Goal: Communication & Community: Answer question/provide support

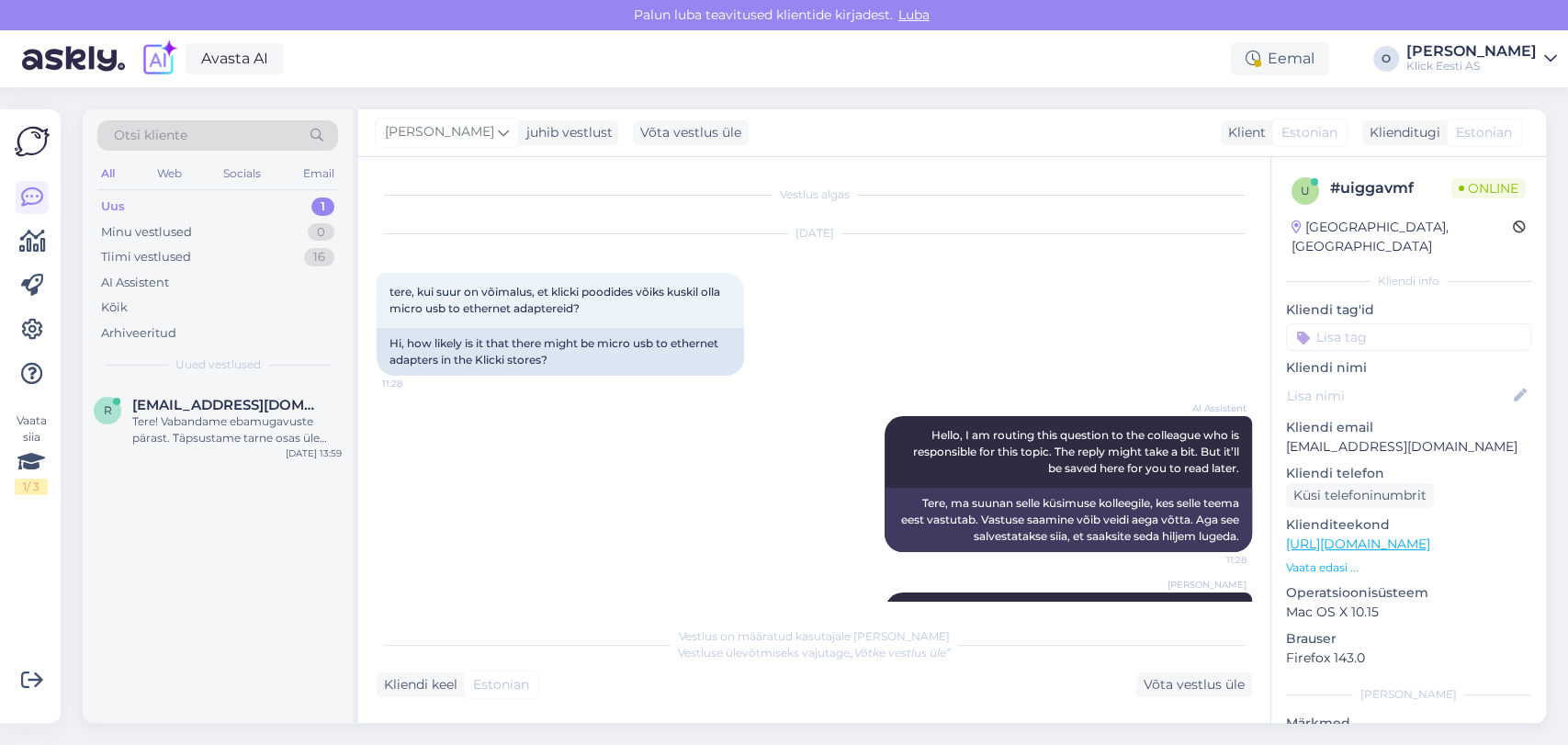
scroll to position [100, 0]
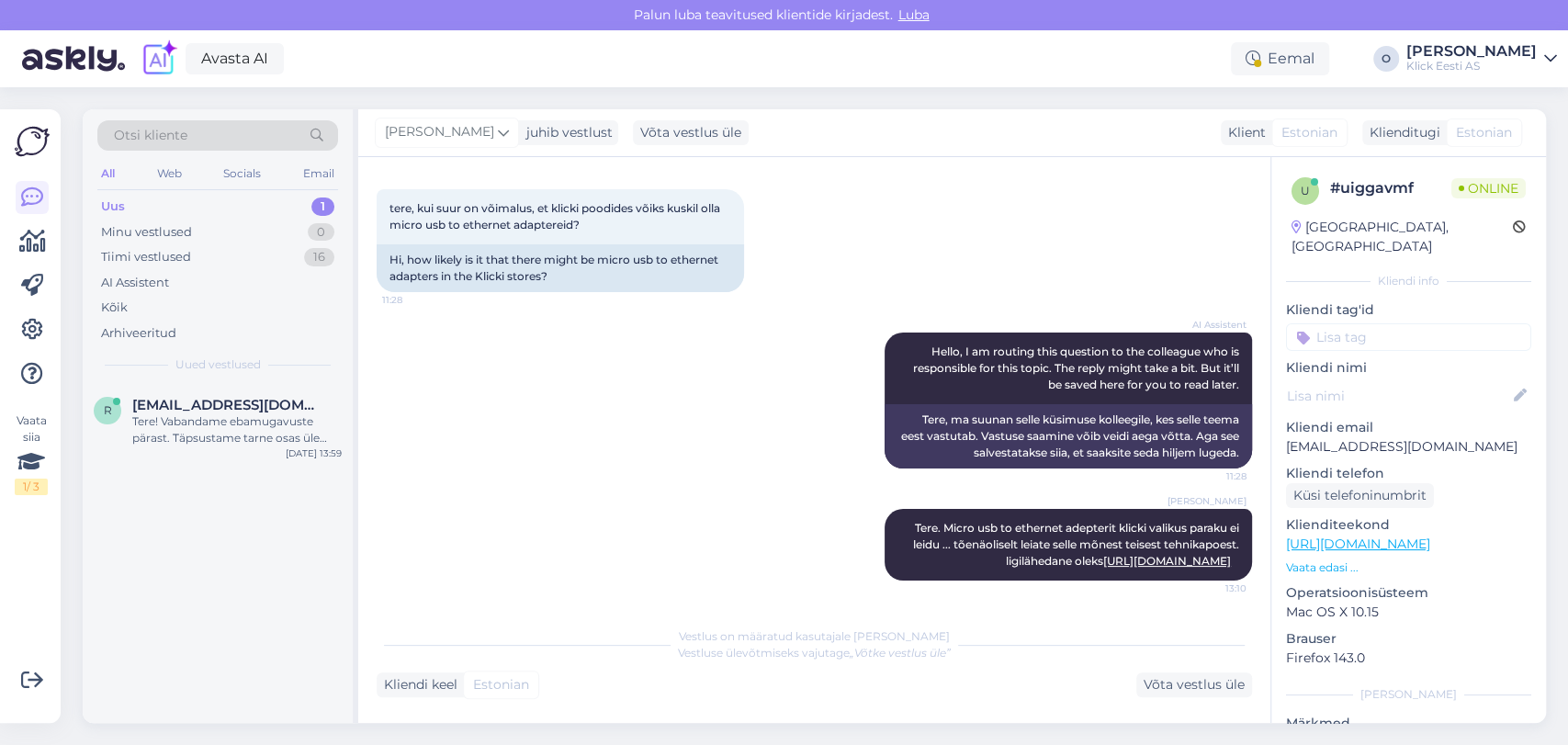
click at [221, 207] on div "Uus 1" at bounding box center [217, 207] width 240 height 25
click at [190, 400] on span "[EMAIL_ADDRESS][DOMAIN_NAME]" at bounding box center [227, 406] width 191 height 17
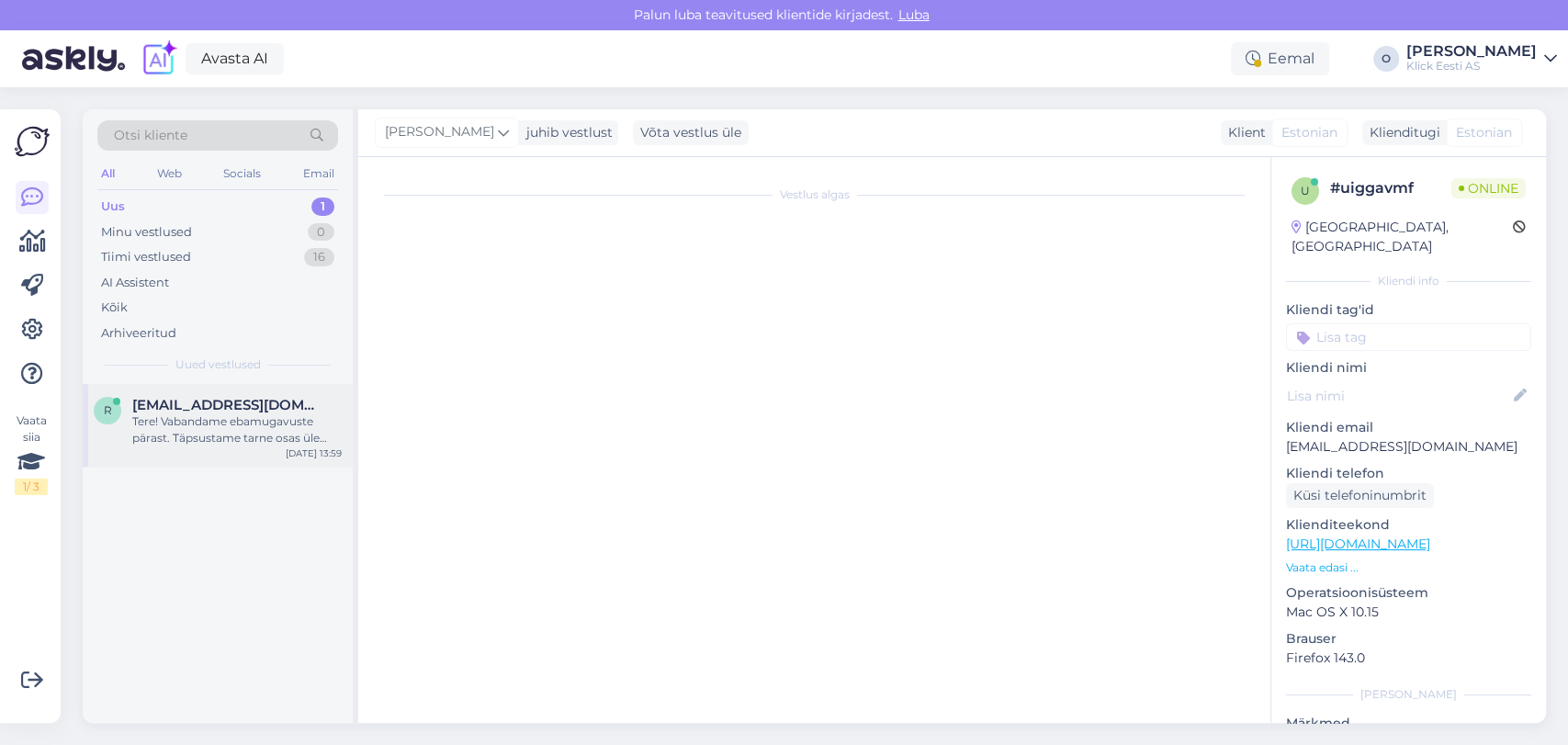
scroll to position [19, 0]
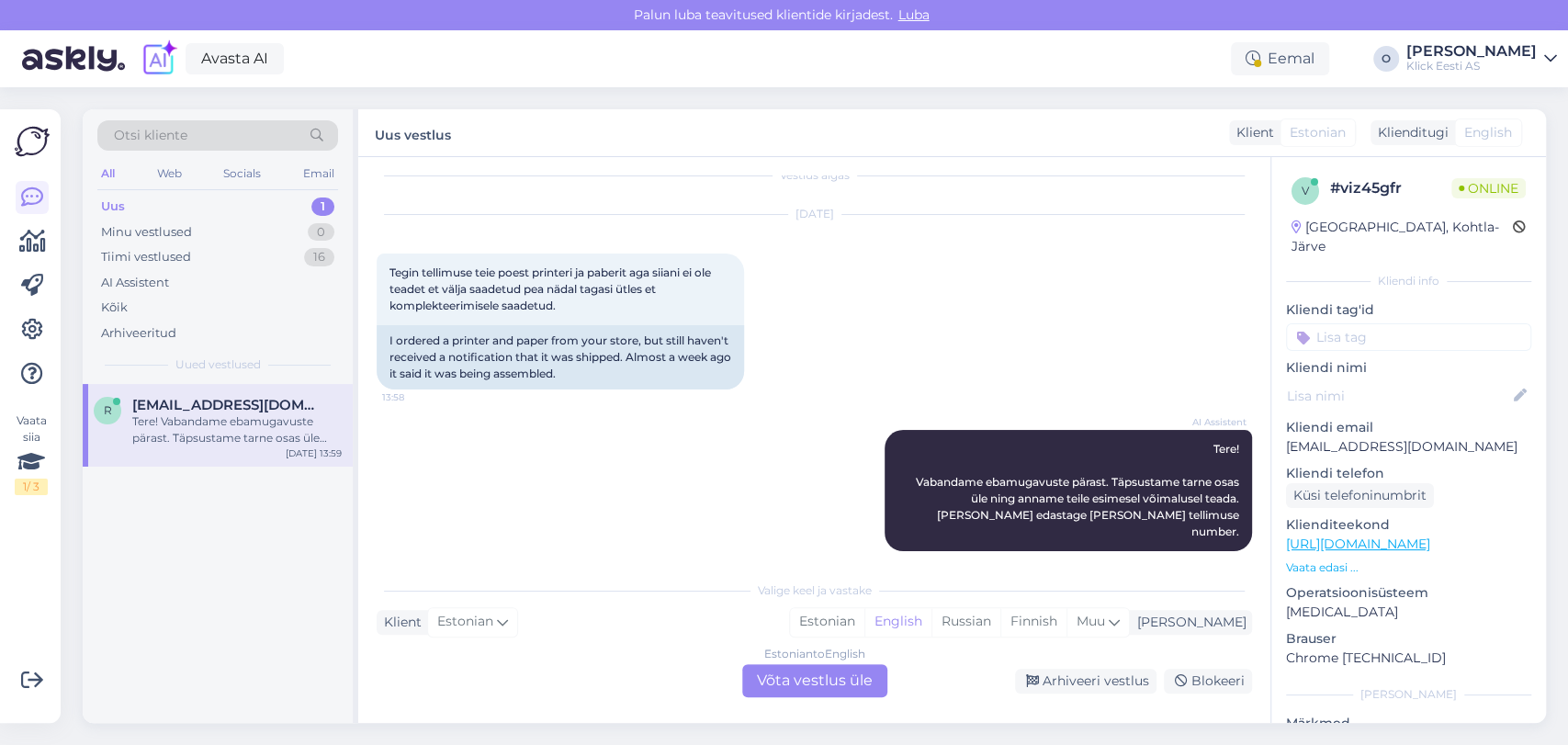
click at [1340, 437] on div "v # viz45gfr Online [GEOGRAPHIC_DATA], Kohtla-Järve Kliendi info Kliendi tag'id…" at bounding box center [1409, 544] width 274 height 774
copy p "[EMAIL_ADDRESS][DOMAIN_NAME]"
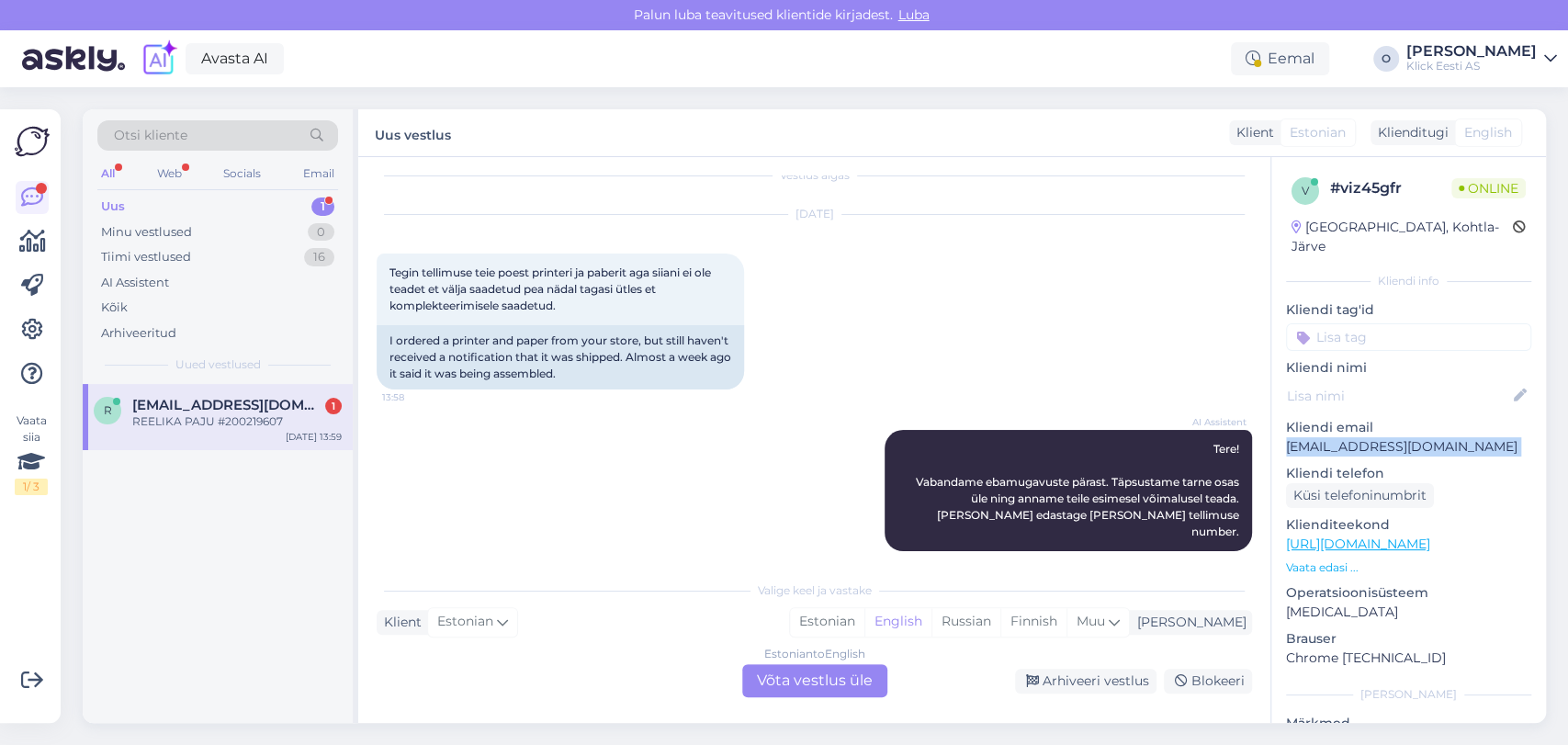
scroll to position [129, 0]
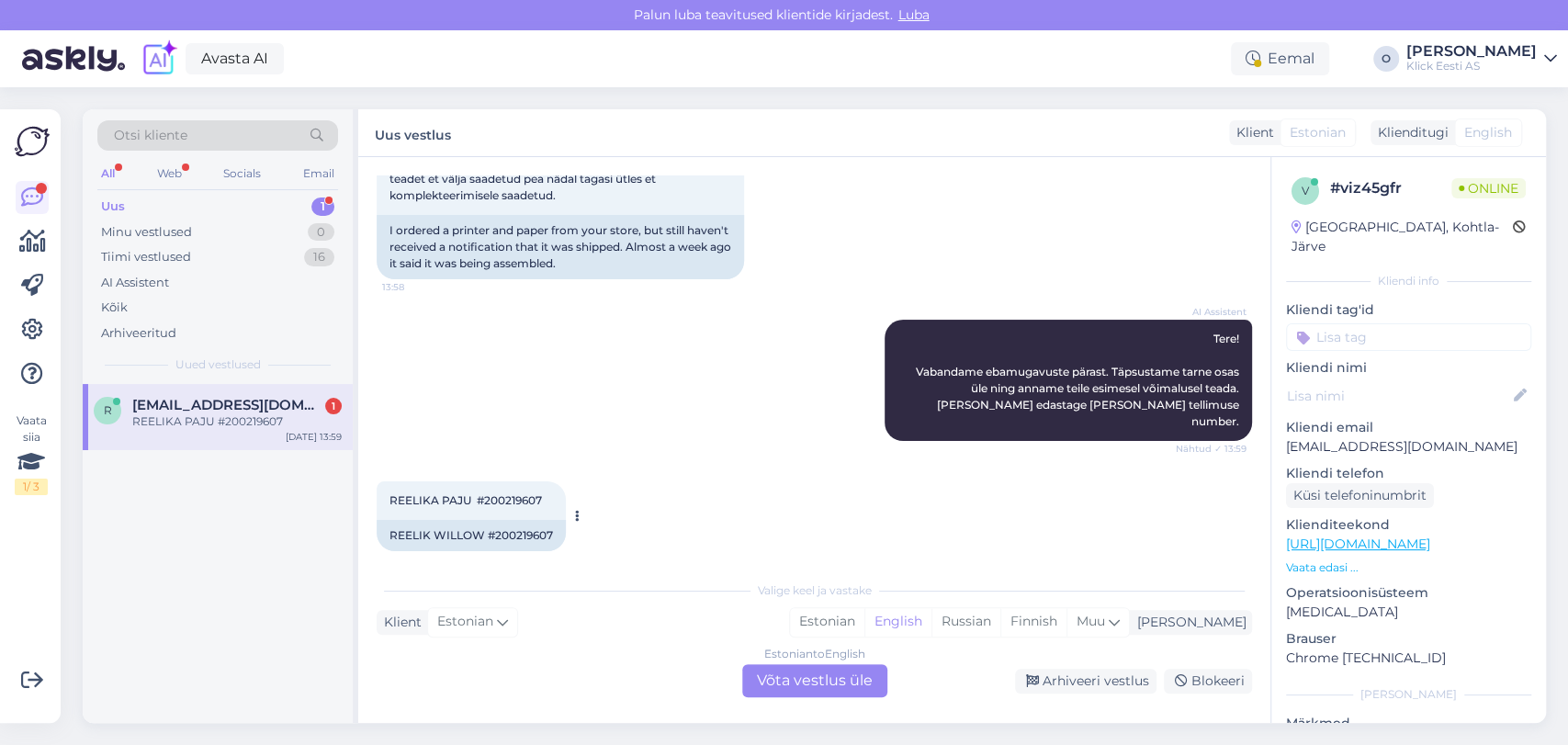
click at [500, 493] on span "REELIKA PAJU #200219607" at bounding box center [466, 500] width 153 height 14
copy span "200219607"
click at [786, 678] on div "Estonian to English Võta vestlus üle" at bounding box center [815, 680] width 145 height 33
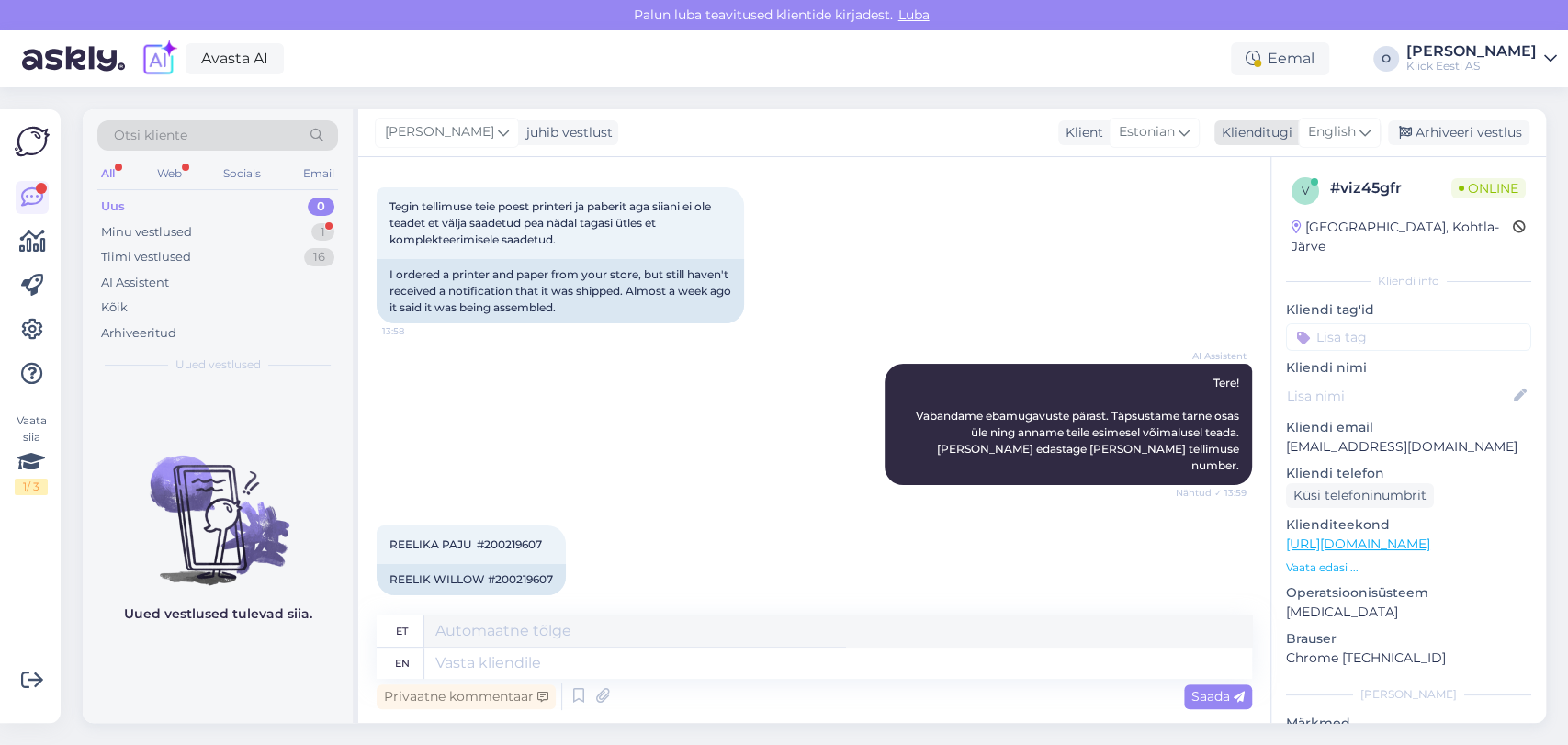
click at [1311, 125] on span "English" at bounding box center [1332, 132] width 48 height 20
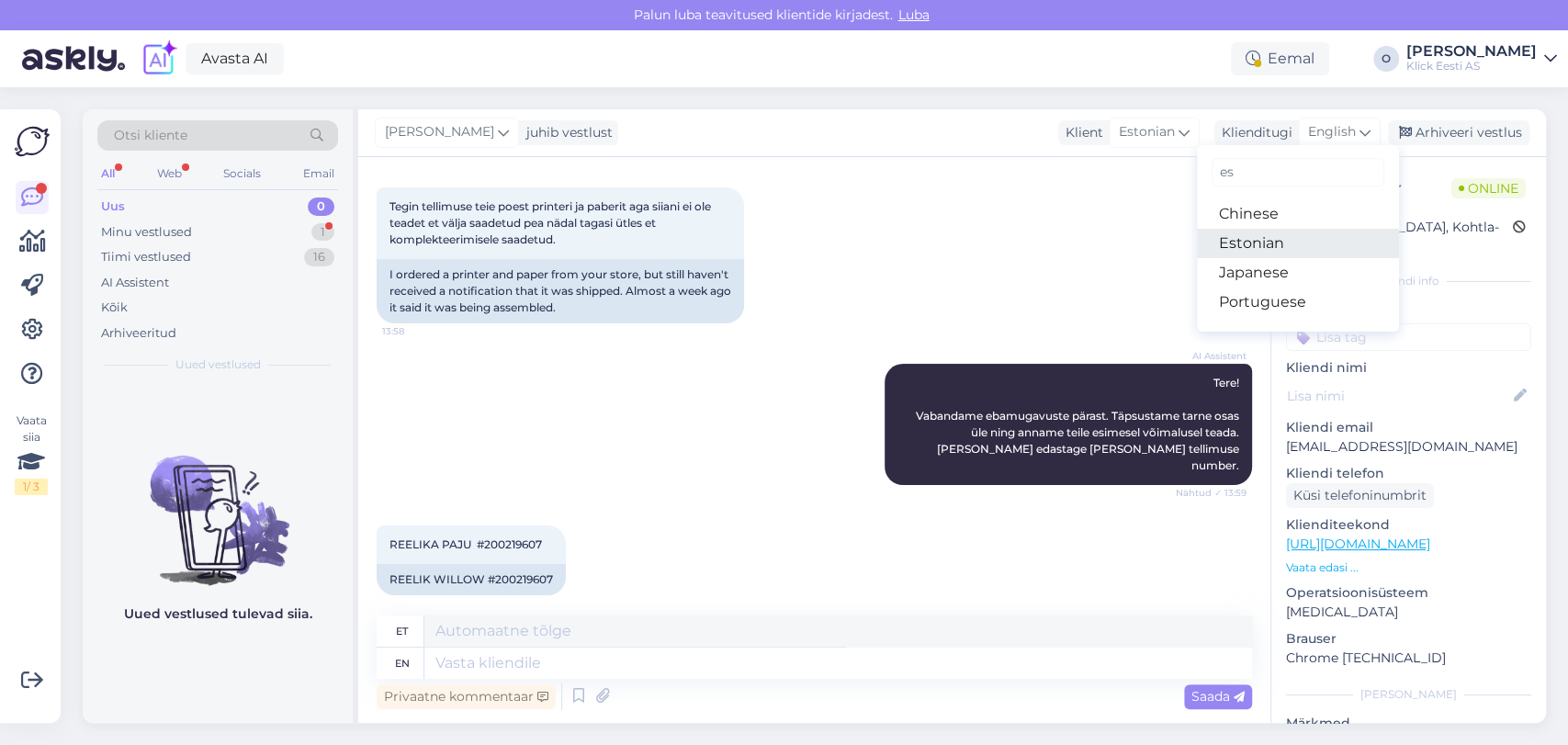
type input "es"
click at [1257, 240] on link "Estonian" at bounding box center [1298, 243] width 202 height 29
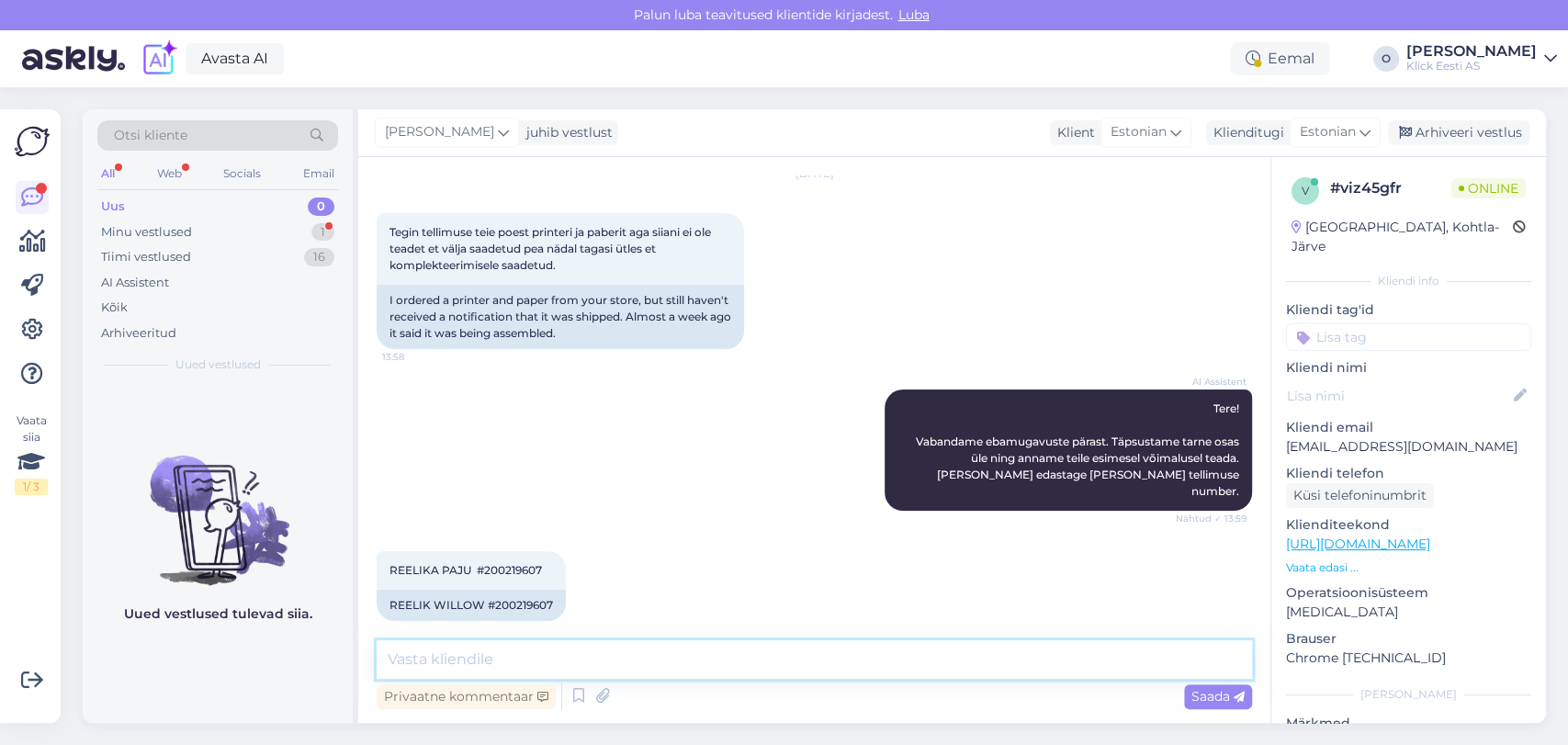
click at [542, 642] on textarea at bounding box center [815, 659] width 876 height 39
type textarea "T"
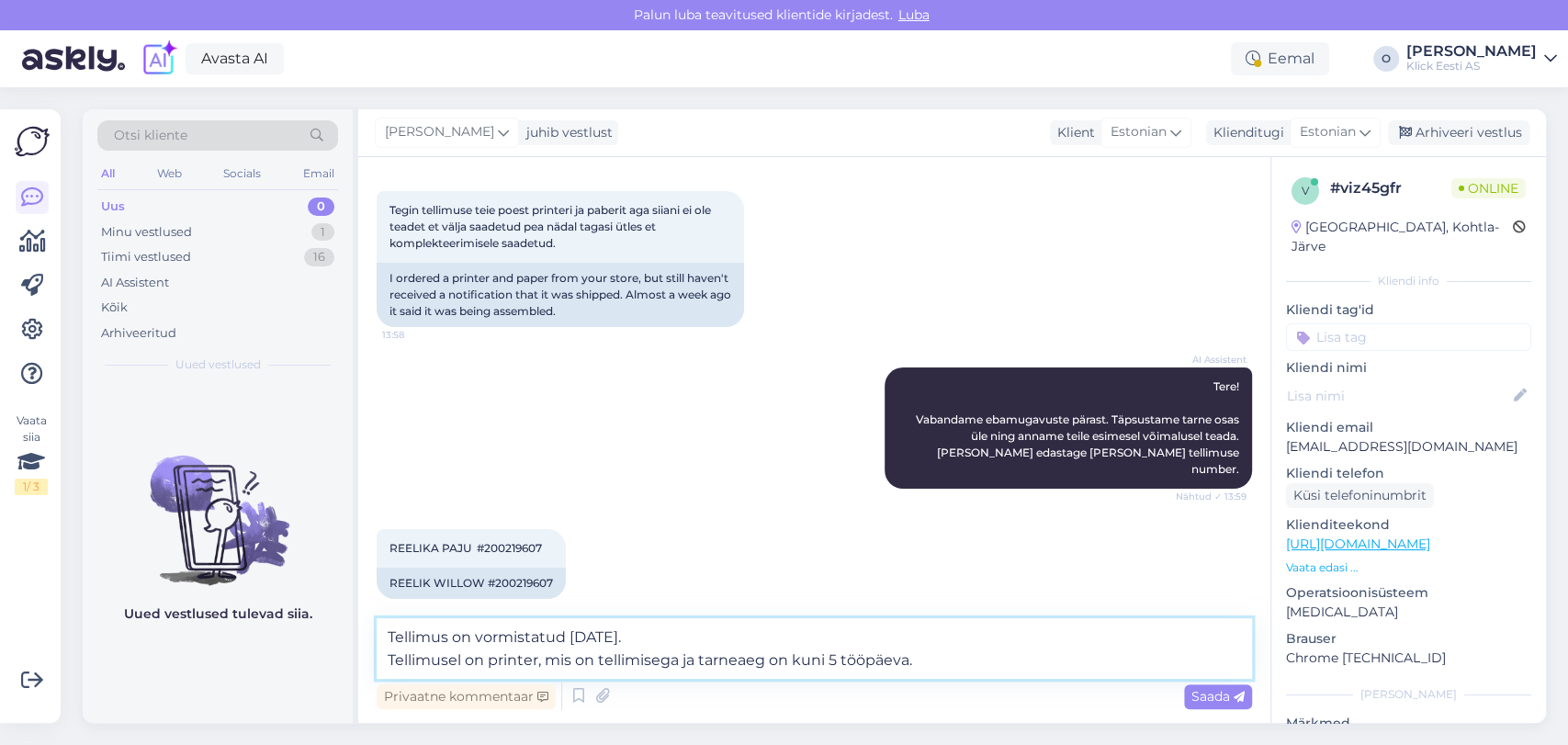
scroll to position [105, 0]
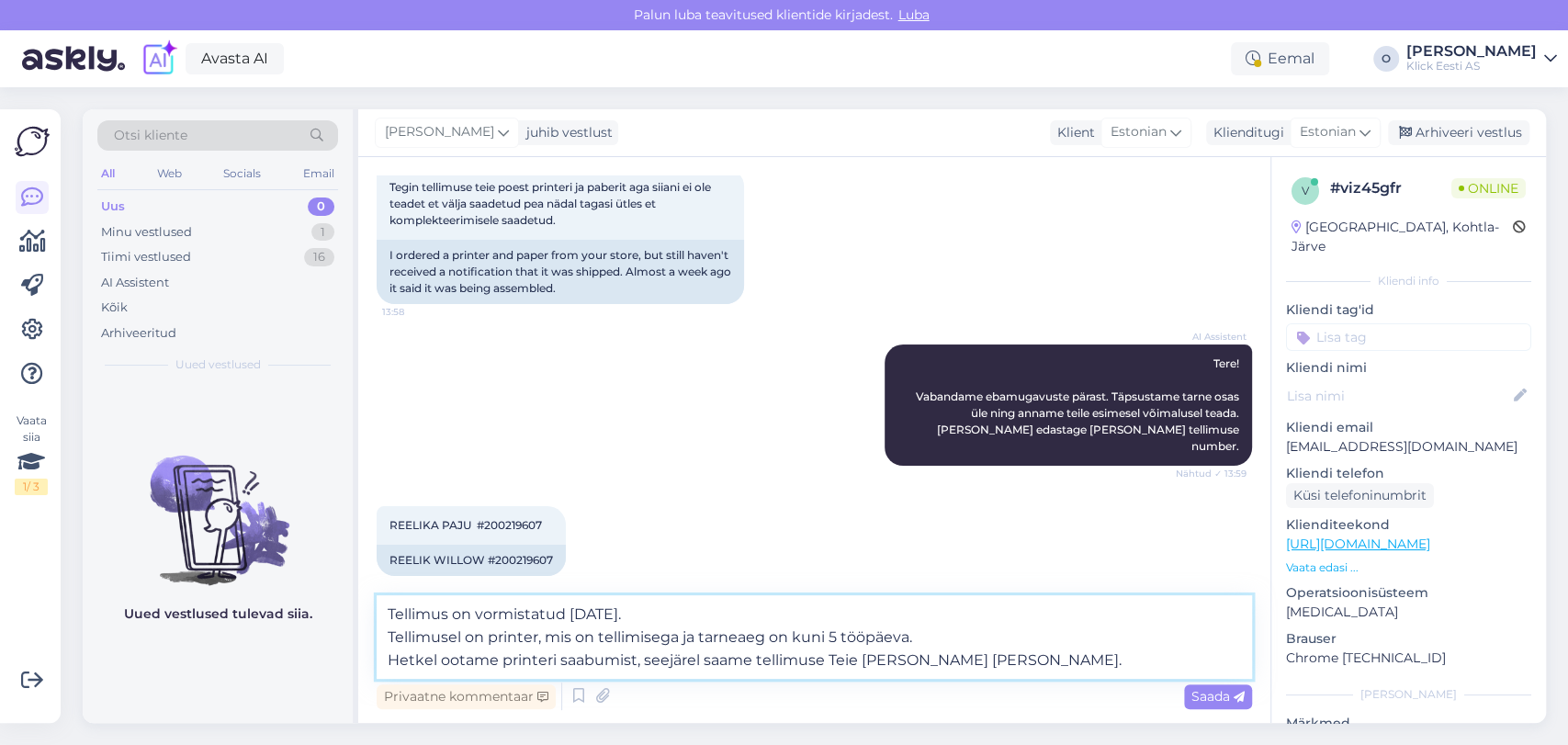
click at [1029, 663] on textarea "Tellimus on vormistatud [DATE]. Tellimusel on printer, mis on tellimisega ja ta…" at bounding box center [815, 637] width 876 height 84
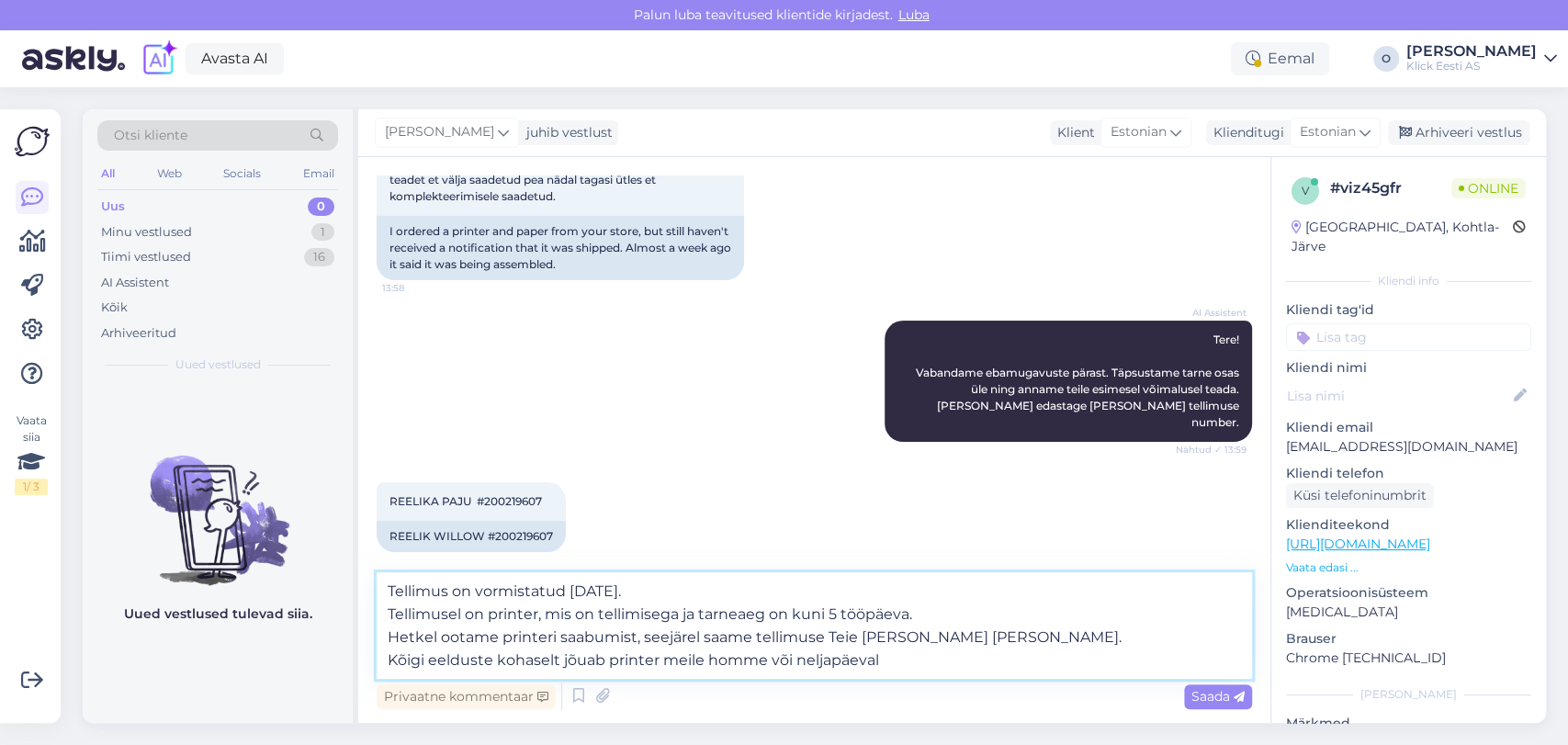
type textarea "Tellimus on vormistatud [DATE]. Tellimusel on printer, mis on tellimisega ja ta…"
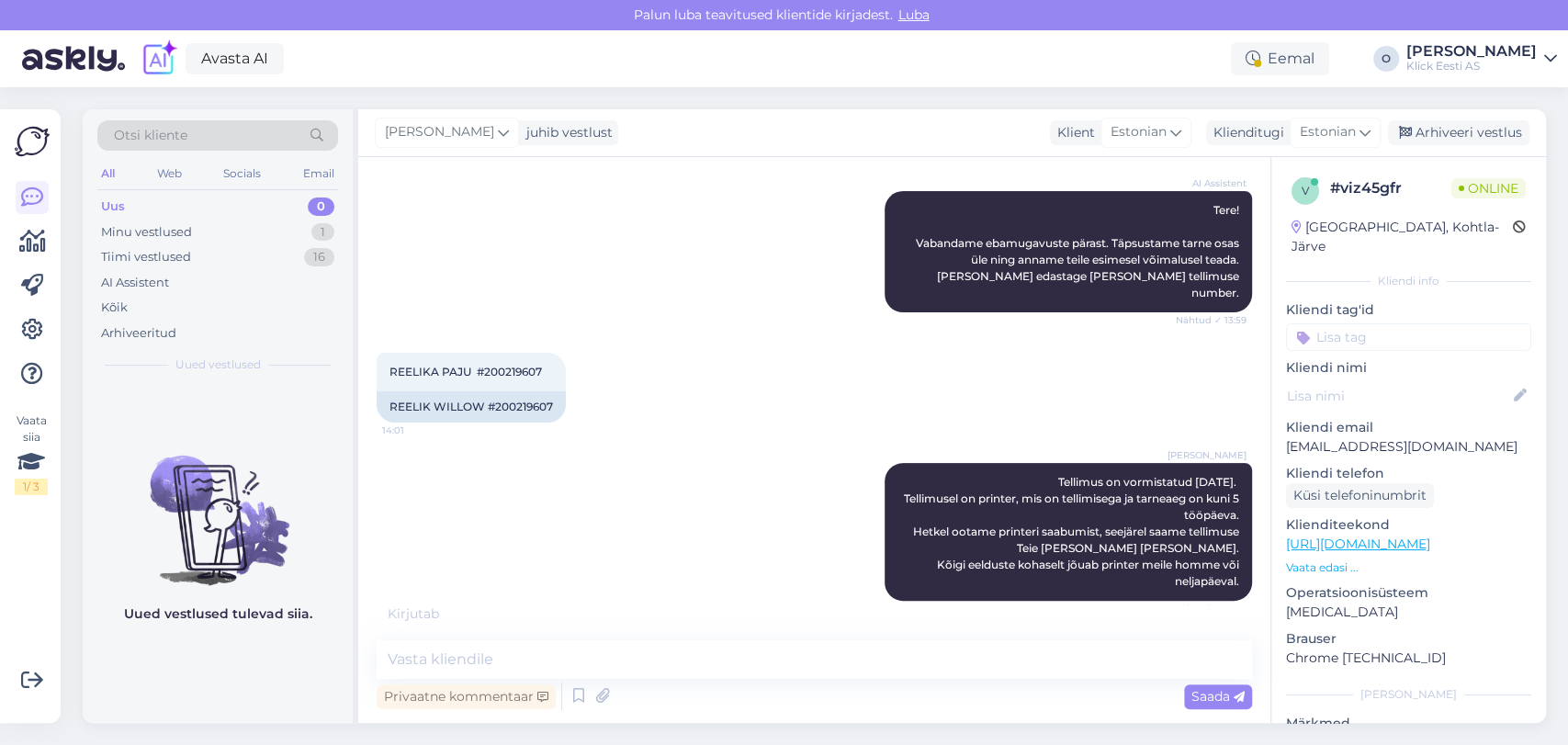
scroll to position [317, 0]
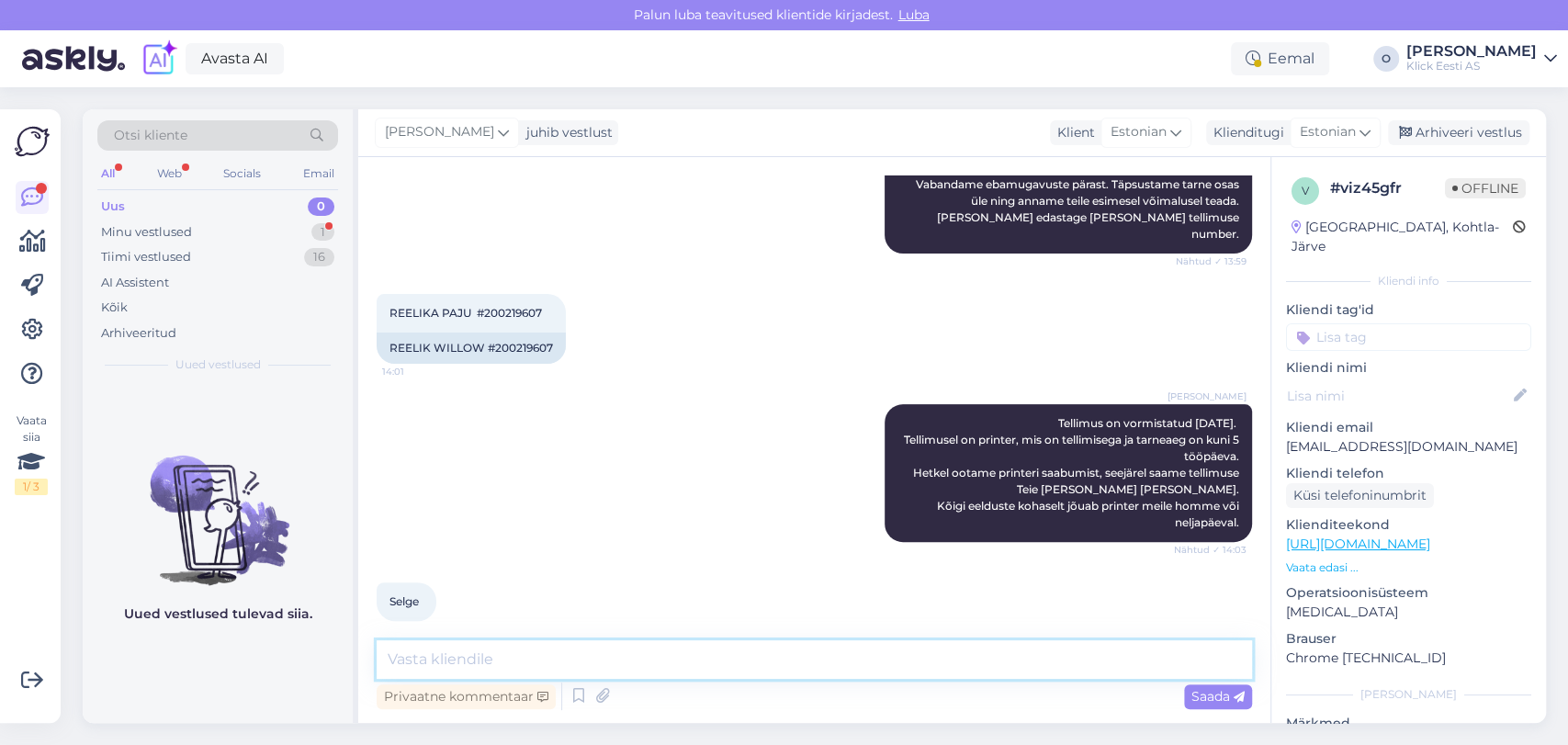
click at [907, 643] on textarea at bounding box center [815, 659] width 876 height 39
click at [252, 229] on div "Minu vestlused 1" at bounding box center [217, 232] width 240 height 25
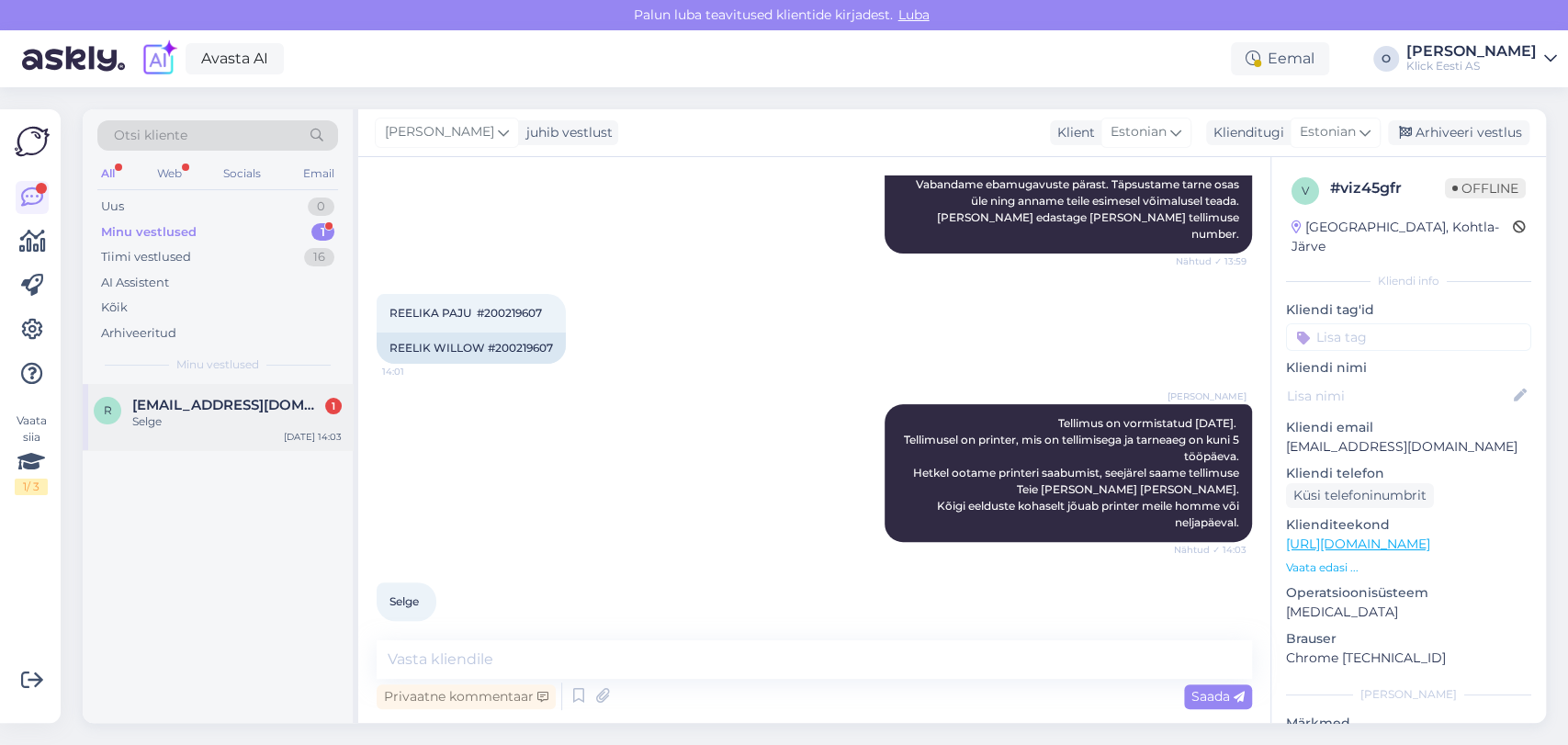
click at [206, 400] on span "[EMAIL_ADDRESS][DOMAIN_NAME]" at bounding box center [227, 406] width 191 height 17
click at [215, 247] on div "Tiimi vestlused 16" at bounding box center [217, 257] width 240 height 25
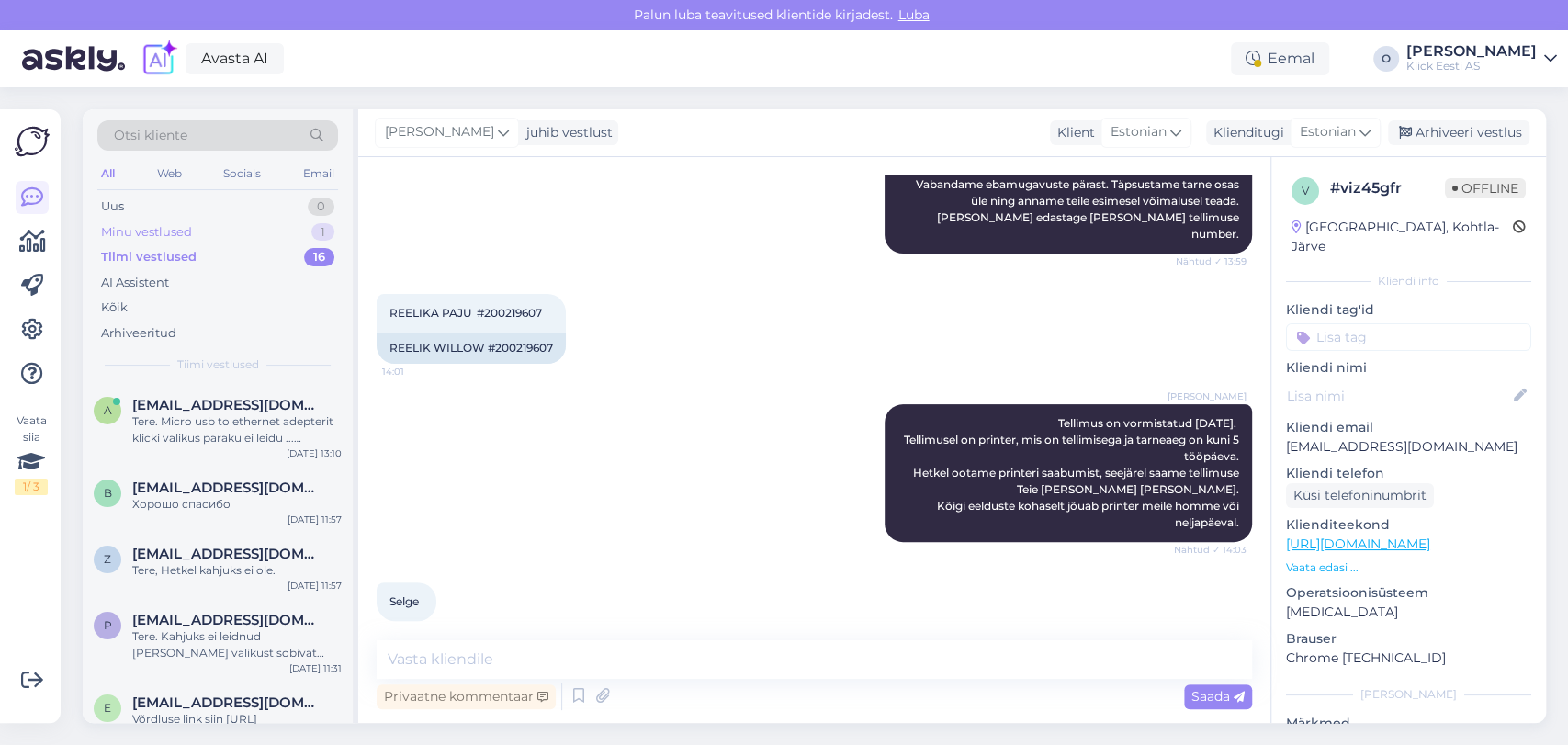
click at [272, 233] on div "Minu vestlused 1" at bounding box center [217, 232] width 240 height 25
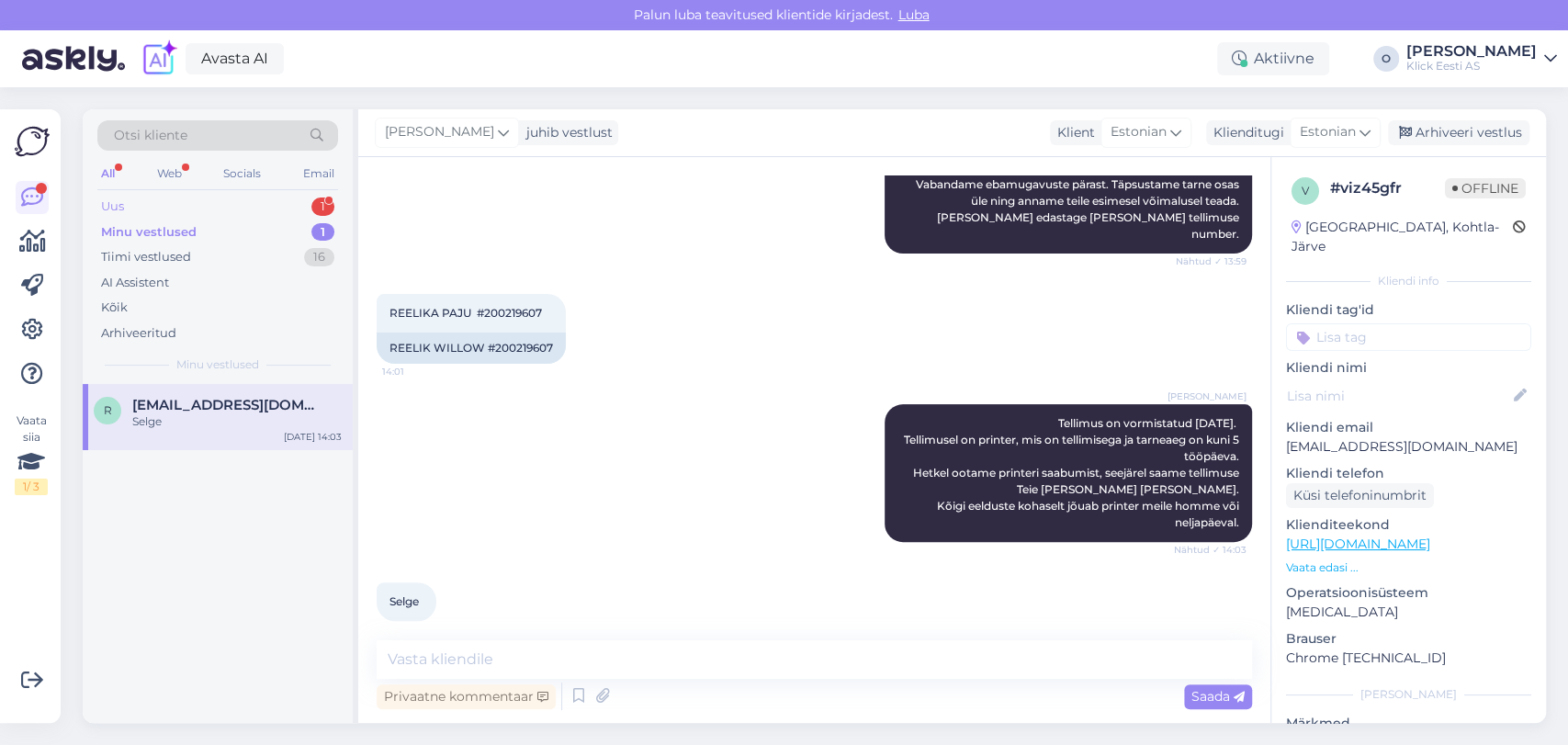
click at [161, 206] on div "Uus 1" at bounding box center [217, 207] width 240 height 25
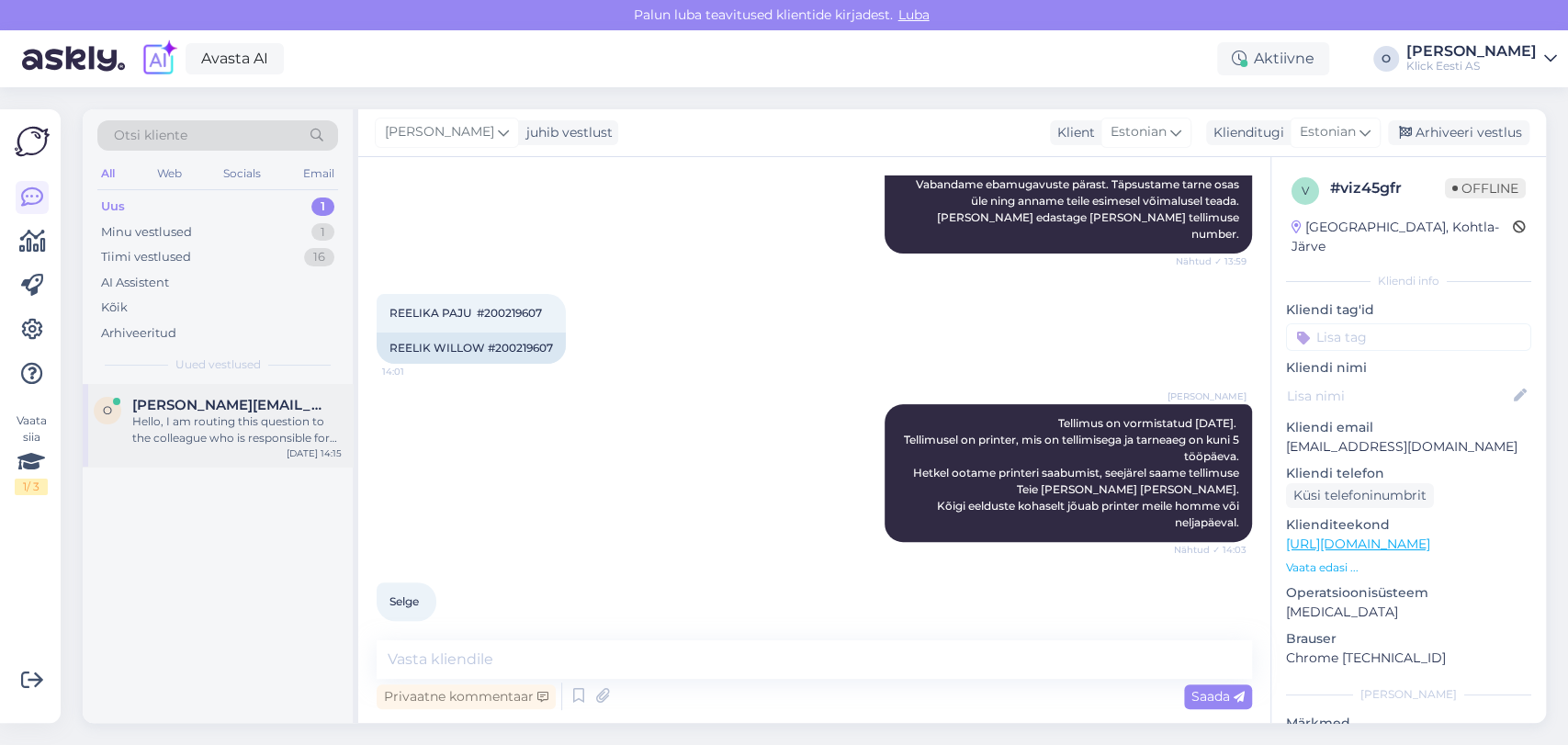
click at [188, 419] on div "Hello, I am routing this question to the colleague who is responsible for this …" at bounding box center [237, 429] width 209 height 33
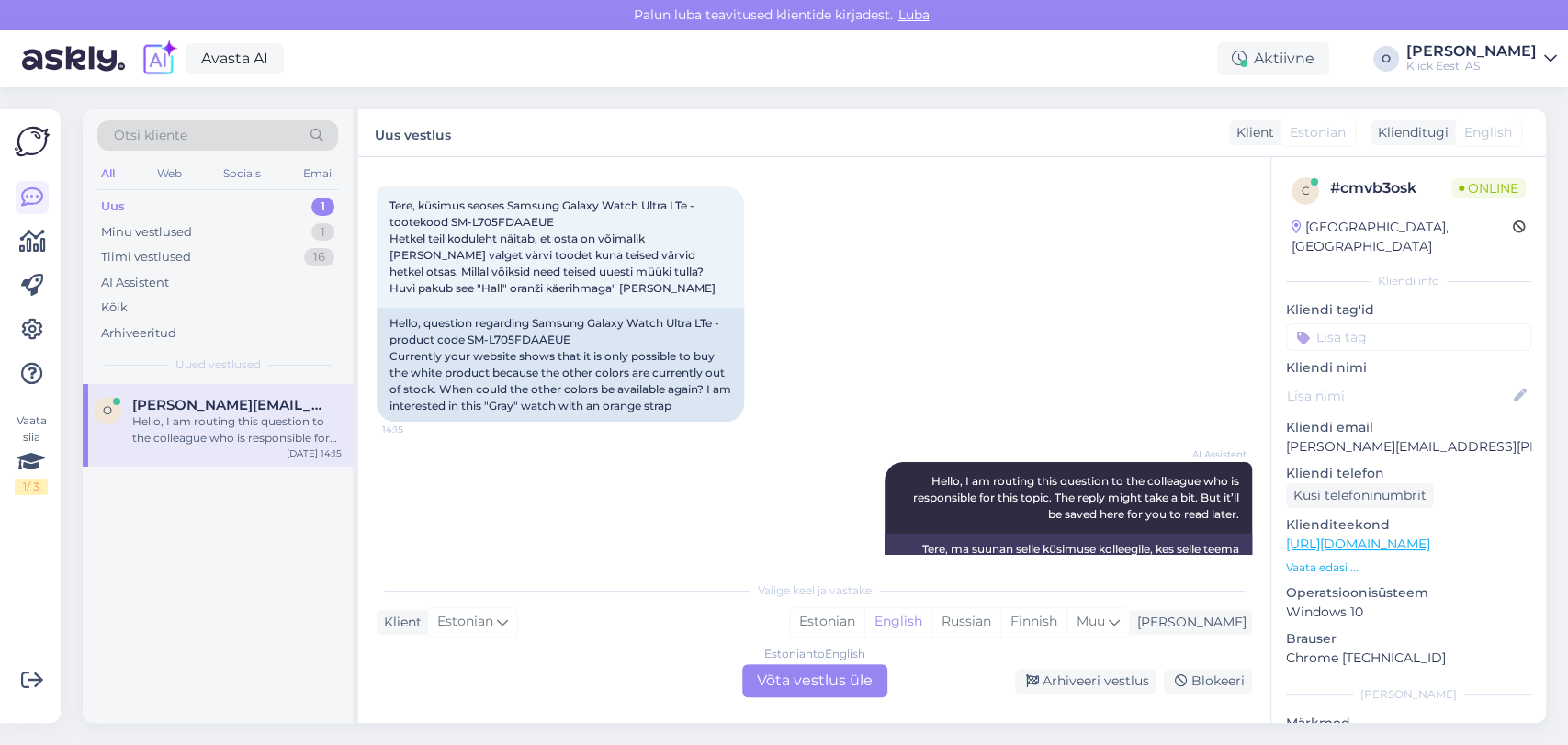
scroll to position [86, 0]
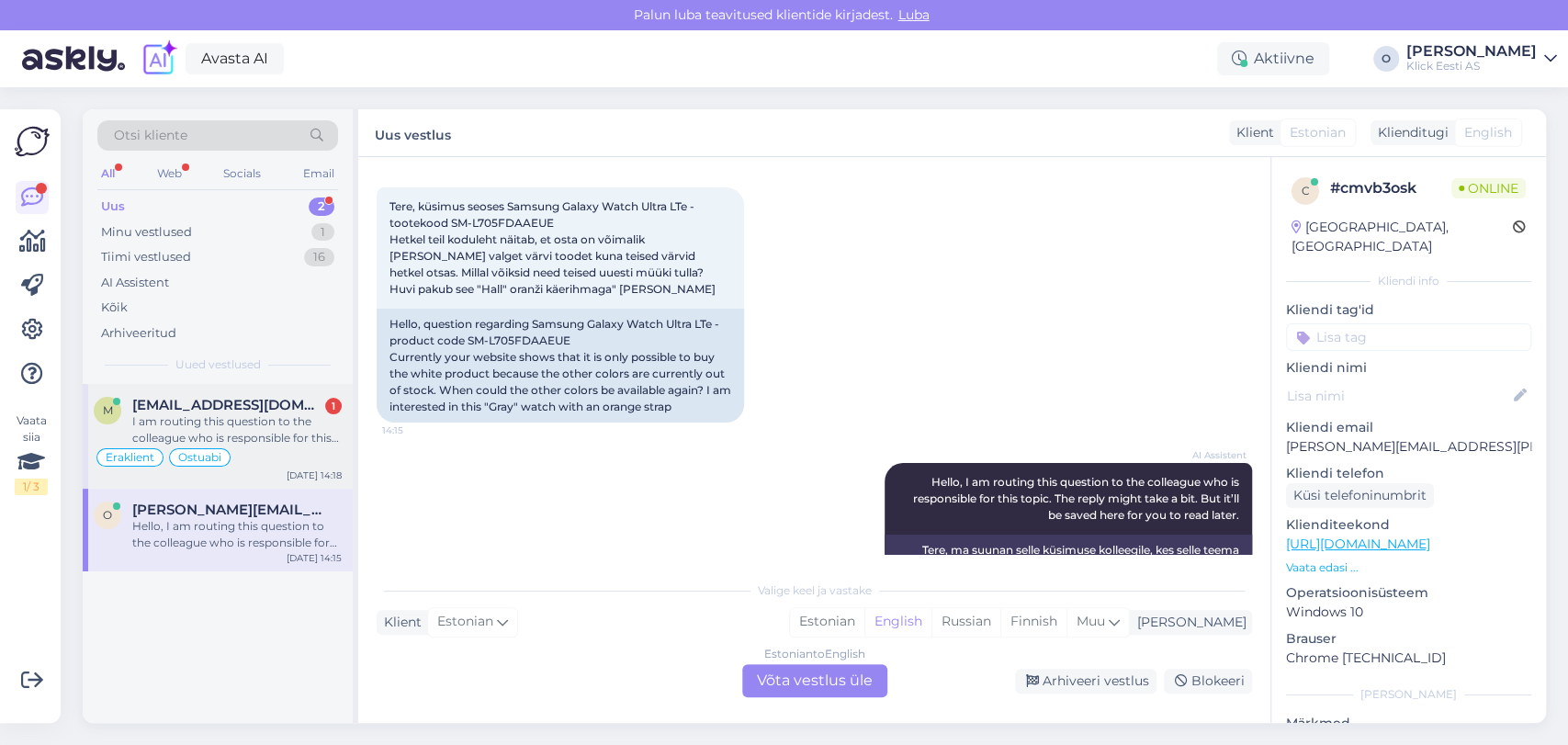
click at [233, 428] on div "I am routing this question to the colleague who is responsible for this topic. …" at bounding box center [237, 429] width 209 height 33
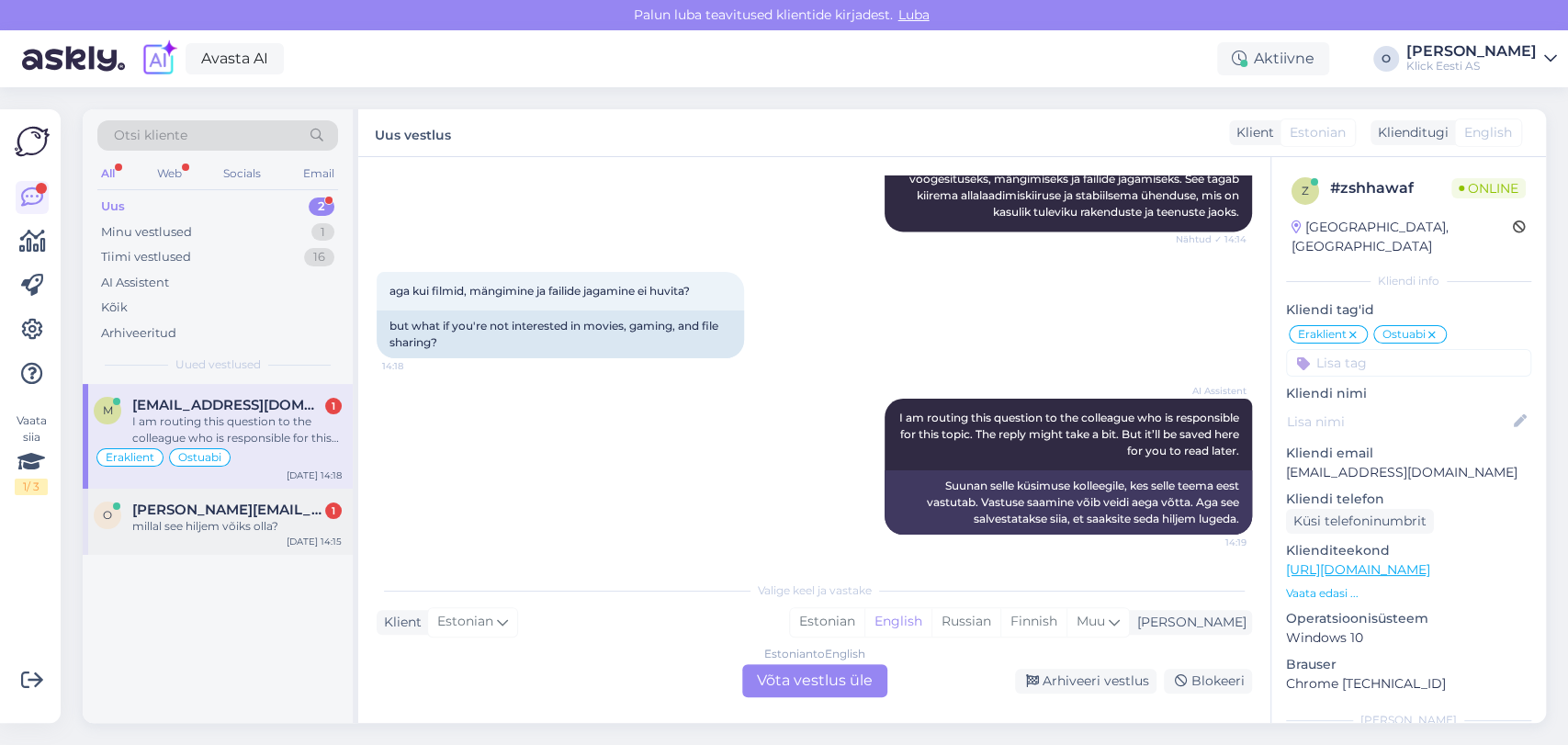
click at [185, 538] on div "o [EMAIL_ADDRESS][PERSON_NAME][DOMAIN_NAME] 1 millal see hiljem võiks olla? [DA…" at bounding box center [218, 522] width 270 height 66
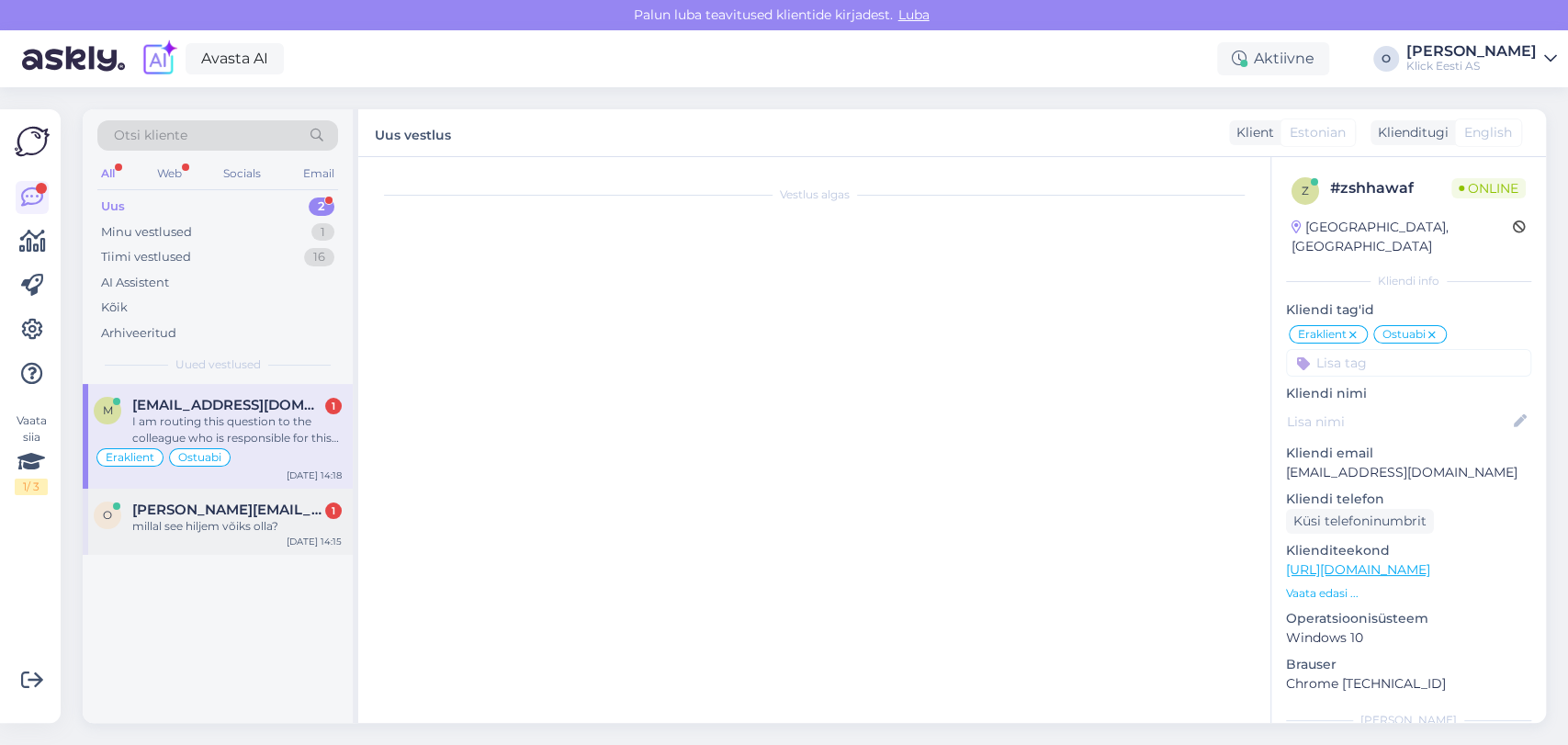
scroll to position [260, 0]
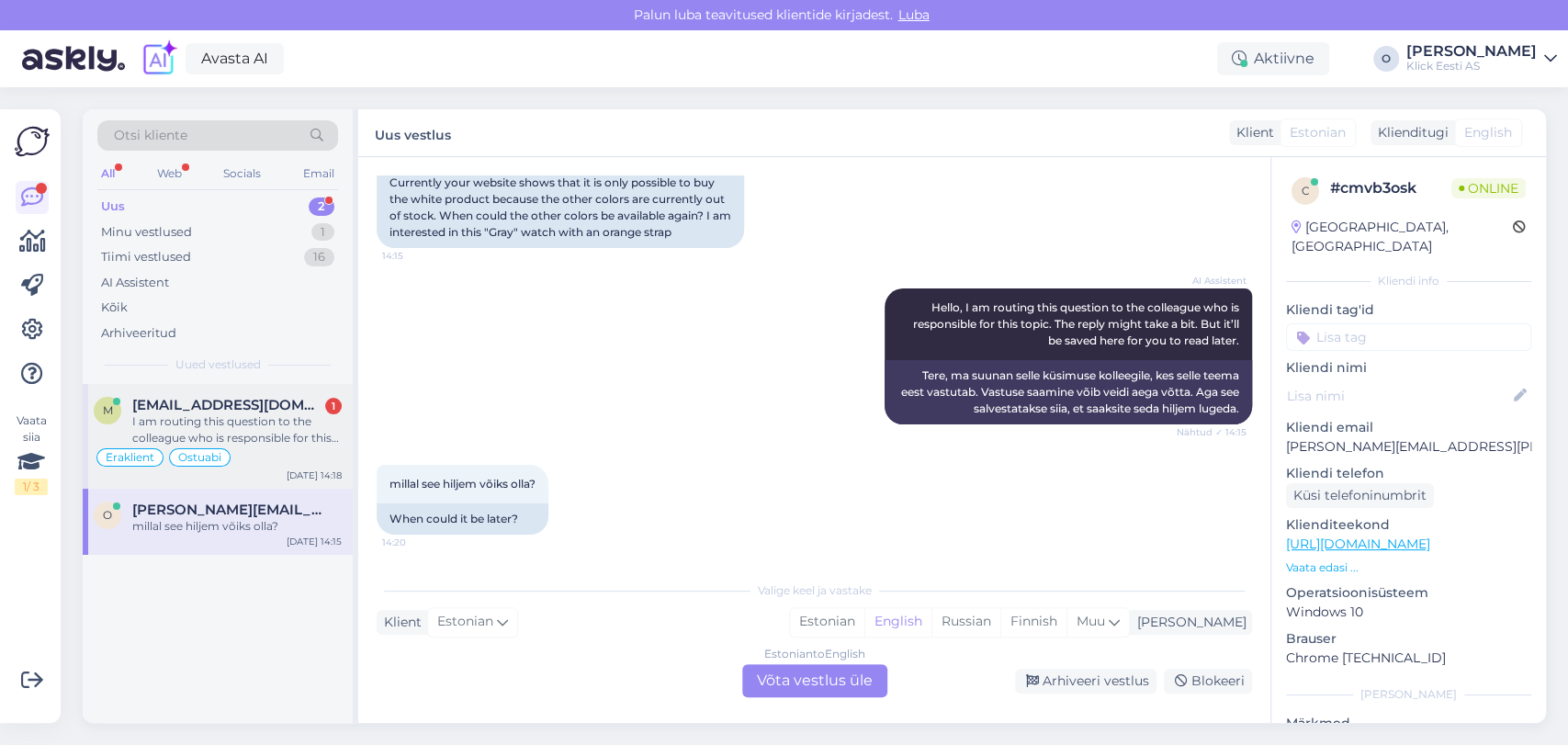
click at [202, 413] on div "I am routing this question to the colleague who is responsible for this topic. …" at bounding box center [237, 429] width 209 height 33
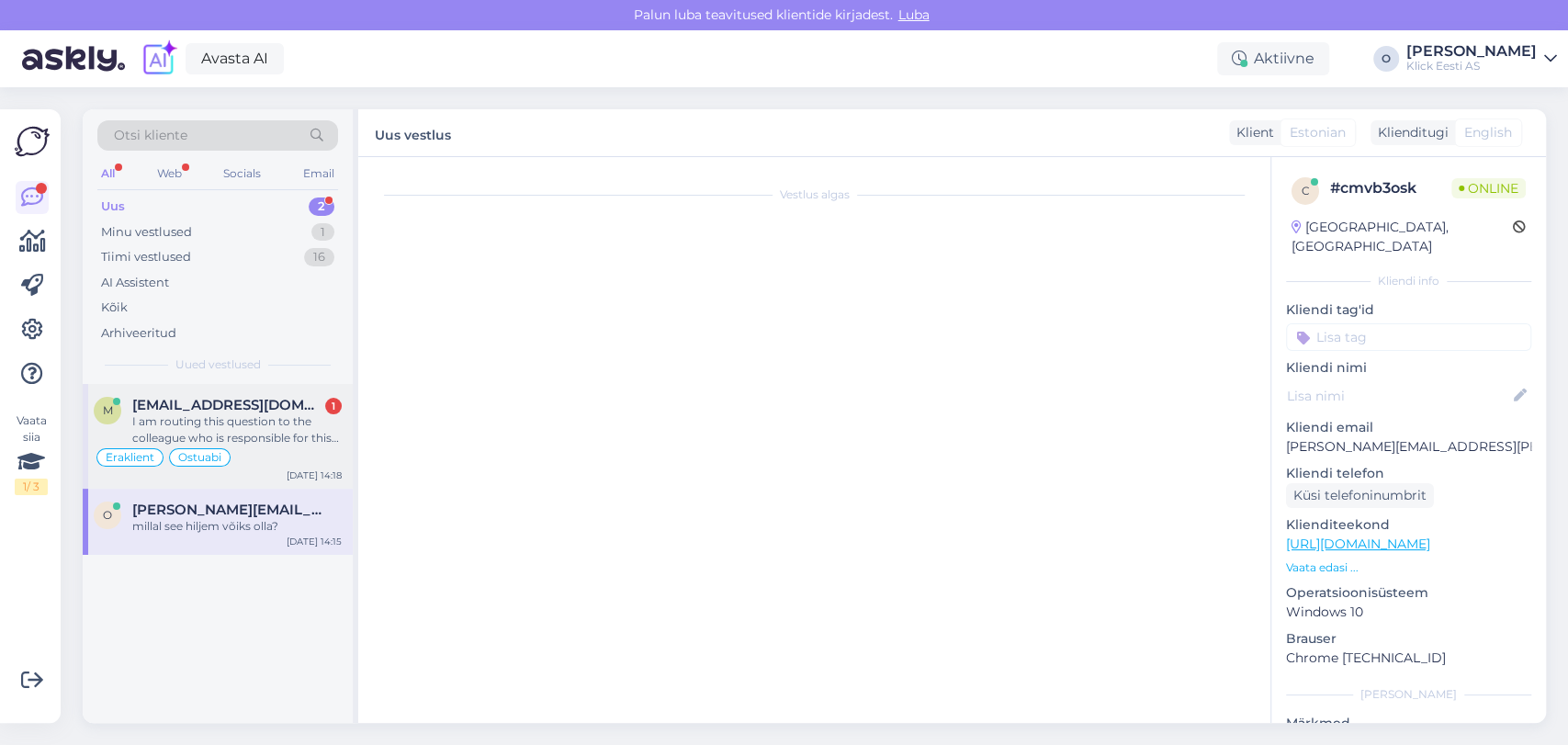
scroll to position [1729, 0]
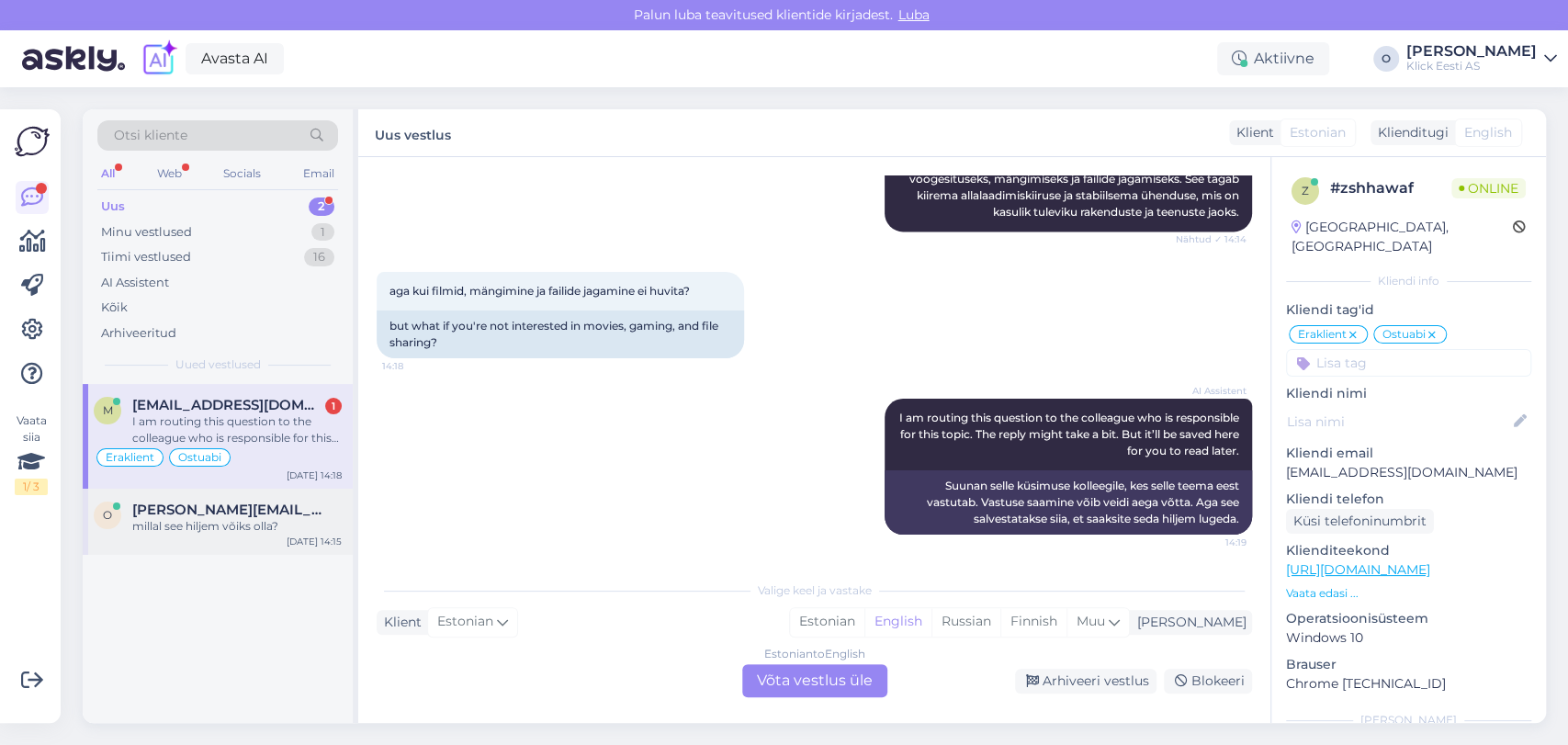
click at [208, 498] on div "o [EMAIL_ADDRESS][PERSON_NAME][DOMAIN_NAME] millal see hiljem võiks olla? [DATE…" at bounding box center [218, 522] width 270 height 66
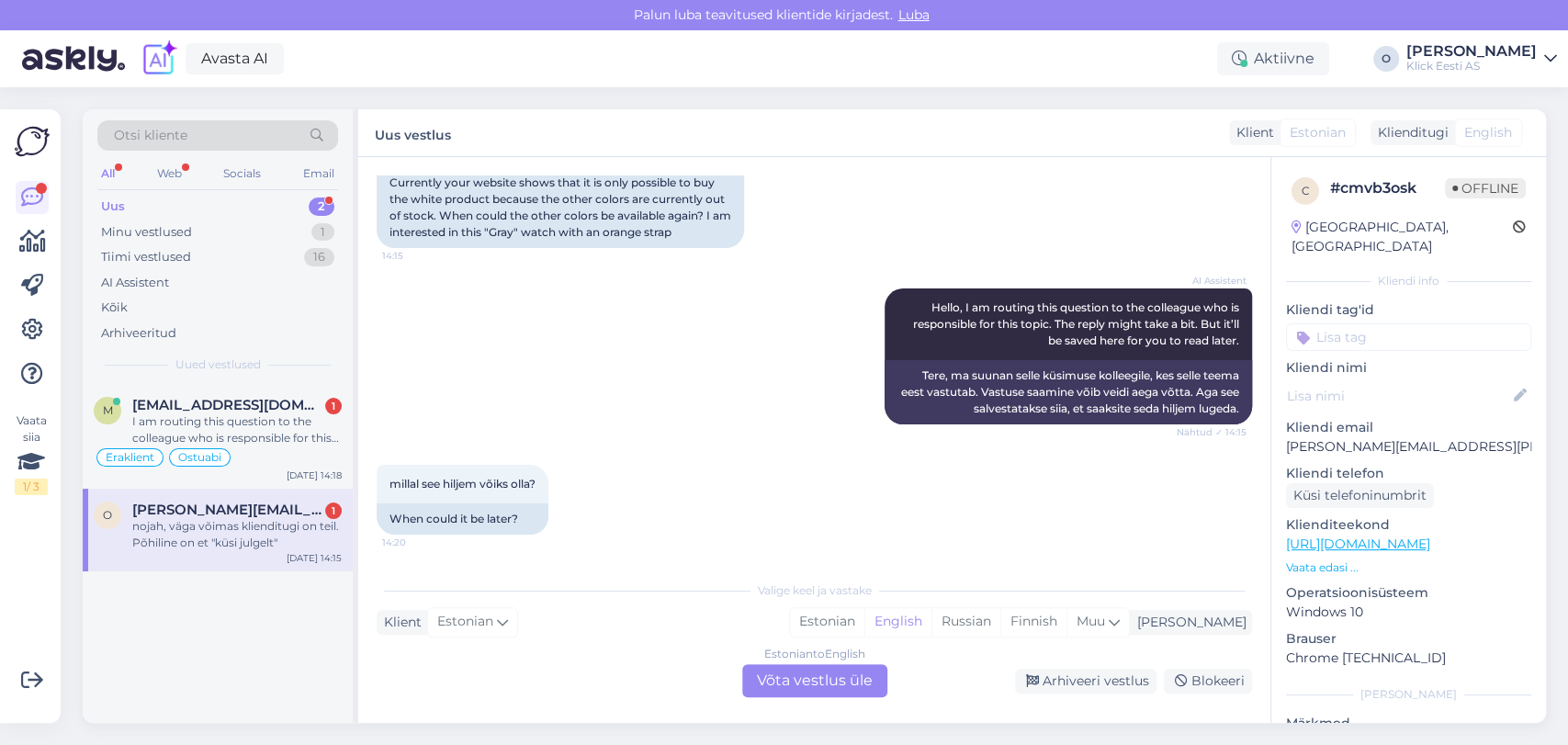
scroll to position [405, 0]
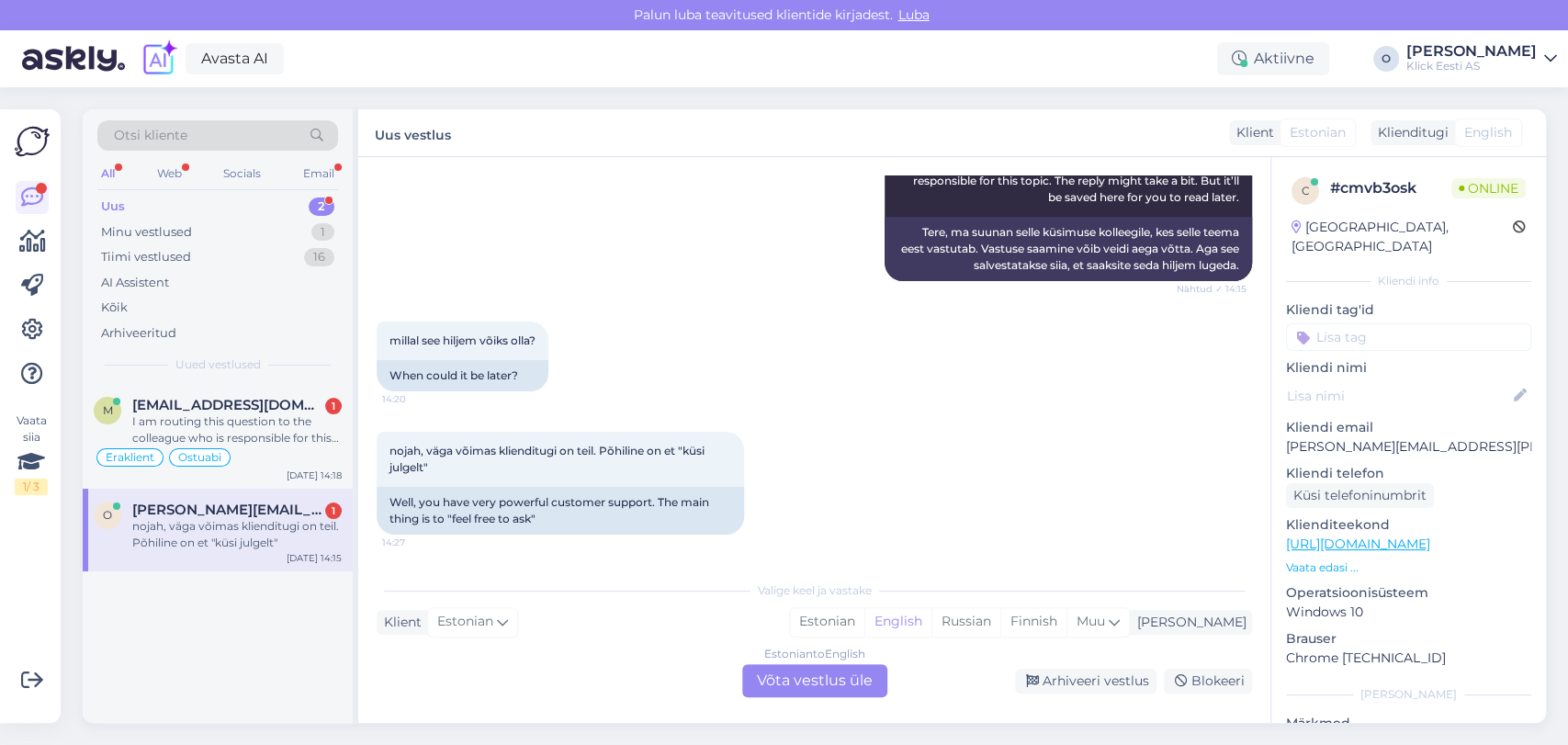
click at [267, 381] on div "Otsi kliente All Web Socials Email Uus 2 Minu vestlused 1 Tiimi vestlused 16 AI…" at bounding box center [218, 246] width 270 height 274
click at [264, 399] on span "[EMAIL_ADDRESS][DOMAIN_NAME]" at bounding box center [227, 406] width 191 height 17
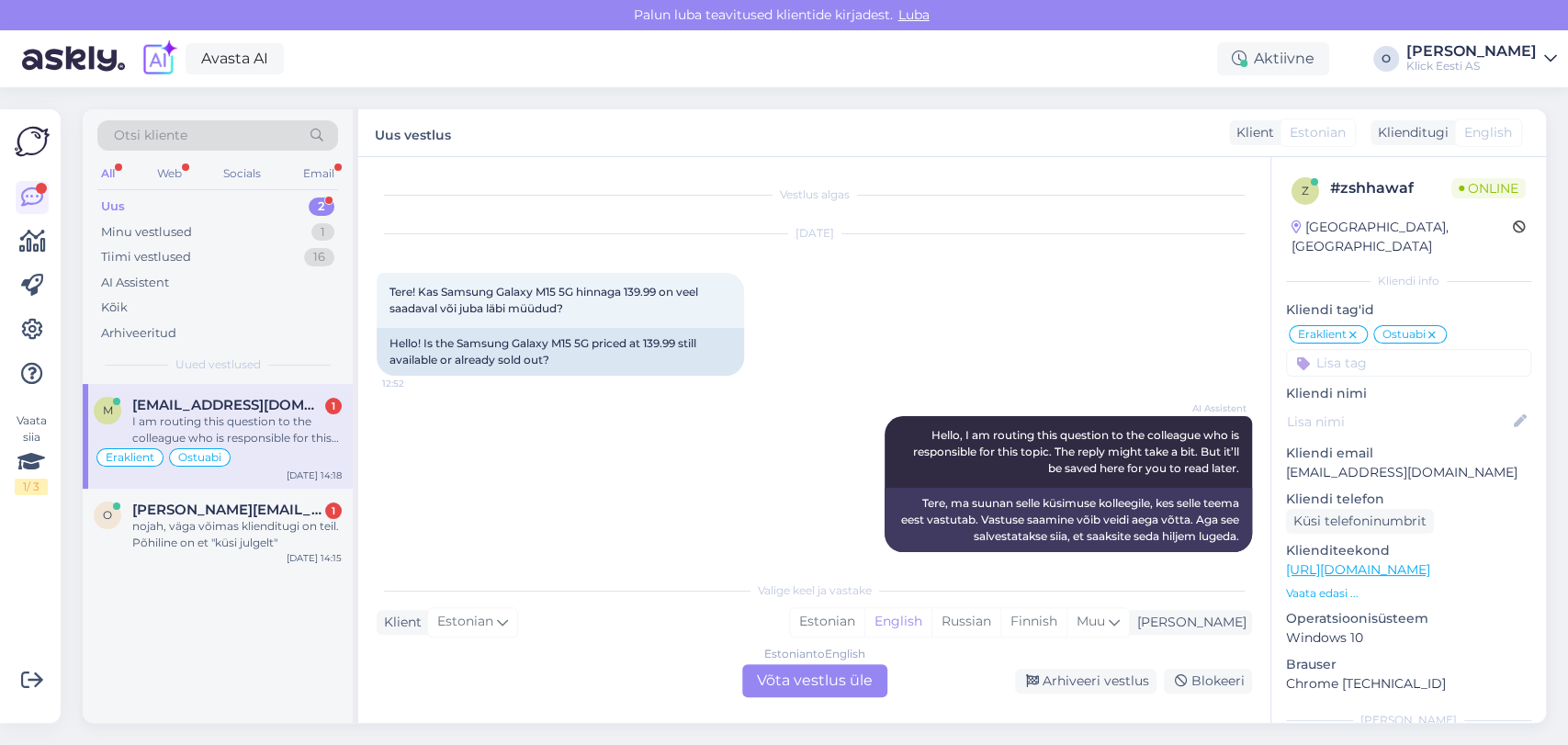
scroll to position [1729, 0]
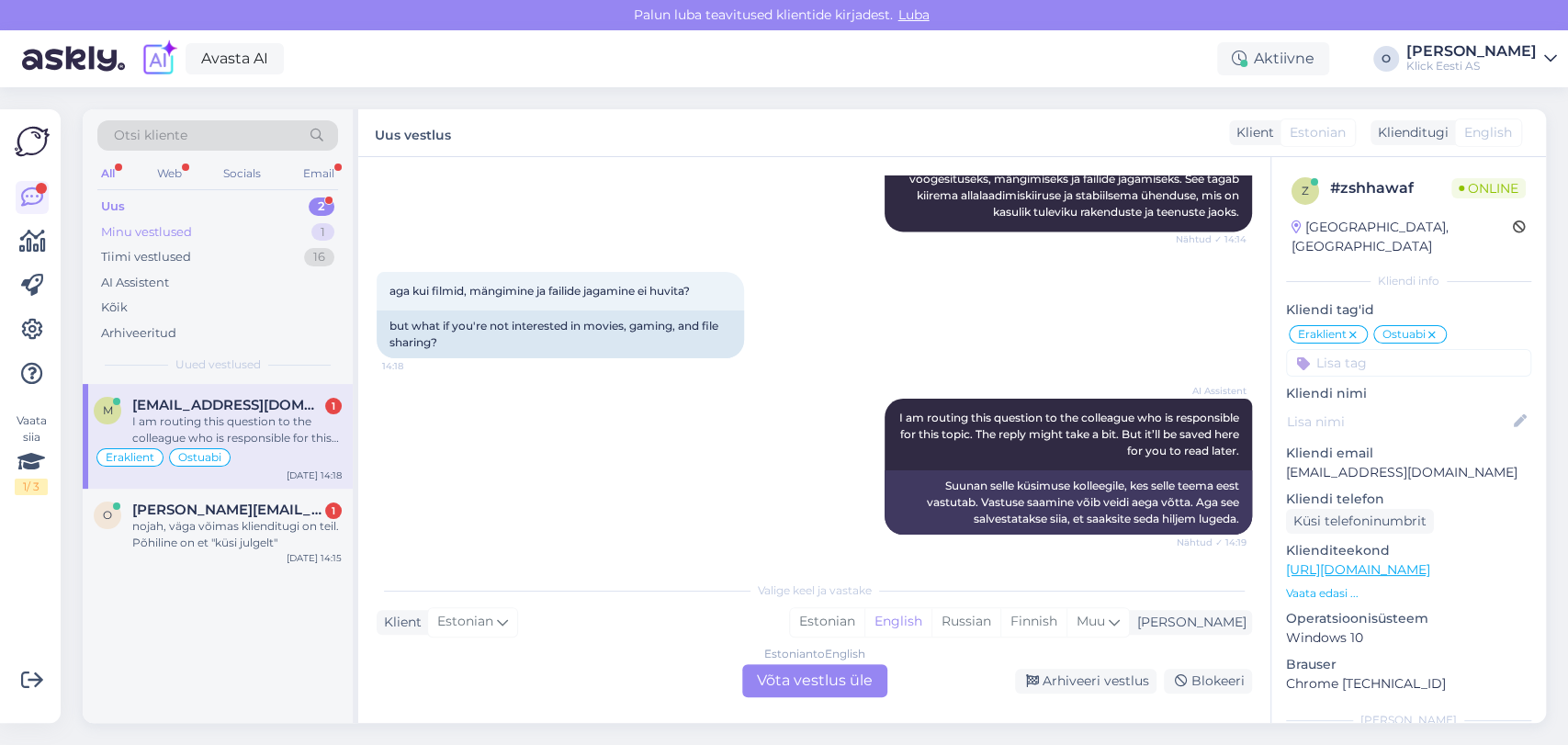
click at [183, 234] on div "Minu vestlused" at bounding box center [146, 232] width 91 height 18
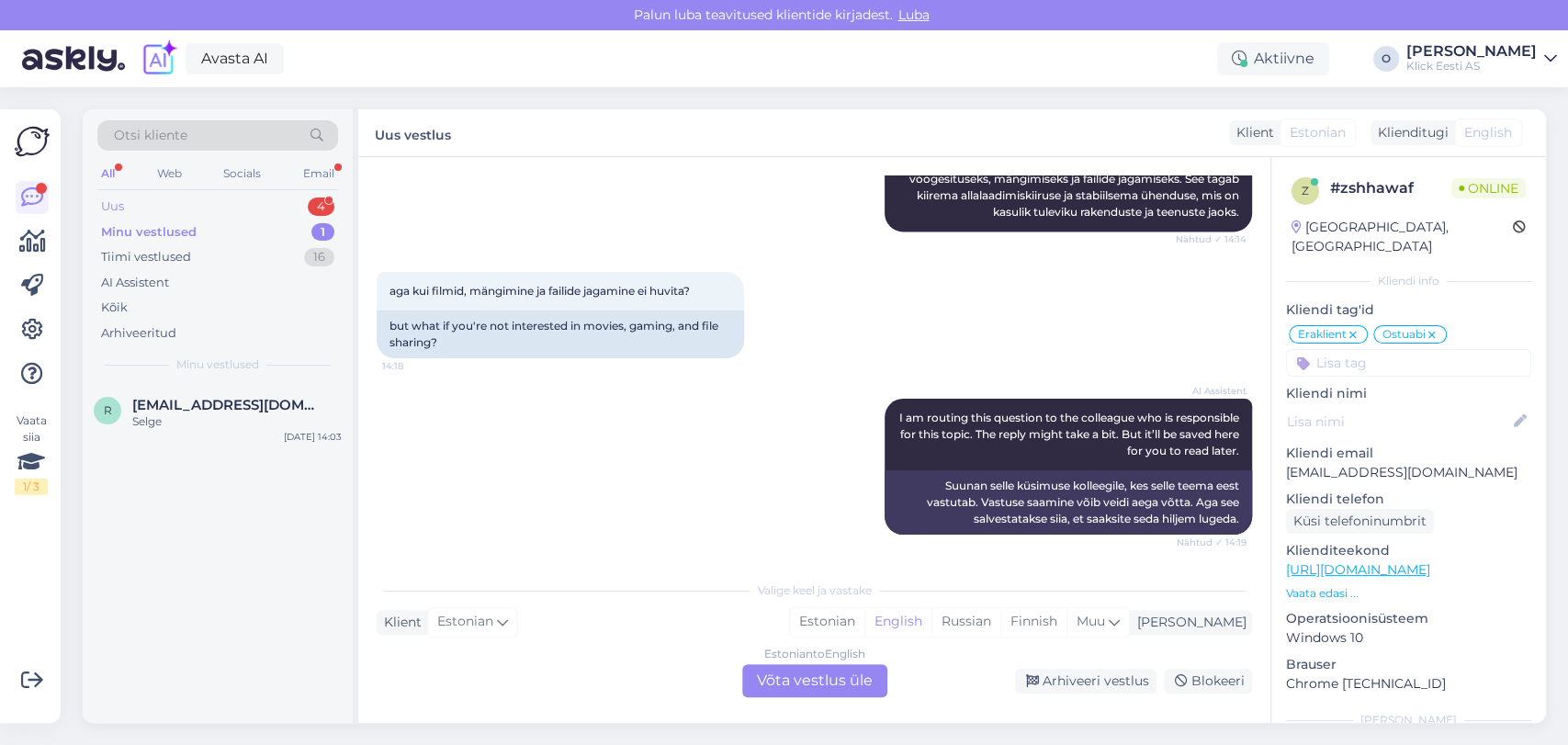
click at [224, 196] on div "Uus 4" at bounding box center [217, 207] width 240 height 25
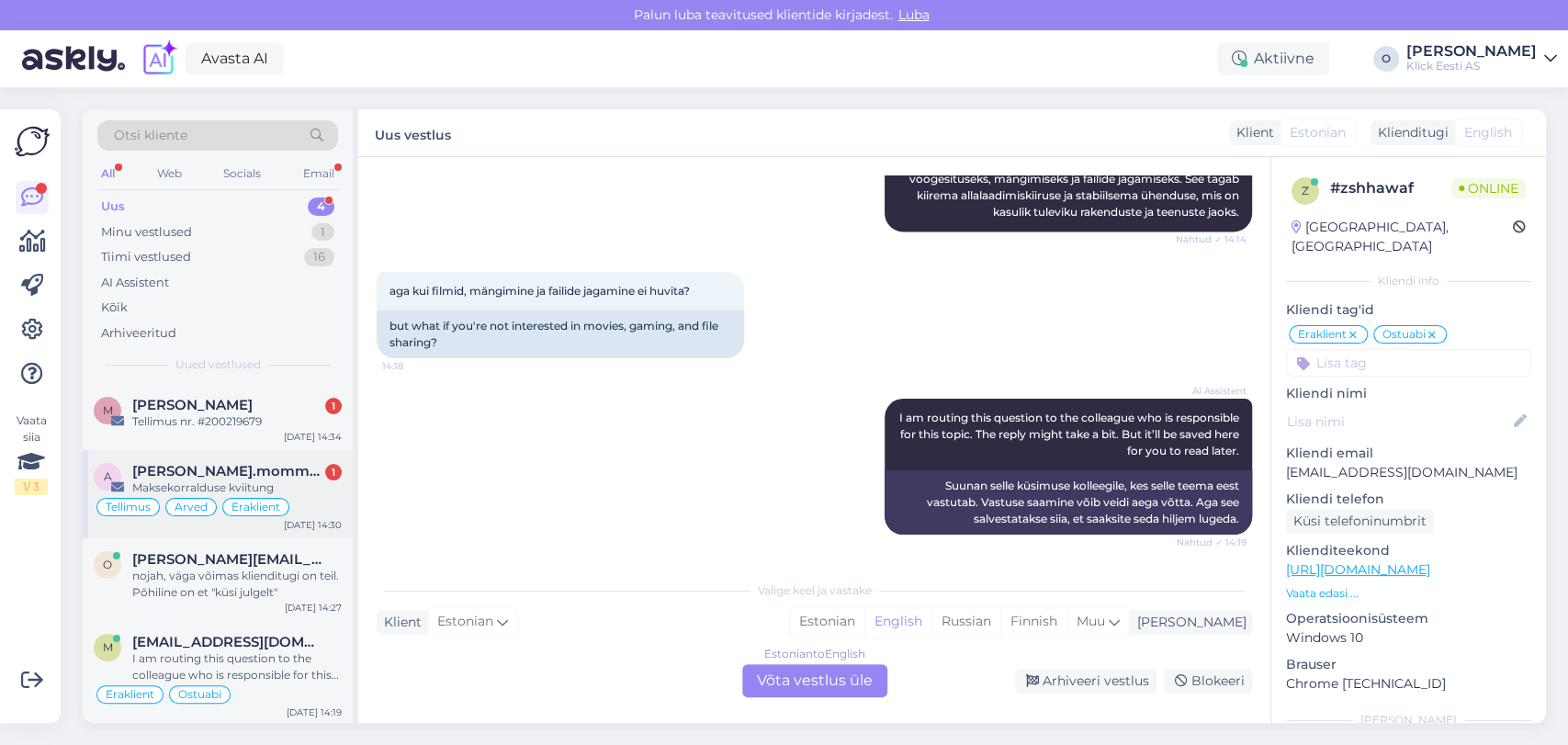
click at [180, 450] on div "a [PERSON_NAME].mommeja via [EMAIL_ADDRESS][DOMAIN_NAME] 1 Maksekorralduse kvii…" at bounding box center [218, 494] width 270 height 89
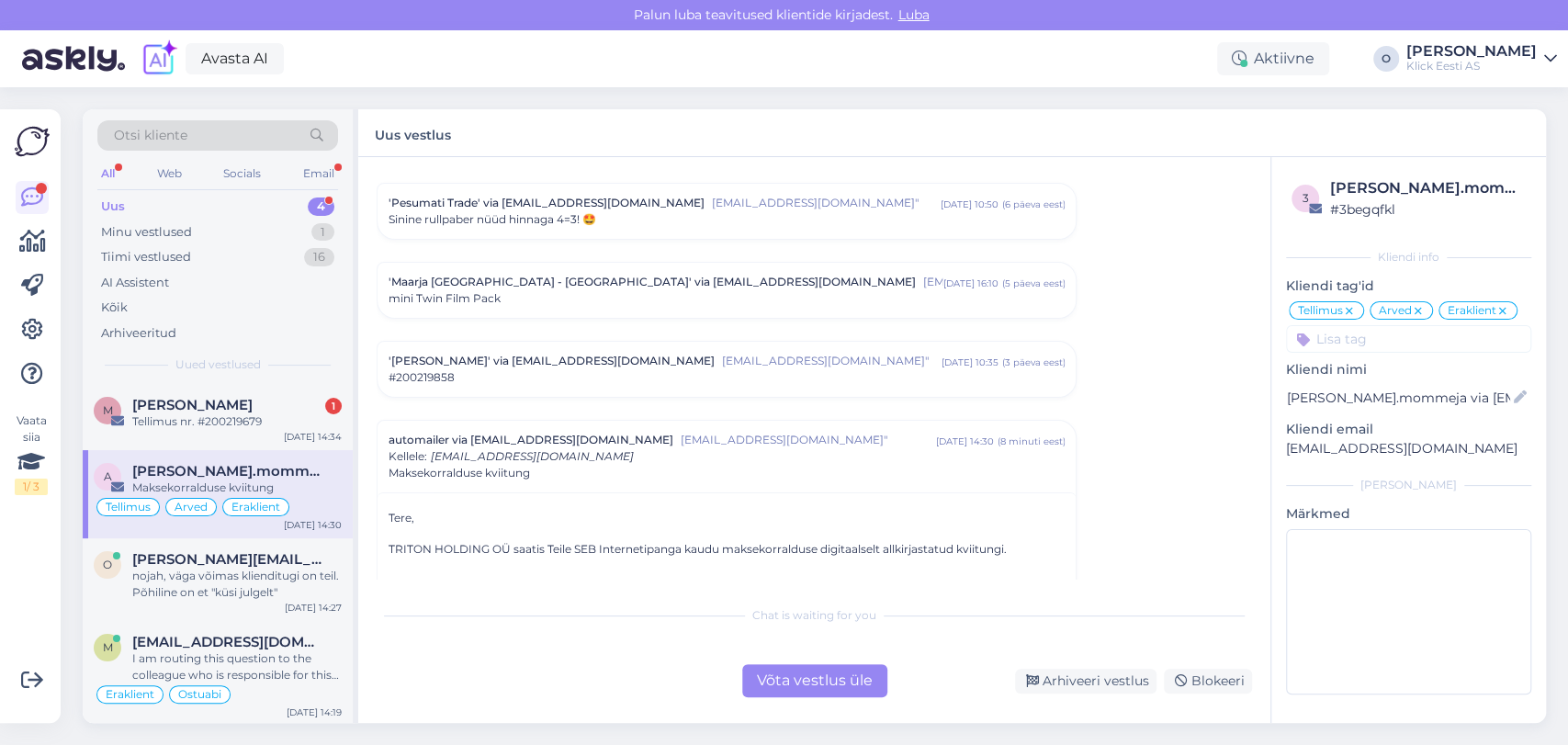
scroll to position [9187, 0]
click at [211, 391] on div "M [PERSON_NAME] 1 Tellimus nr. #200219679 [DATE] 14:34" at bounding box center [218, 417] width 270 height 66
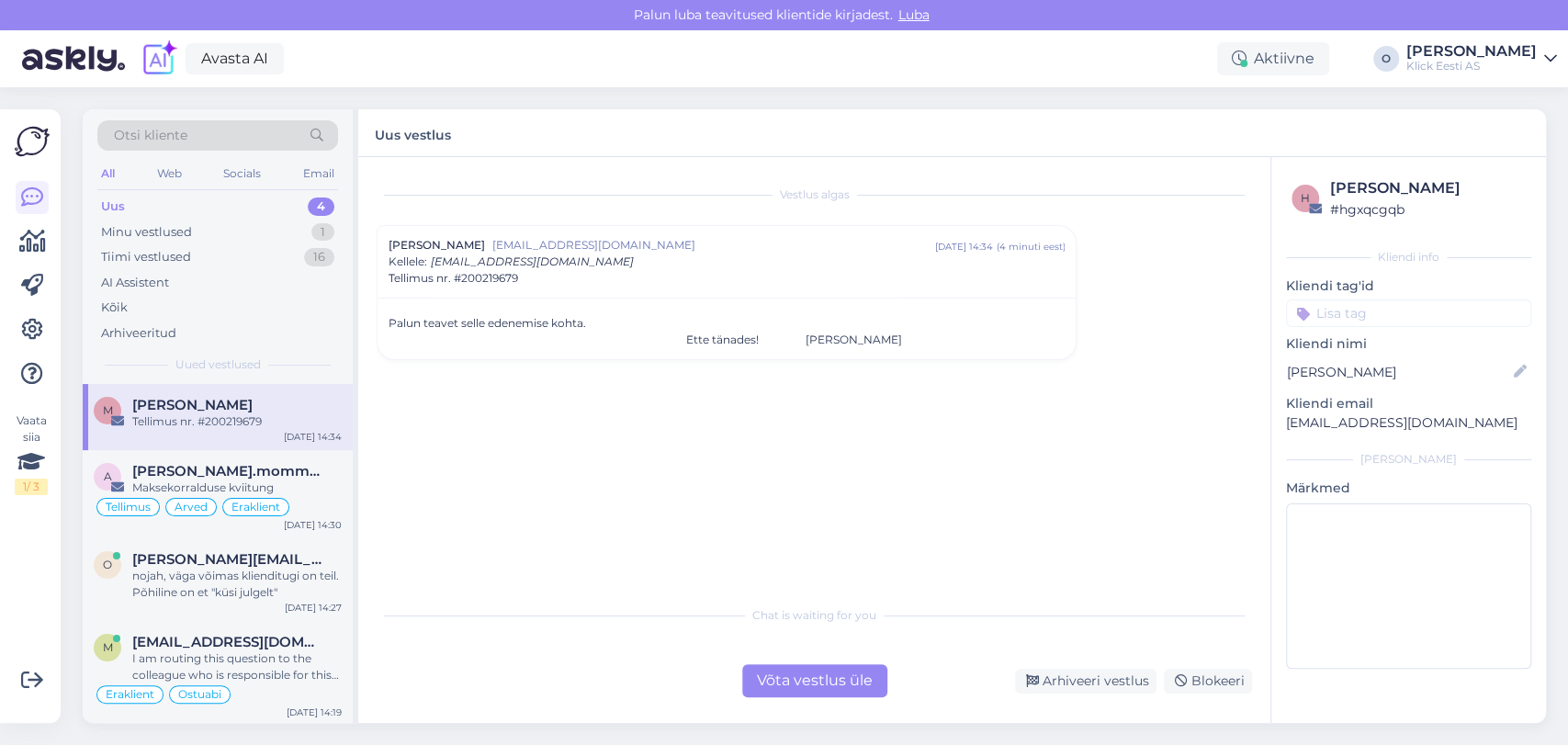
click at [889, 342] on div "Palun teavet selle edenemise kohta. Ette tänades! [PERSON_NAME]" at bounding box center [726, 331] width 676 height 33
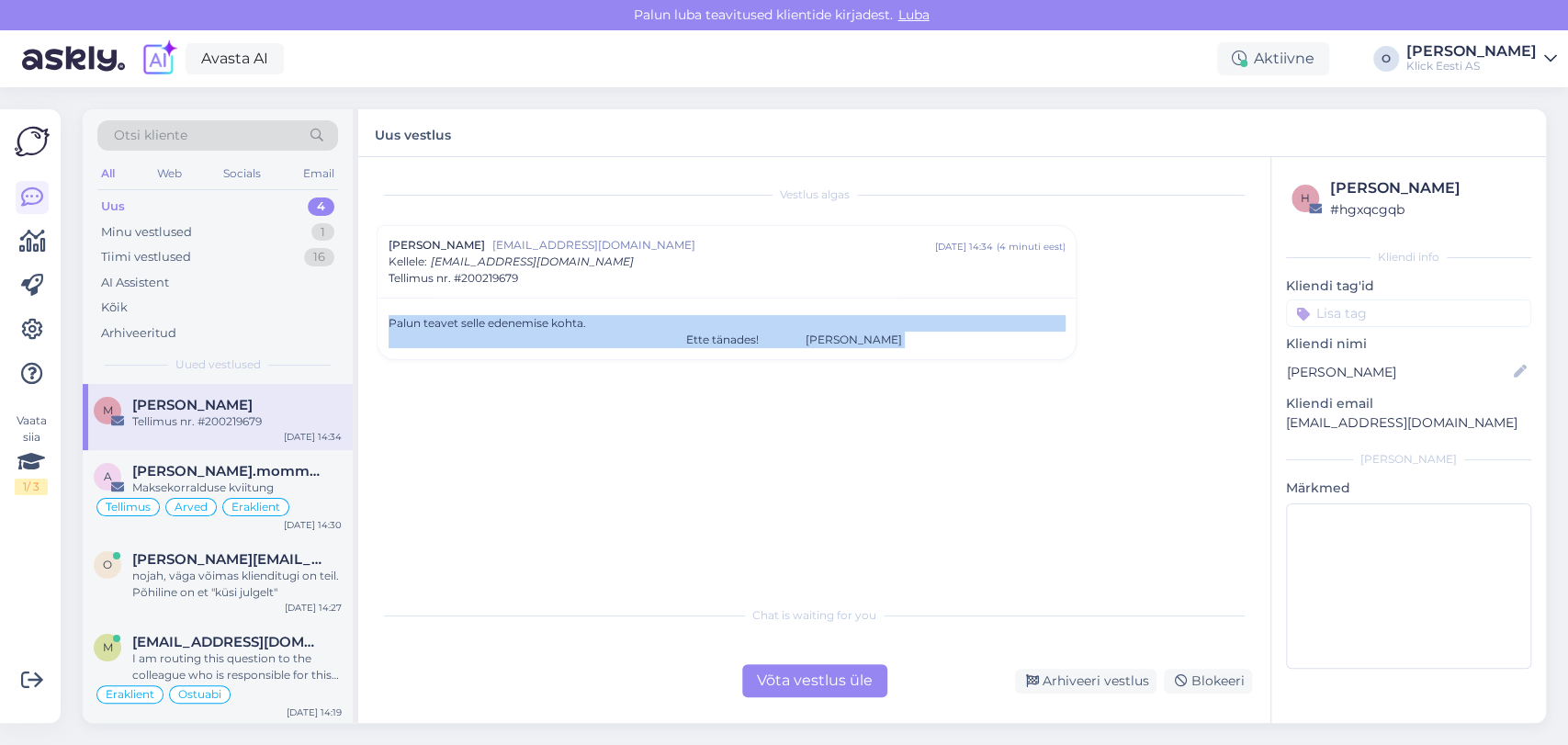
click at [889, 342] on div "Palun teavet selle edenemise kohta. Ette tänades! [PERSON_NAME]" at bounding box center [726, 331] width 676 height 33
click at [853, 312] on div "Palun teavet selle edenemise kohta. Ette tänades! [PERSON_NAME]" at bounding box center [726, 328] width 699 height 61
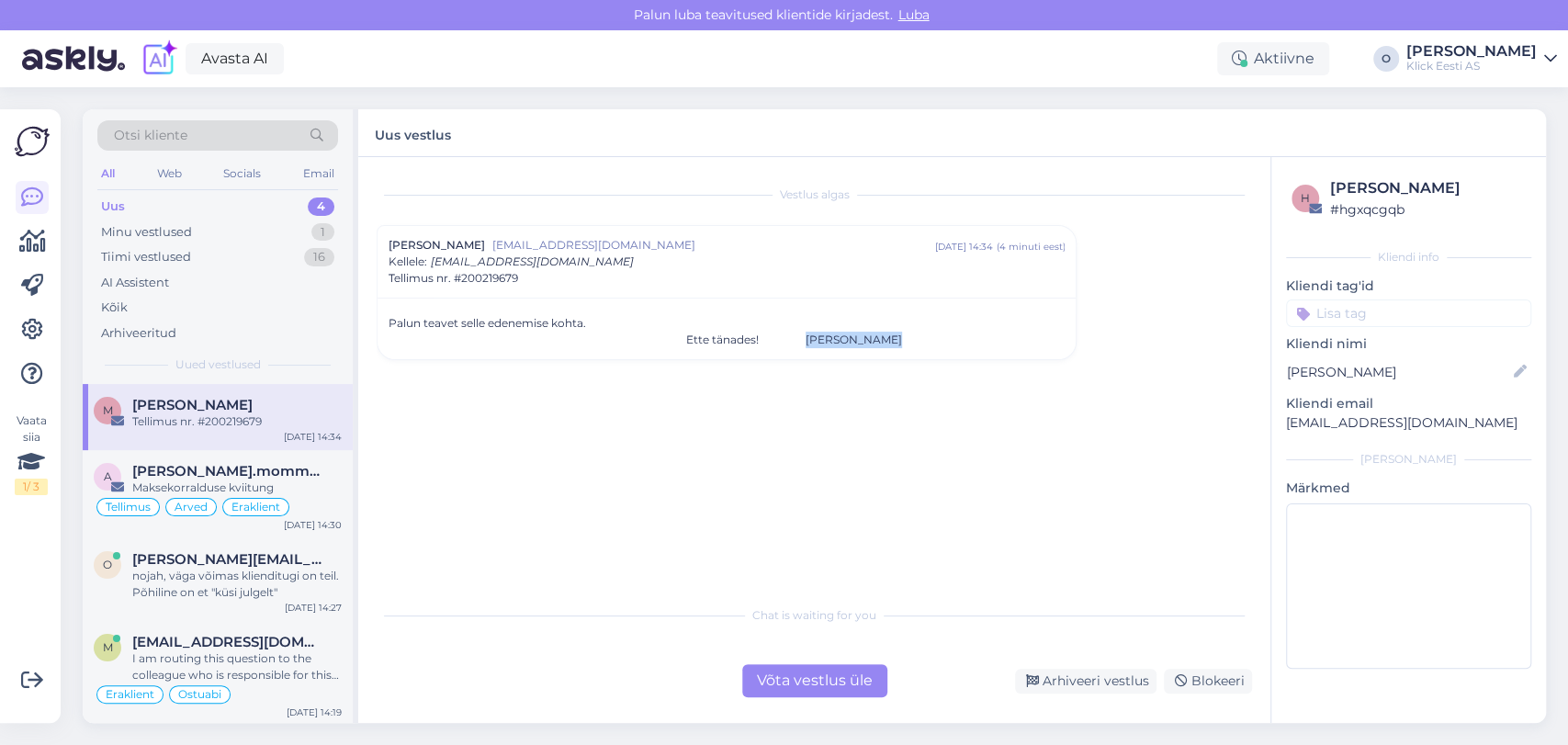
drag, startPoint x: 933, startPoint y: 341, endPoint x: 849, endPoint y: 341, distance: 84.0
click at [849, 341] on div "Palun teavet selle edenemise kohta. Ette tänades! [PERSON_NAME]" at bounding box center [726, 331] width 676 height 33
copy div "[PERSON_NAME]"
click at [223, 481] on div "Maksekorralduse kviitung" at bounding box center [237, 488] width 209 height 17
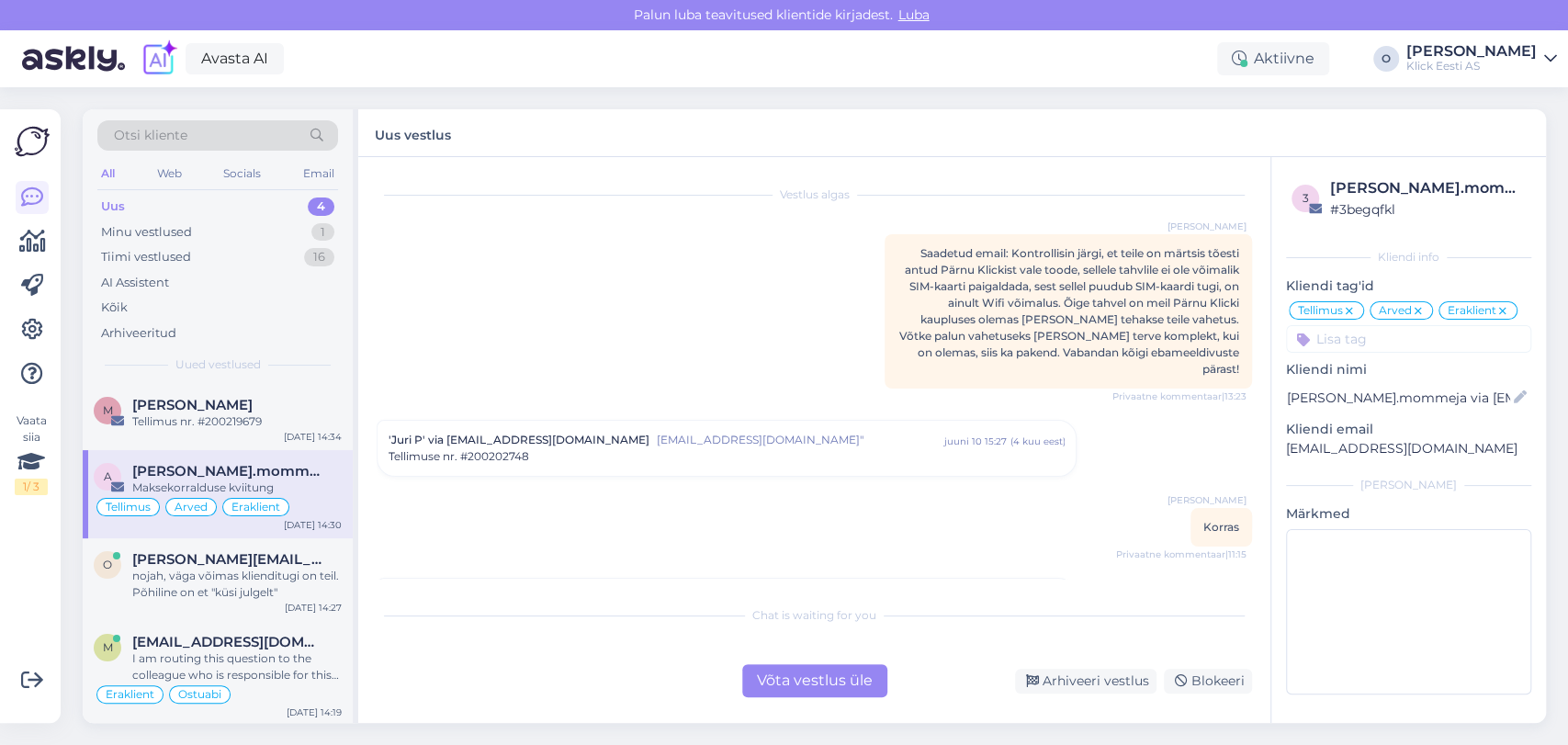
scroll to position [9145, 0]
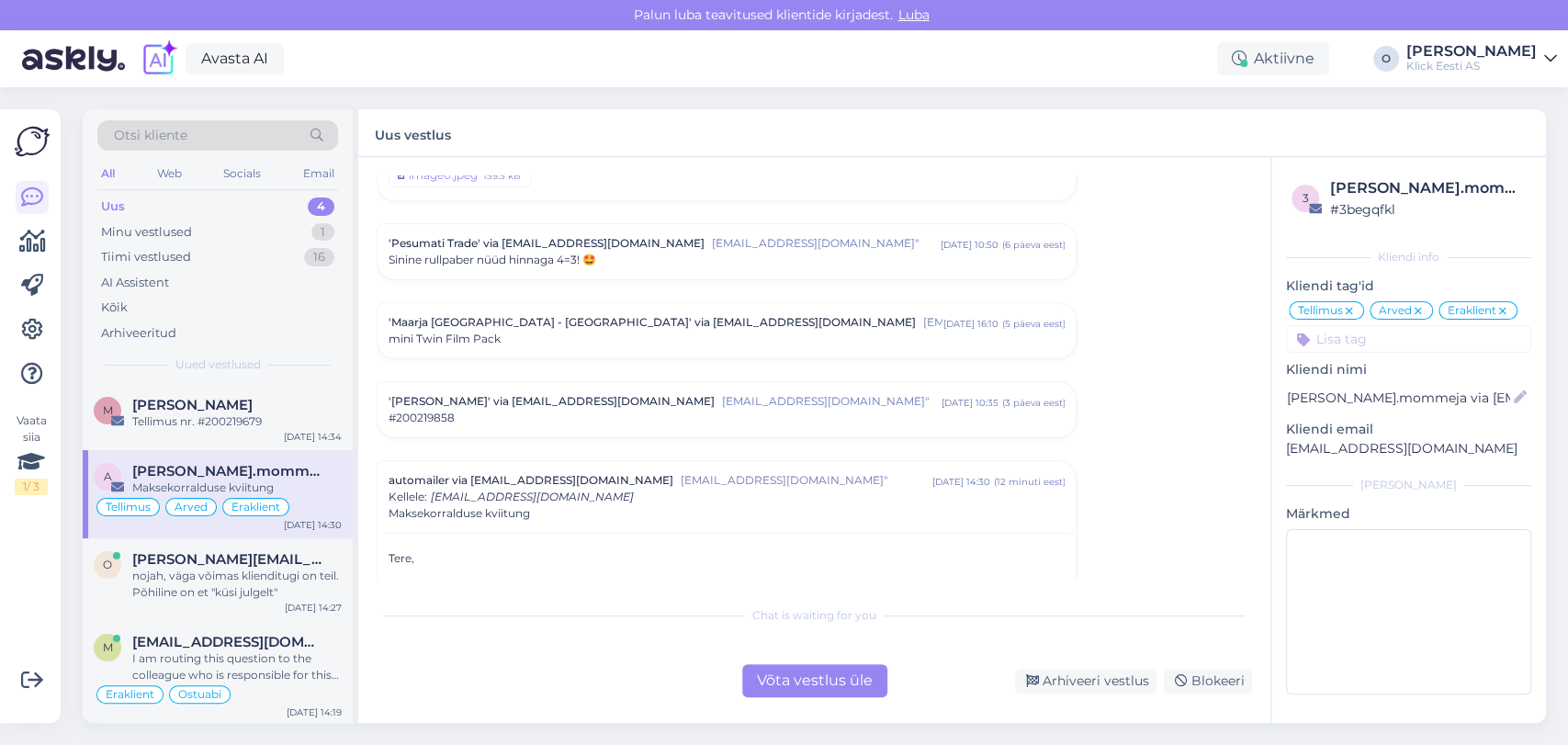
drag, startPoint x: 515, startPoint y: 528, endPoint x: 394, endPoint y: 531, distance: 121.0
click at [394, 582] on p "TRITON HOLDING OÜ saatis Teile SEB Internetipanga kaudu maksekorralduse digitaa…" at bounding box center [726, 590] width 676 height 17
copy p "RITON HOLDING OÜ"
click at [182, 397] on span "[PERSON_NAME]" at bounding box center [192, 406] width 121 height 17
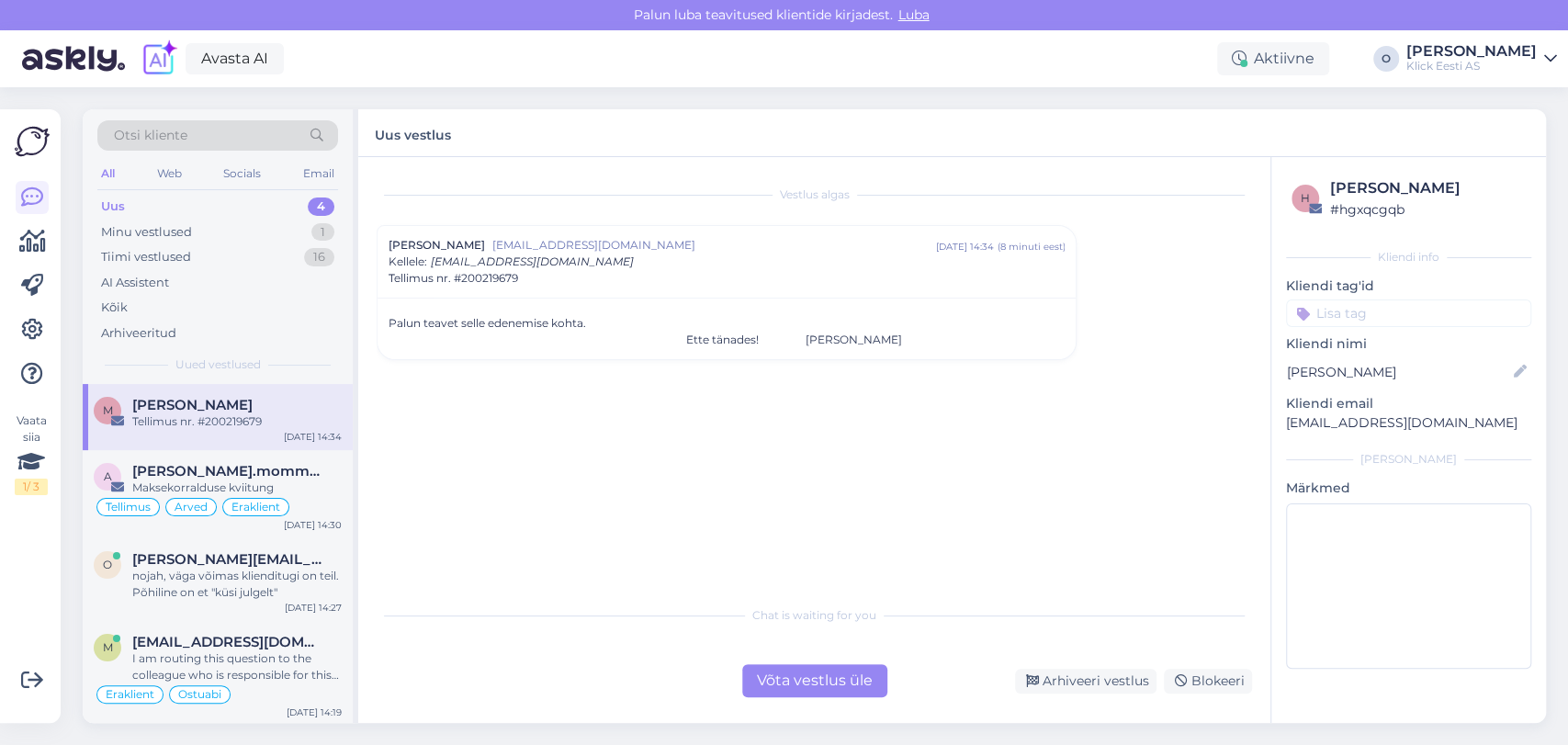
click at [875, 340] on div "Palun teavet selle edenemise kohta. Ette tänades! [PERSON_NAME]" at bounding box center [726, 331] width 676 height 33
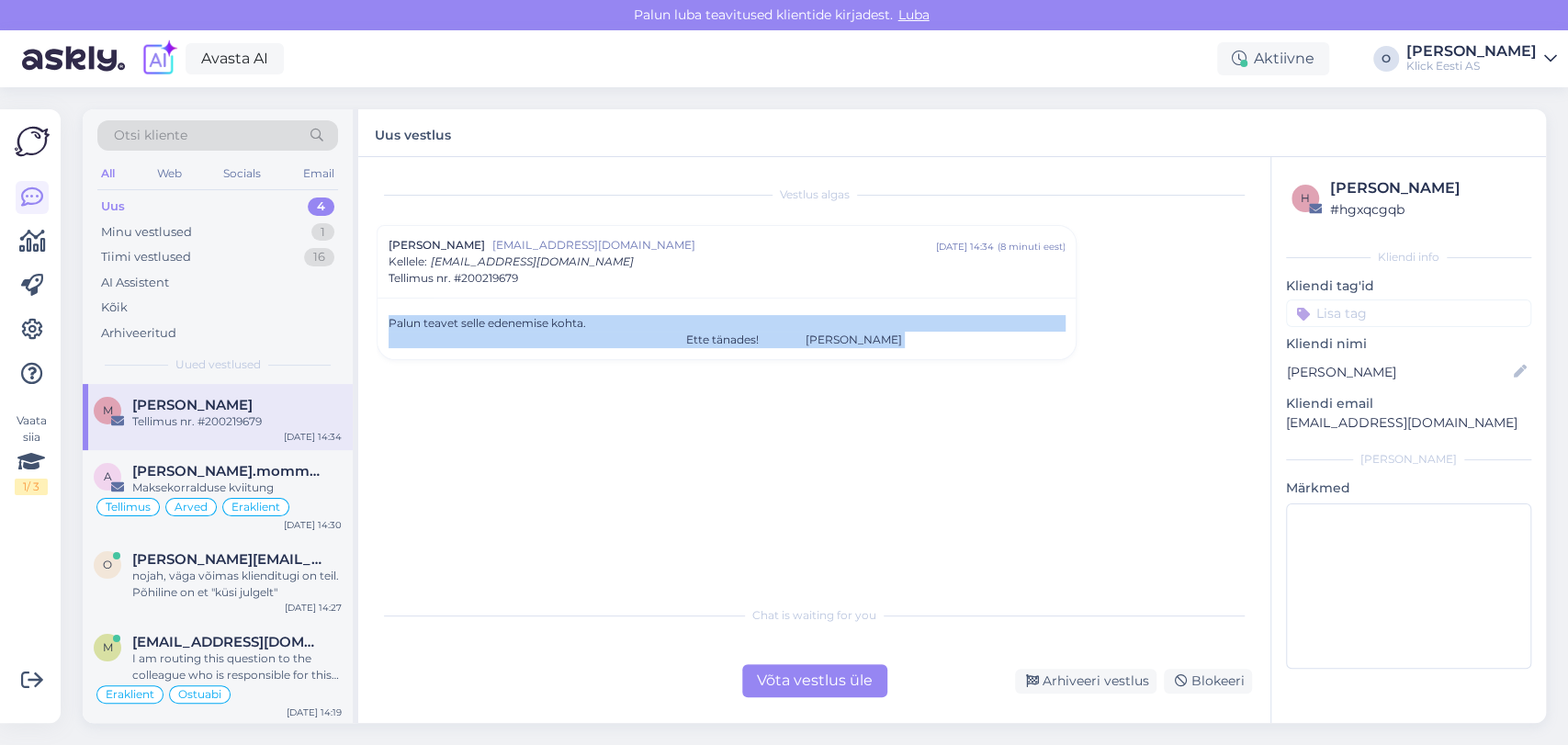
click at [875, 340] on div "Palun teavet selle edenemise kohta. Ette tänades! [PERSON_NAME]" at bounding box center [726, 331] width 676 height 33
copy div "Palun teavet selle edenemise kohta. Ette tänades! [PERSON_NAME] Chat is waiting…"
click at [890, 332] on div "Palun teavet selle edenemise kohta. Ette tänades! [PERSON_NAME]" at bounding box center [726, 331] width 676 height 33
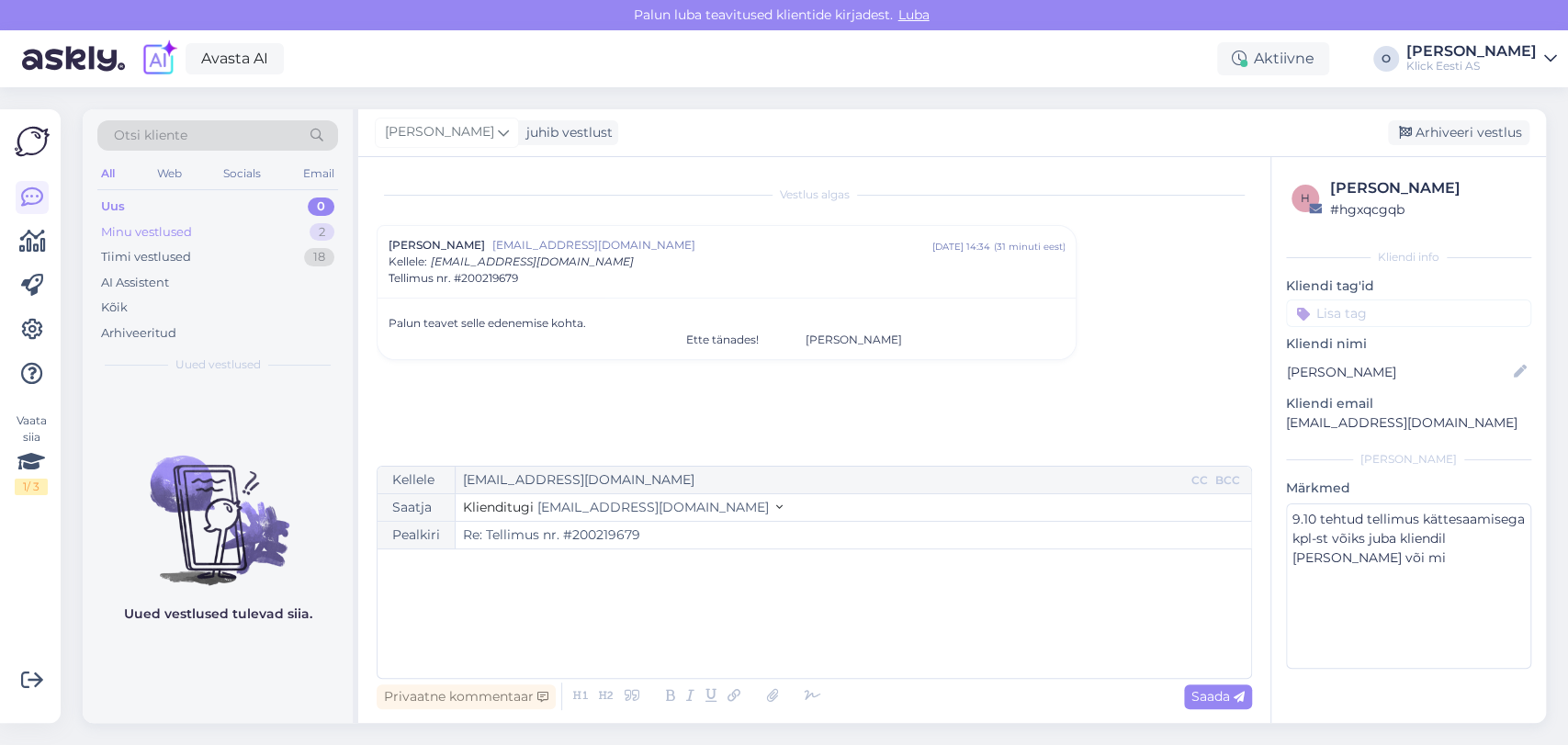
click at [208, 232] on div "Minu vestlused 2" at bounding box center [217, 232] width 240 height 25
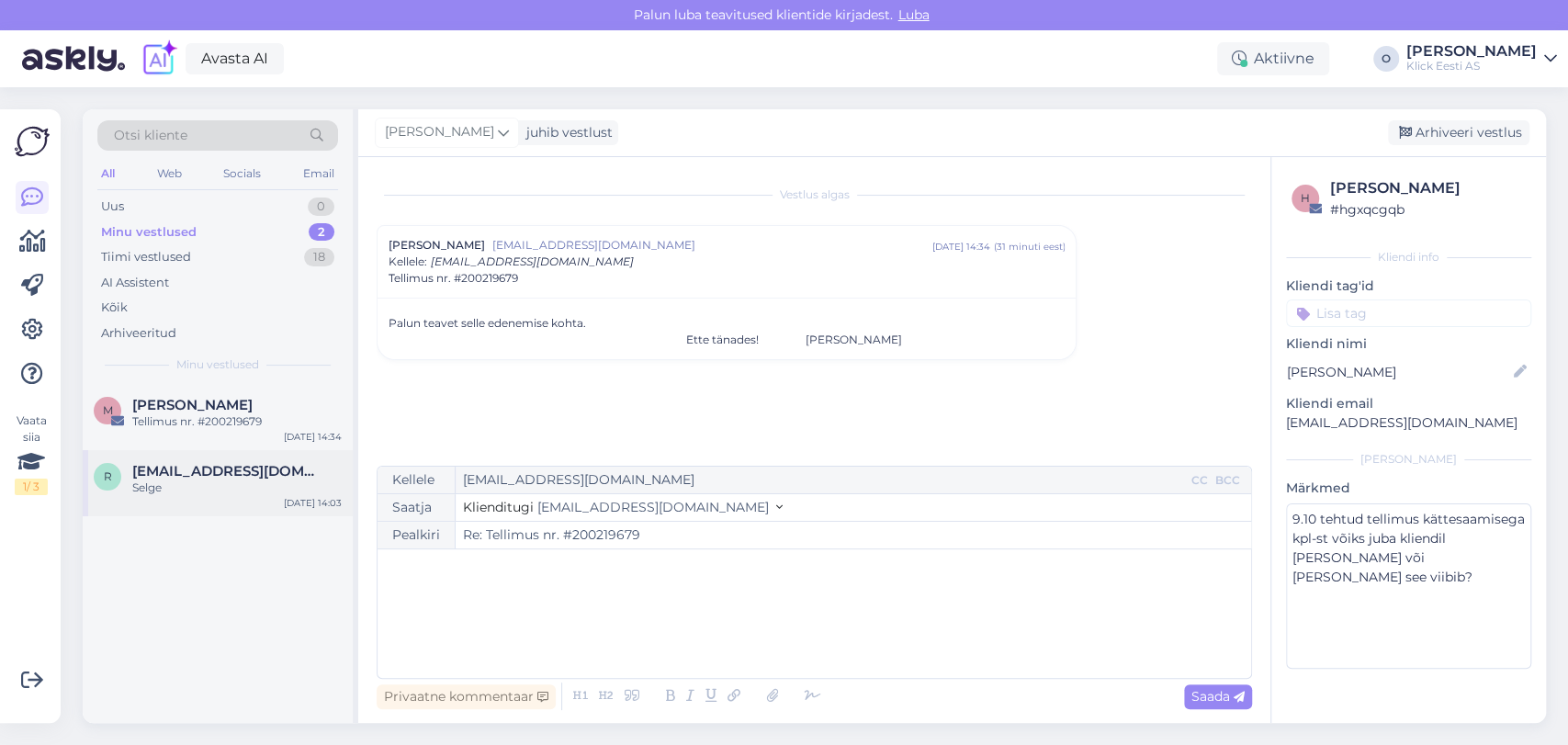
click at [191, 461] on div "r [EMAIL_ADDRESS][DOMAIN_NAME] Selge [DATE] 14:03" at bounding box center [218, 483] width 270 height 66
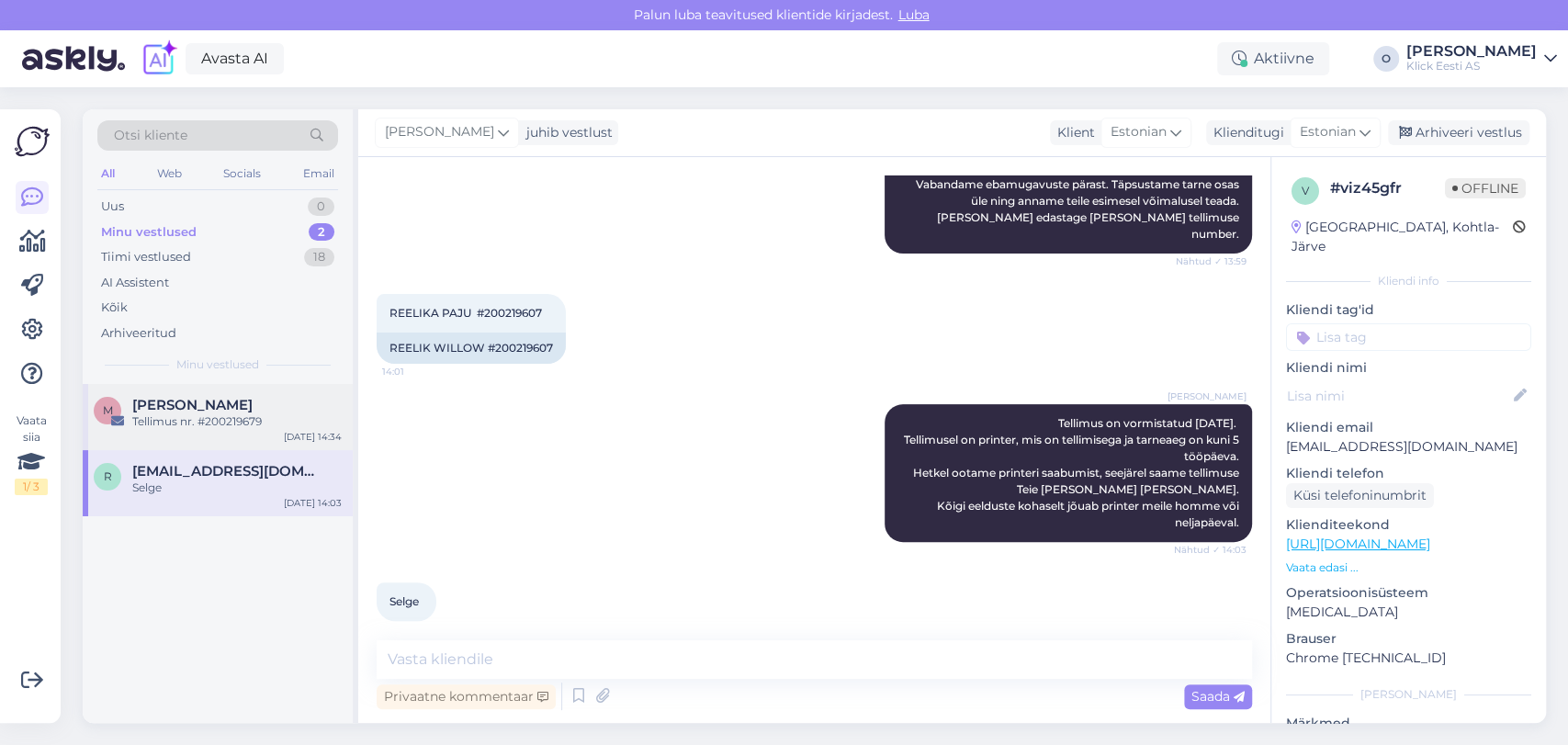
click at [180, 413] on div "Tellimus nr. #200219679" at bounding box center [237, 422] width 209 height 17
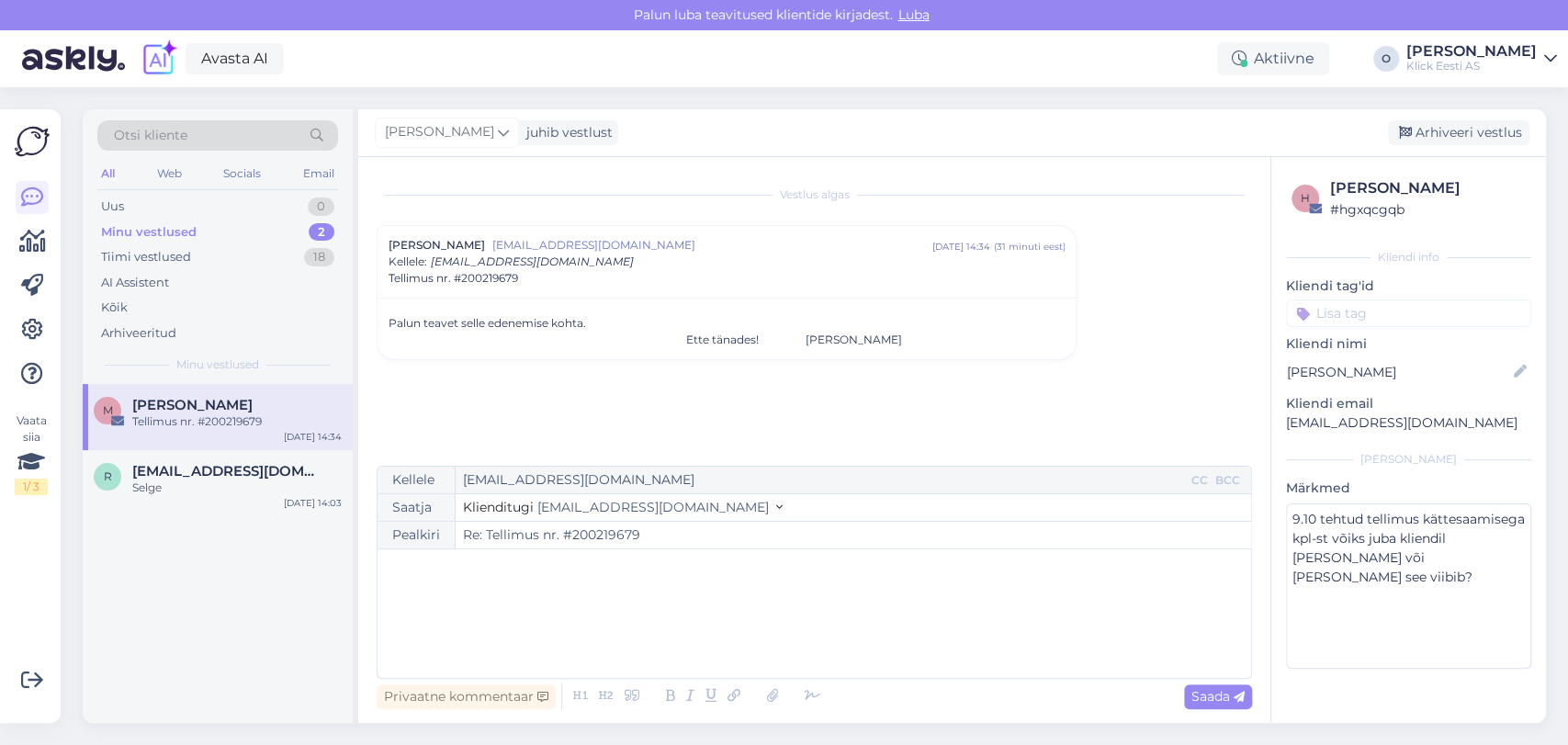
click at [170, 224] on div "Minu vestlused" at bounding box center [148, 232] width 95 height 18
click at [178, 485] on div "Selge" at bounding box center [237, 488] width 209 height 17
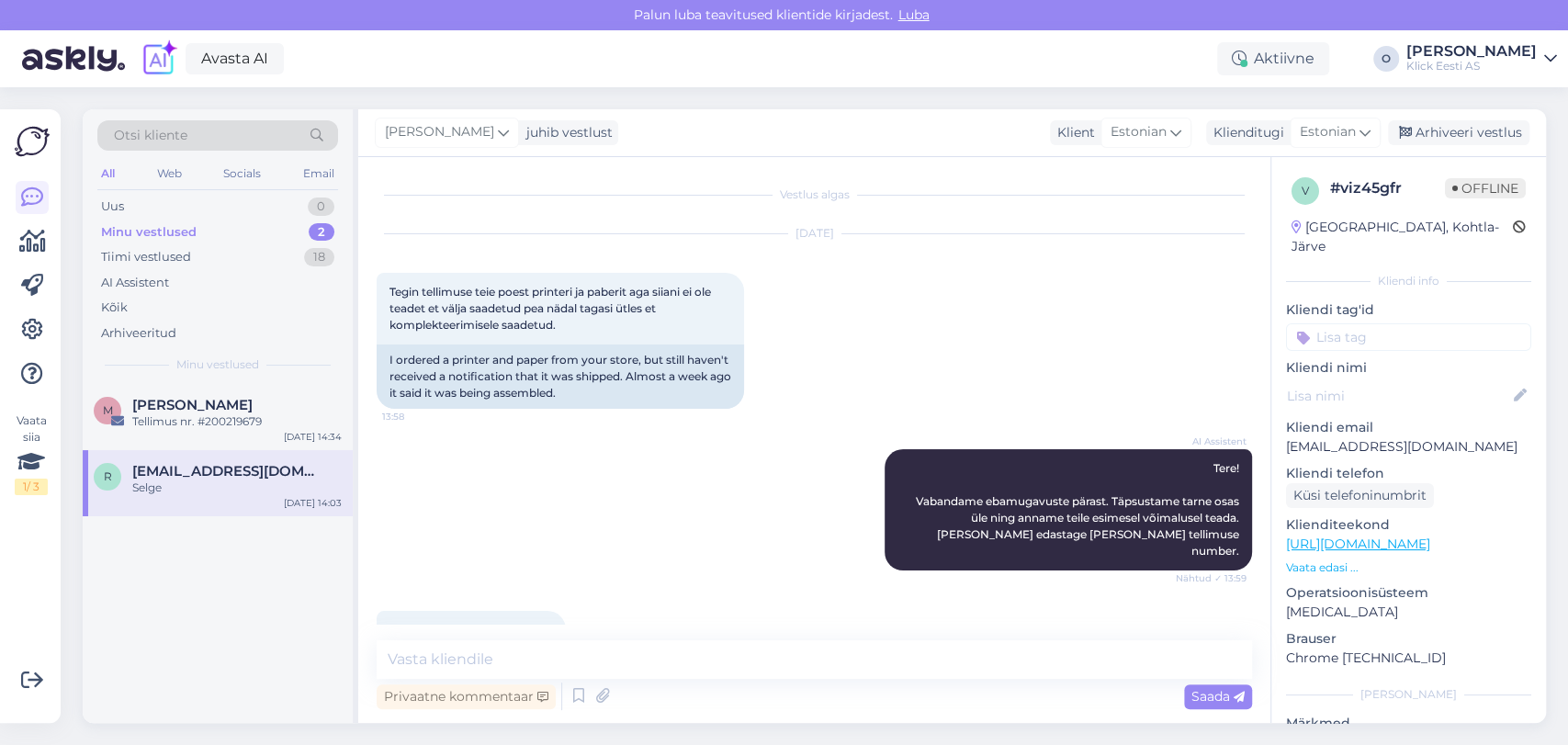
scroll to position [317, 0]
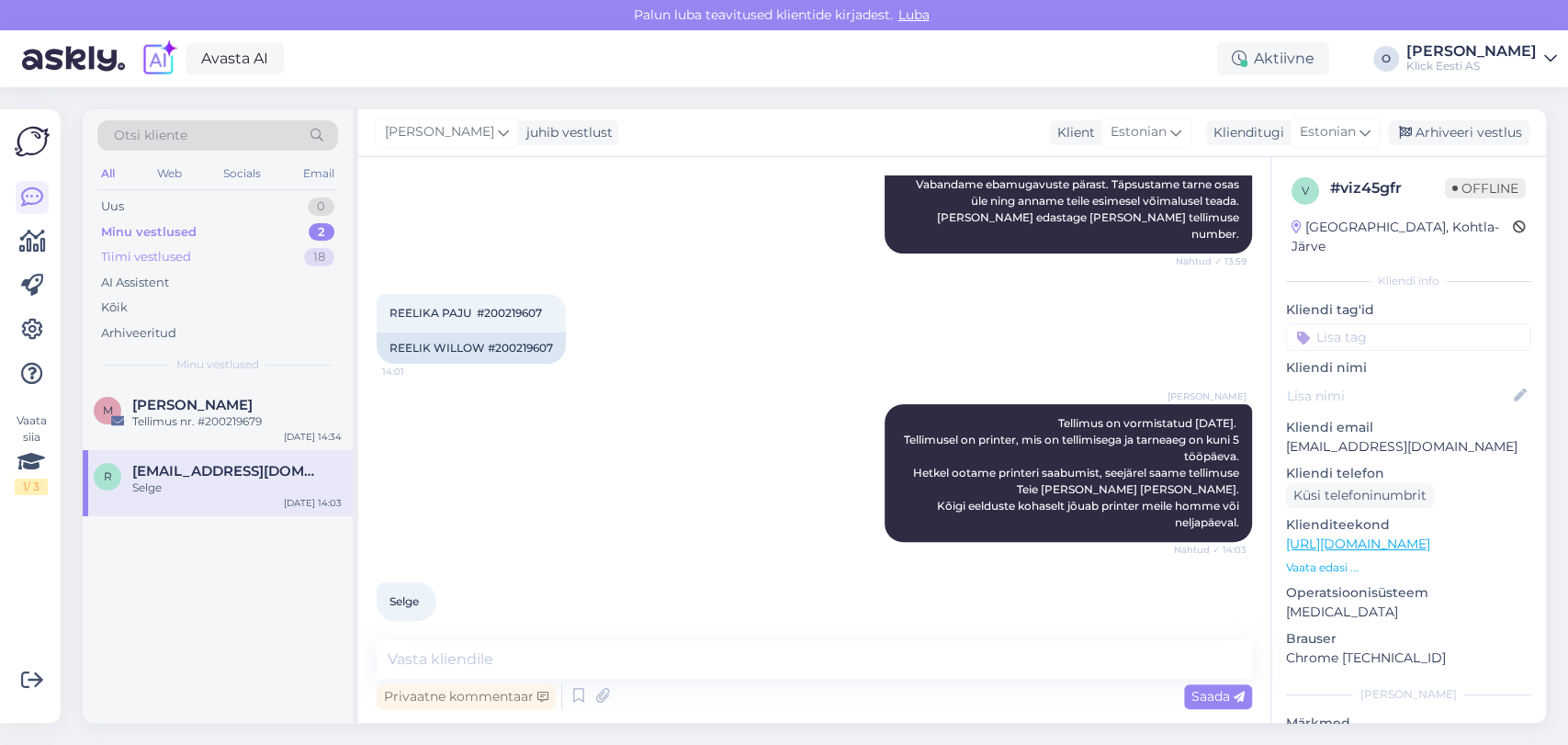
click at [186, 252] on div "Tiimi vestlused" at bounding box center [145, 257] width 90 height 18
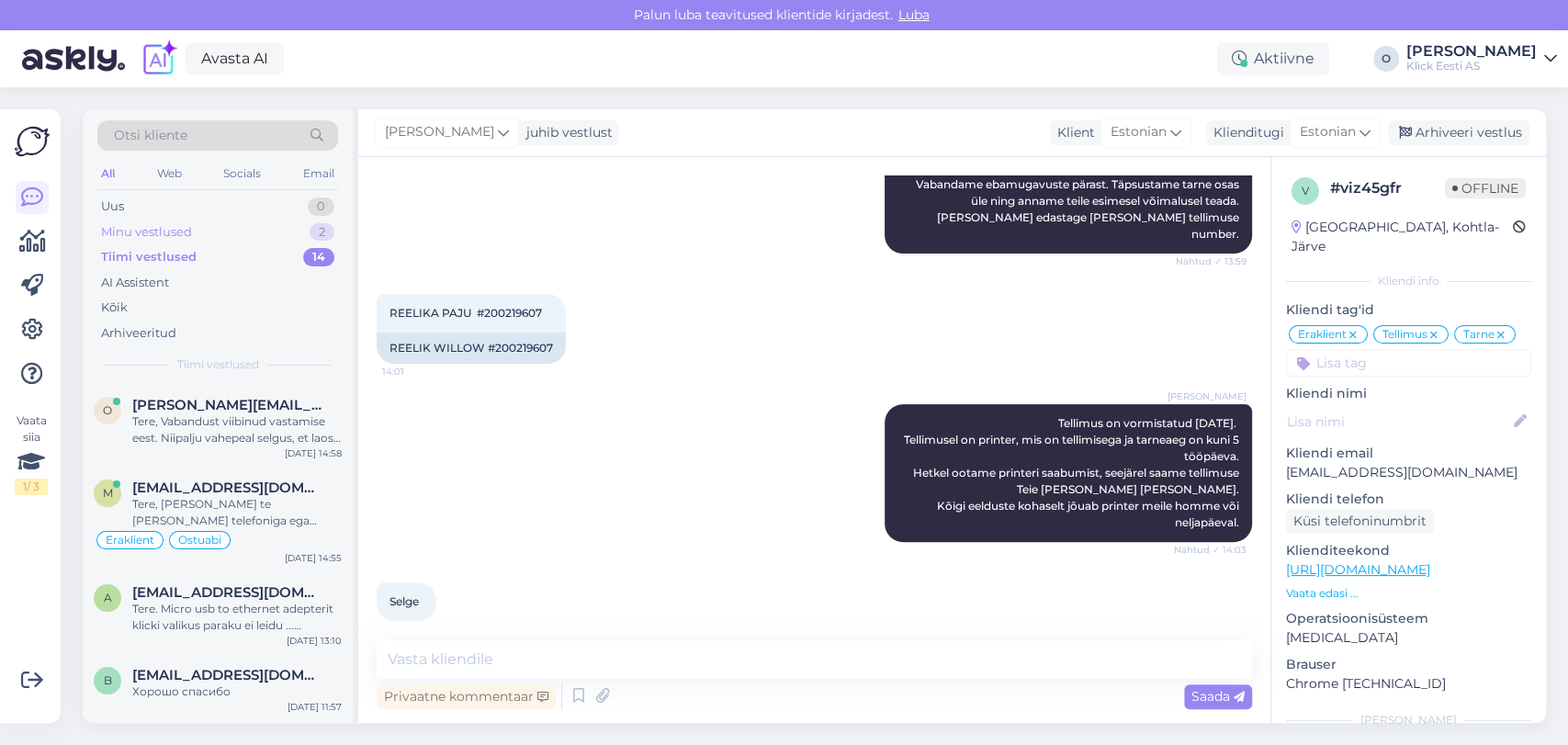
click at [198, 226] on div "Minu vestlused 2" at bounding box center [217, 232] width 240 height 25
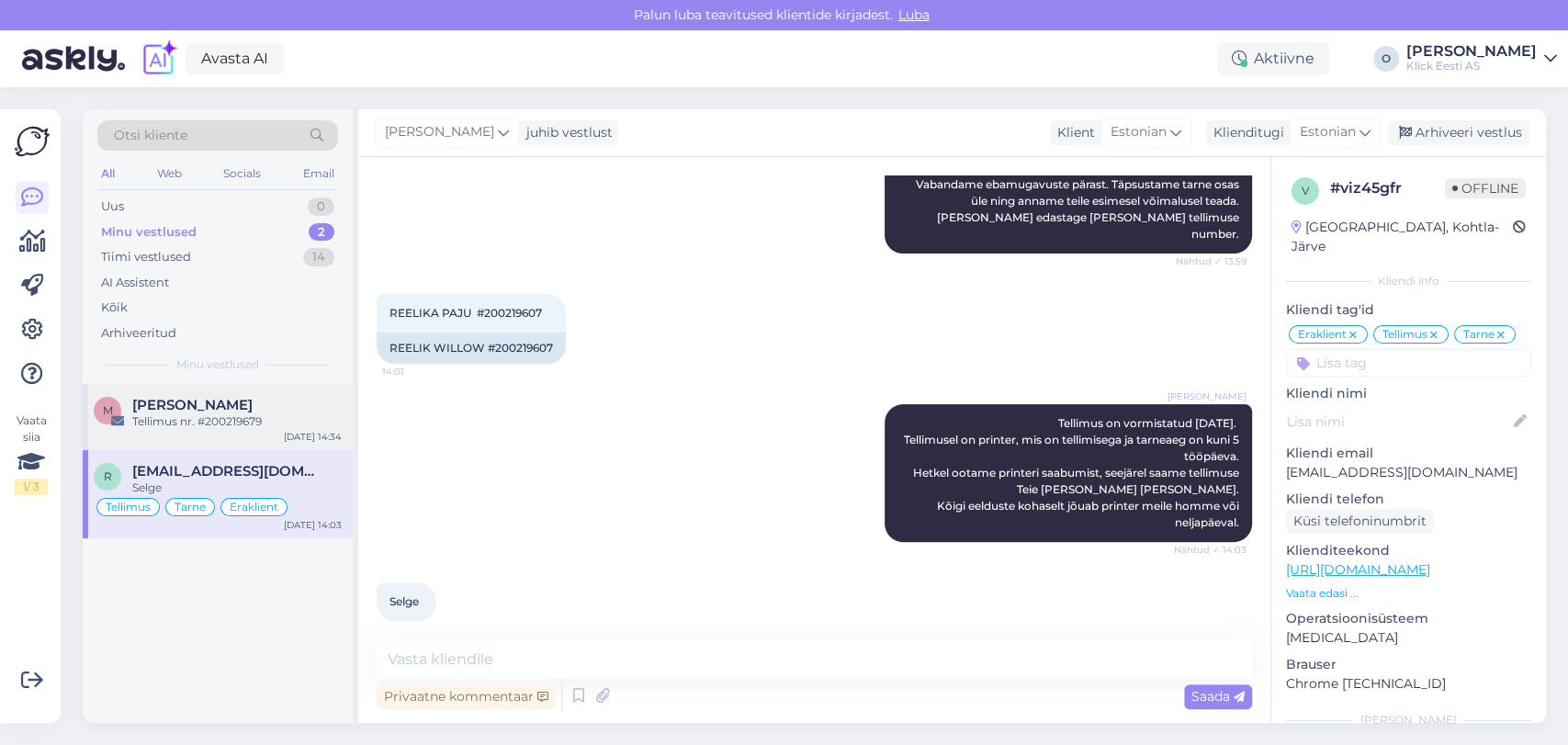
click at [161, 398] on span "[PERSON_NAME]" at bounding box center [192, 406] width 121 height 17
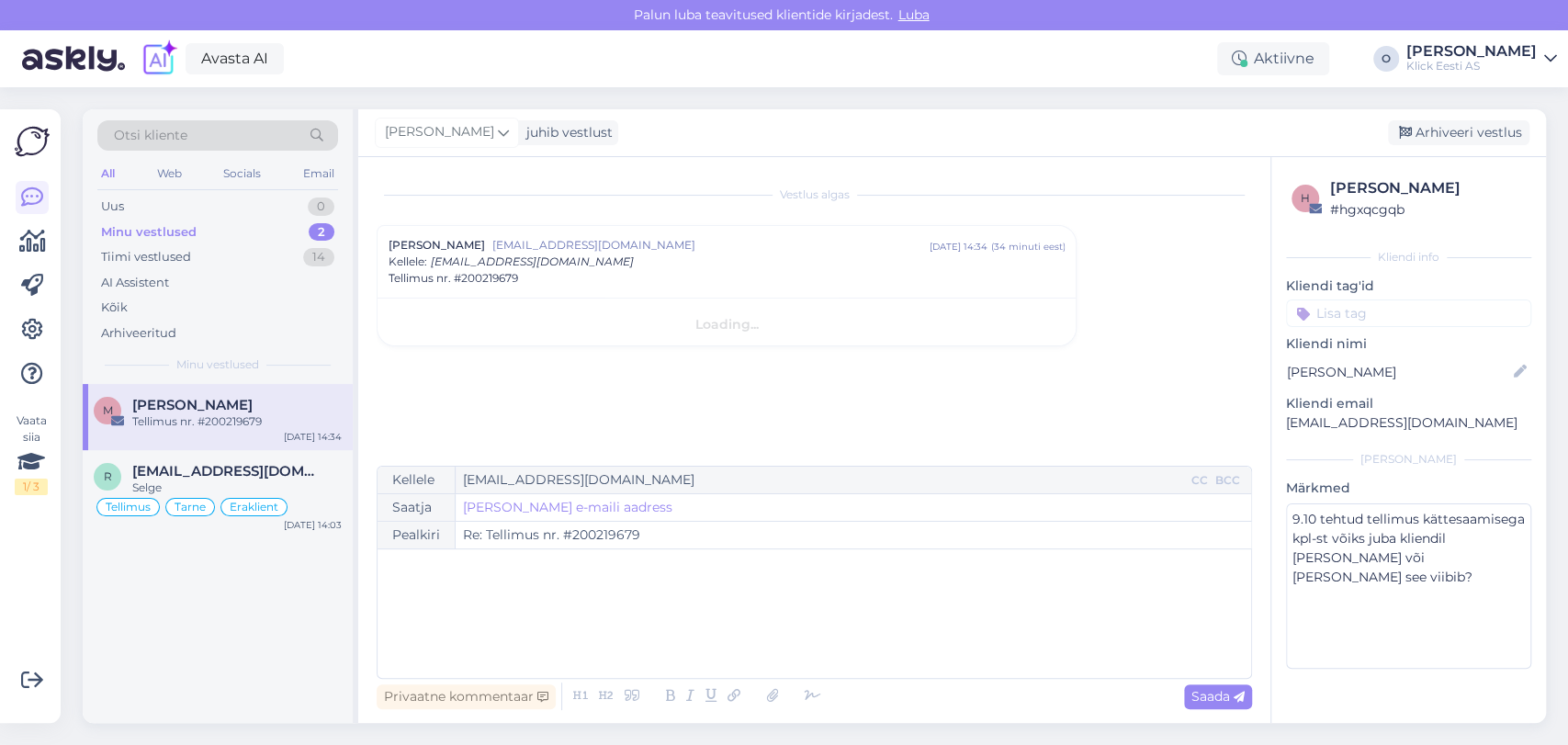
scroll to position [0, 0]
click at [602, 536] on input "Re: Tellimus nr. #200219679" at bounding box center [853, 535] width 796 height 26
click at [240, 239] on div "Minu vestlused 2" at bounding box center [217, 232] width 240 height 25
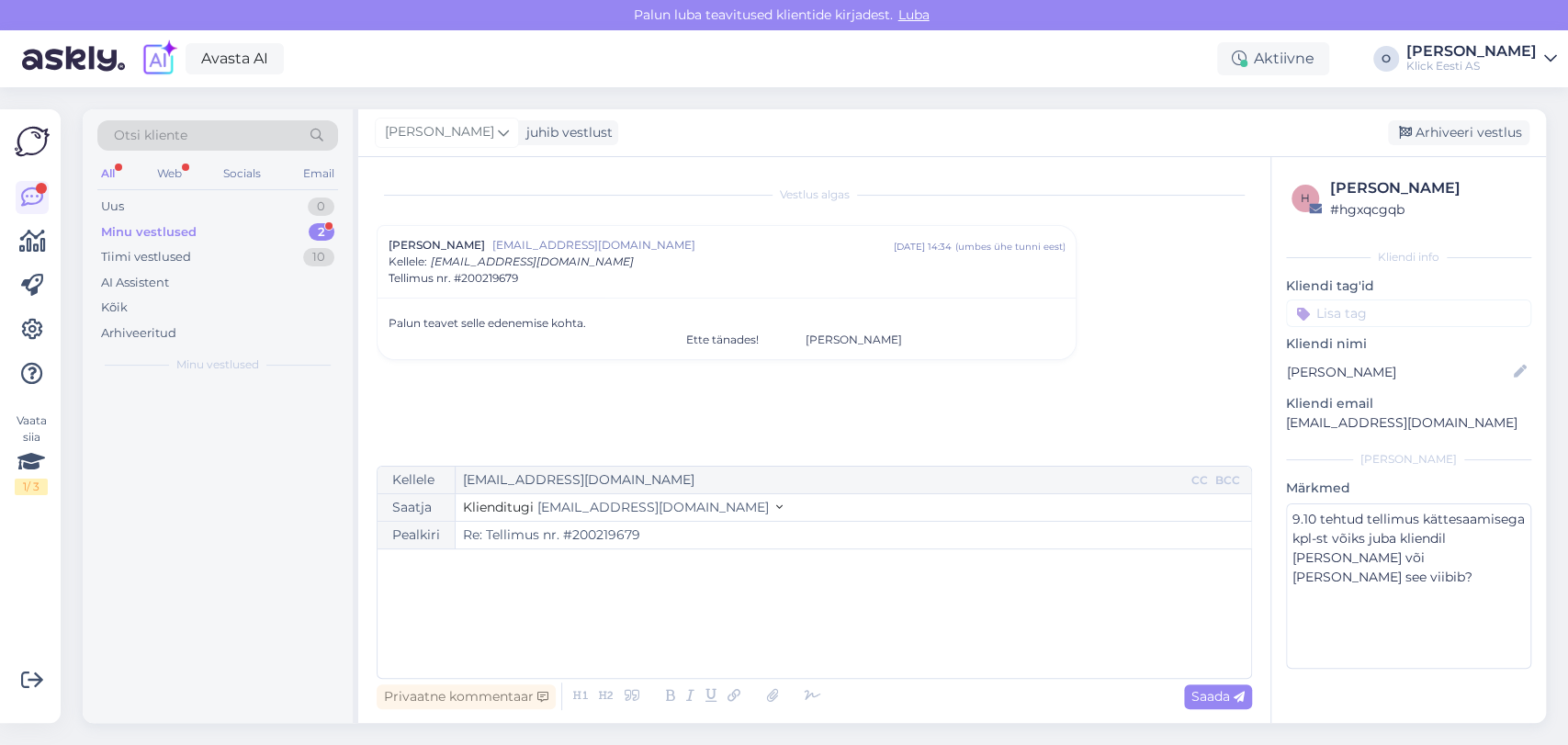
click at [240, 239] on div "Minu vestlused 2" at bounding box center [217, 232] width 240 height 25
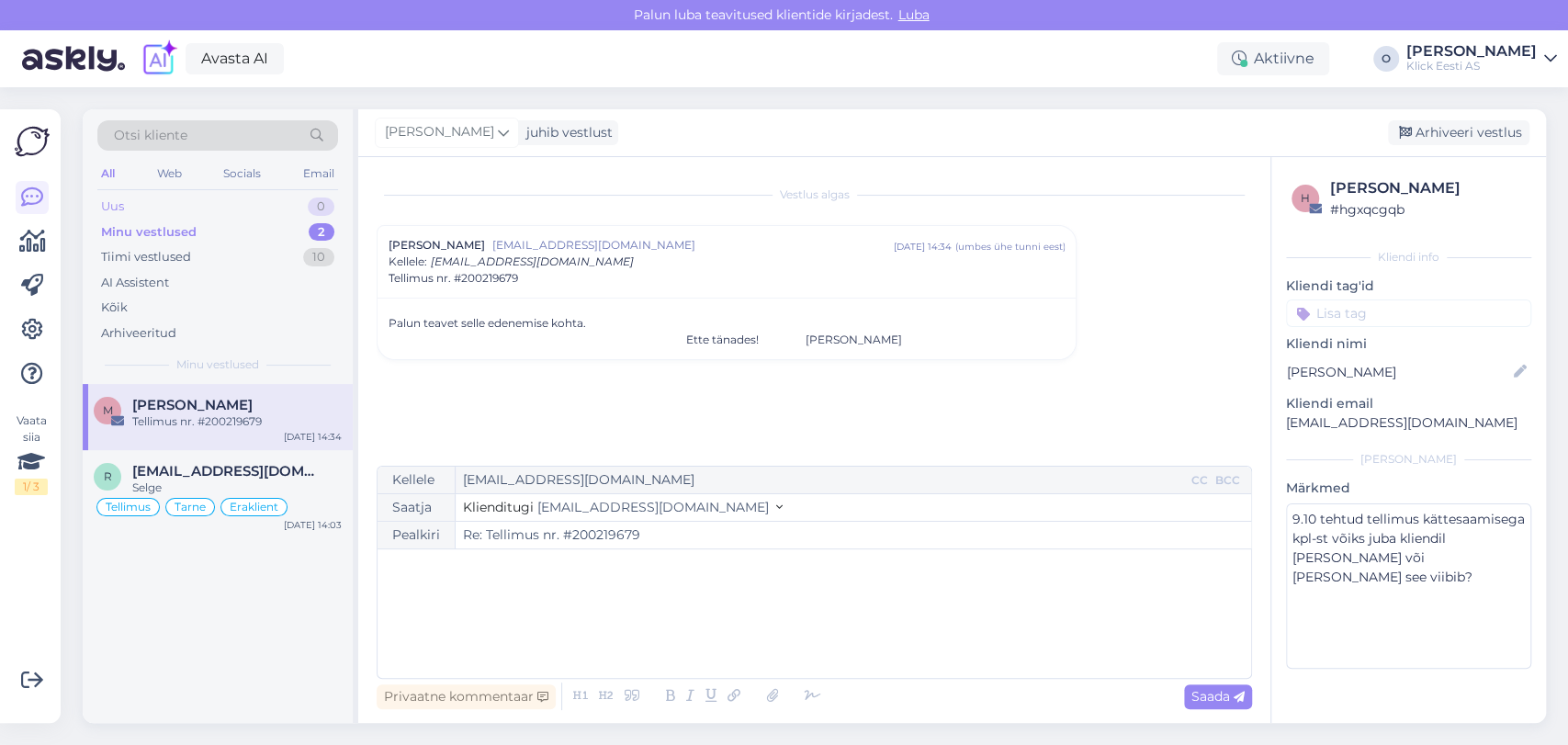
click at [212, 199] on div "Uus 0" at bounding box center [217, 207] width 240 height 25
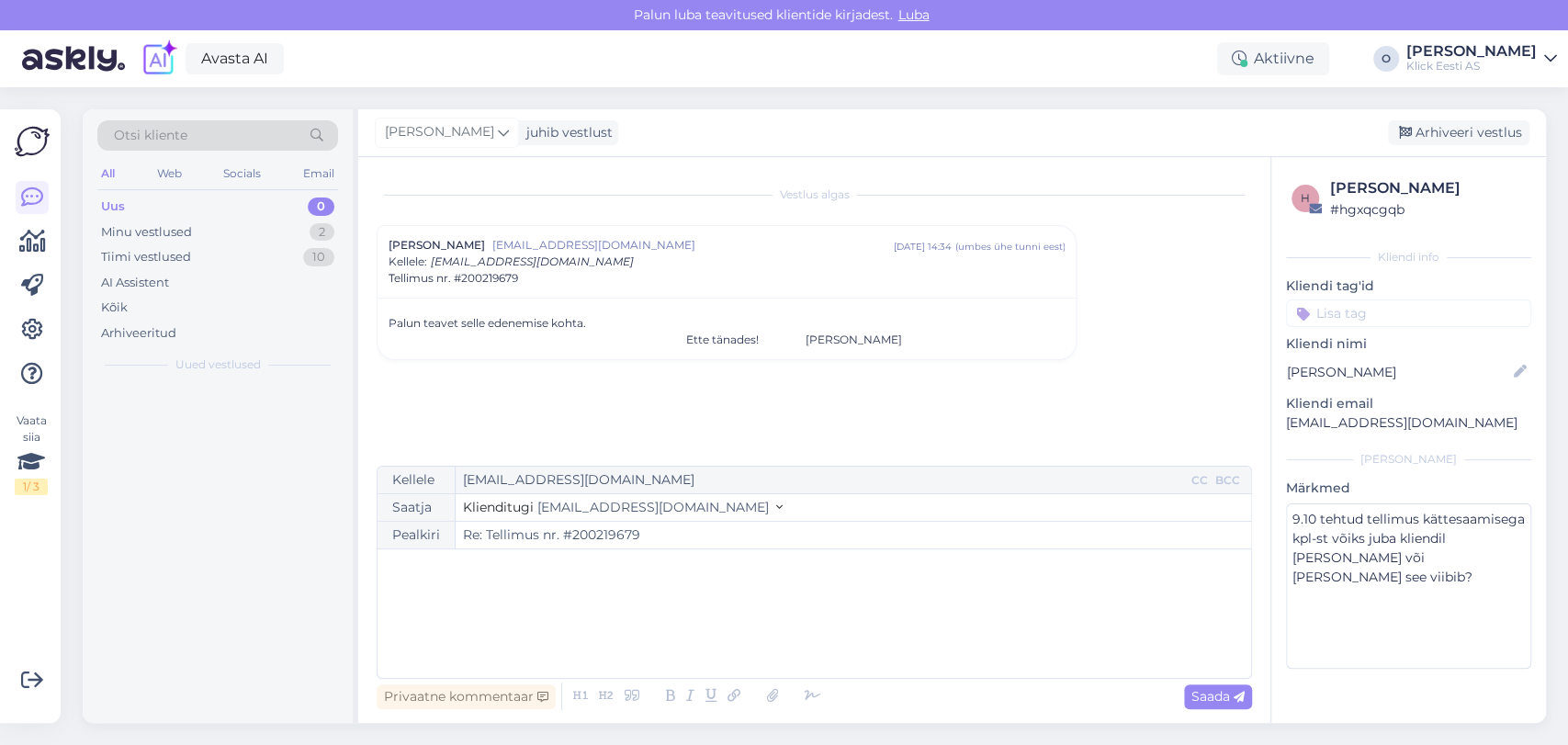
click at [212, 199] on div "Uus 0" at bounding box center [217, 207] width 240 height 25
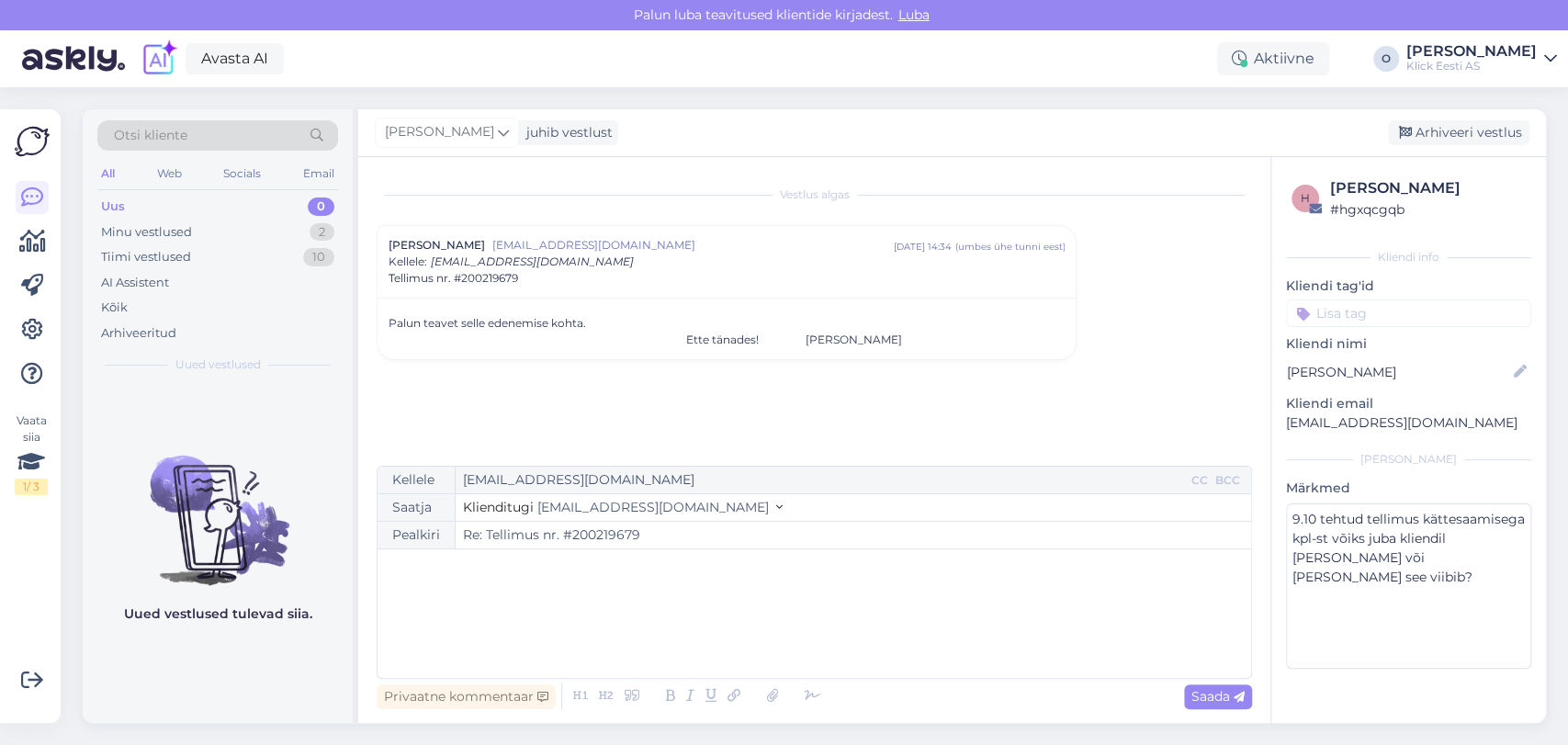
click at [212, 199] on div "Uus 0" at bounding box center [217, 207] width 240 height 25
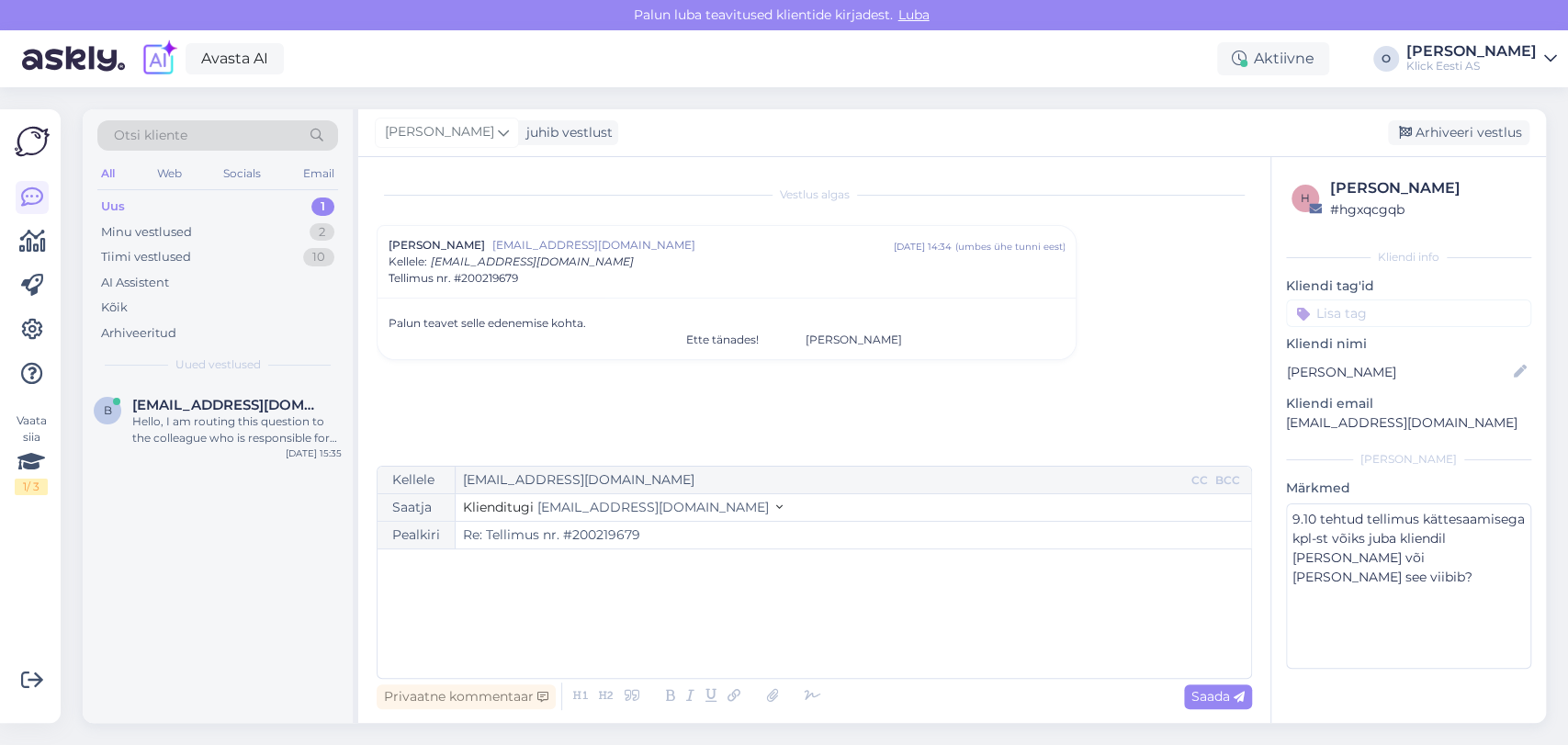
click at [244, 206] on div "Uus 1" at bounding box center [217, 207] width 240 height 25
click at [200, 435] on div "Hello, I am routing this question to the colleague who is responsible for this …" at bounding box center [237, 429] width 209 height 33
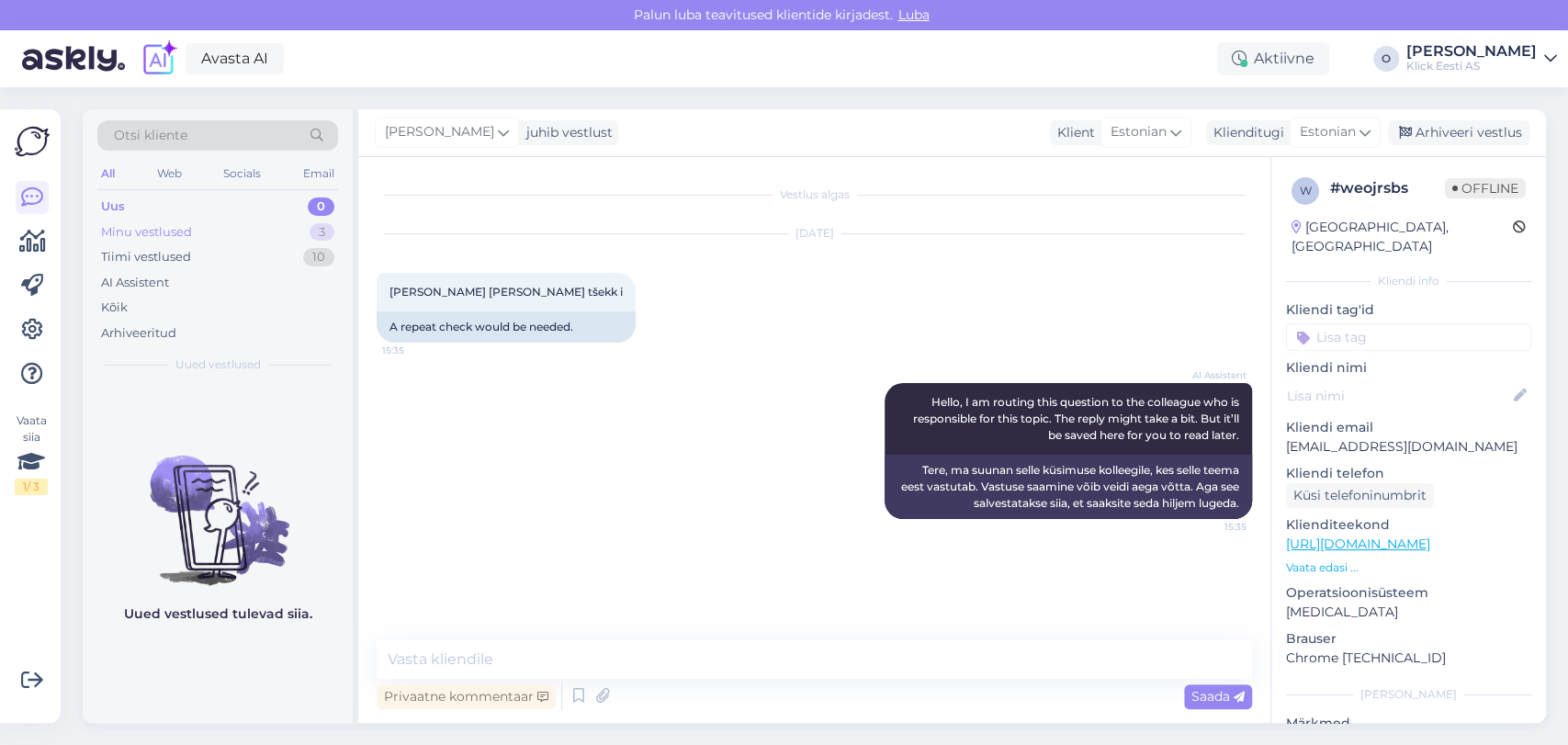
click at [216, 237] on div "Minu vestlused 3" at bounding box center [217, 232] width 240 height 25
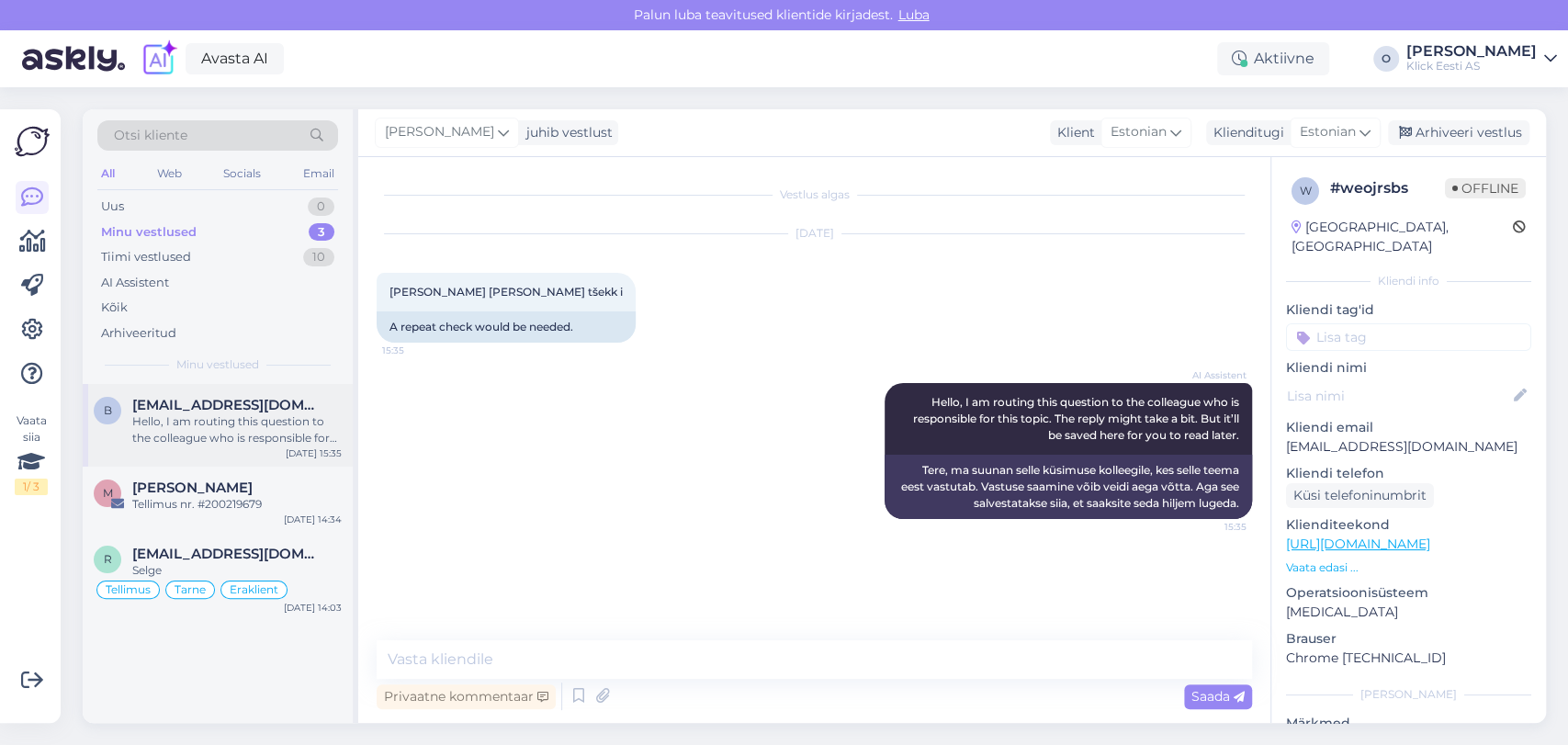
click at [169, 452] on div "b [EMAIL_ADDRESS][DOMAIN_NAME] Hello, I am routing this question to the colleag…" at bounding box center [218, 425] width 270 height 83
click at [185, 426] on div "Hello, I am routing this question to the colleague who is responsible for this …" at bounding box center [237, 429] width 209 height 33
click at [242, 201] on div "Uus 0" at bounding box center [217, 207] width 240 height 25
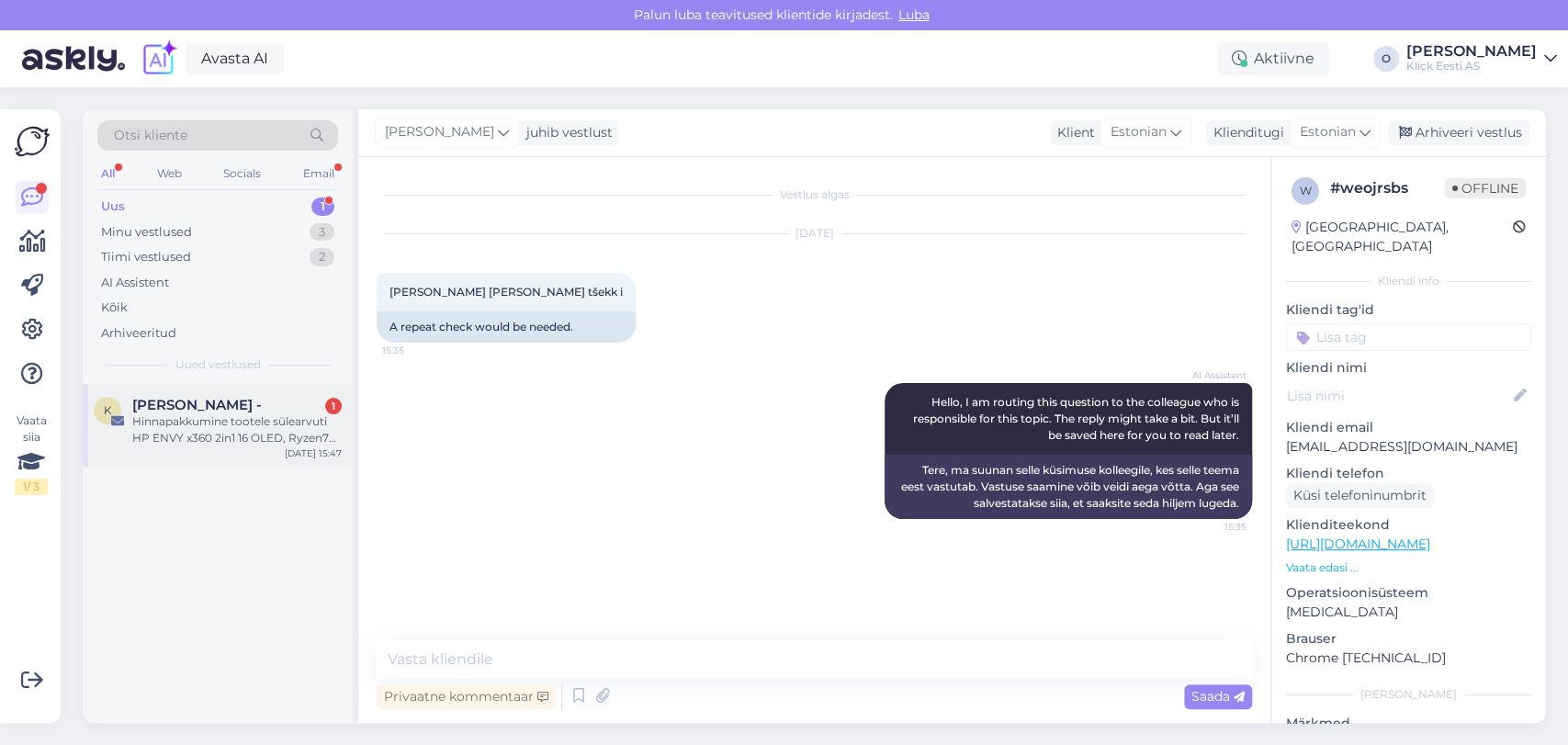
click at [217, 407] on div "[PERSON_NAME] - 1" at bounding box center [237, 406] width 209 height 17
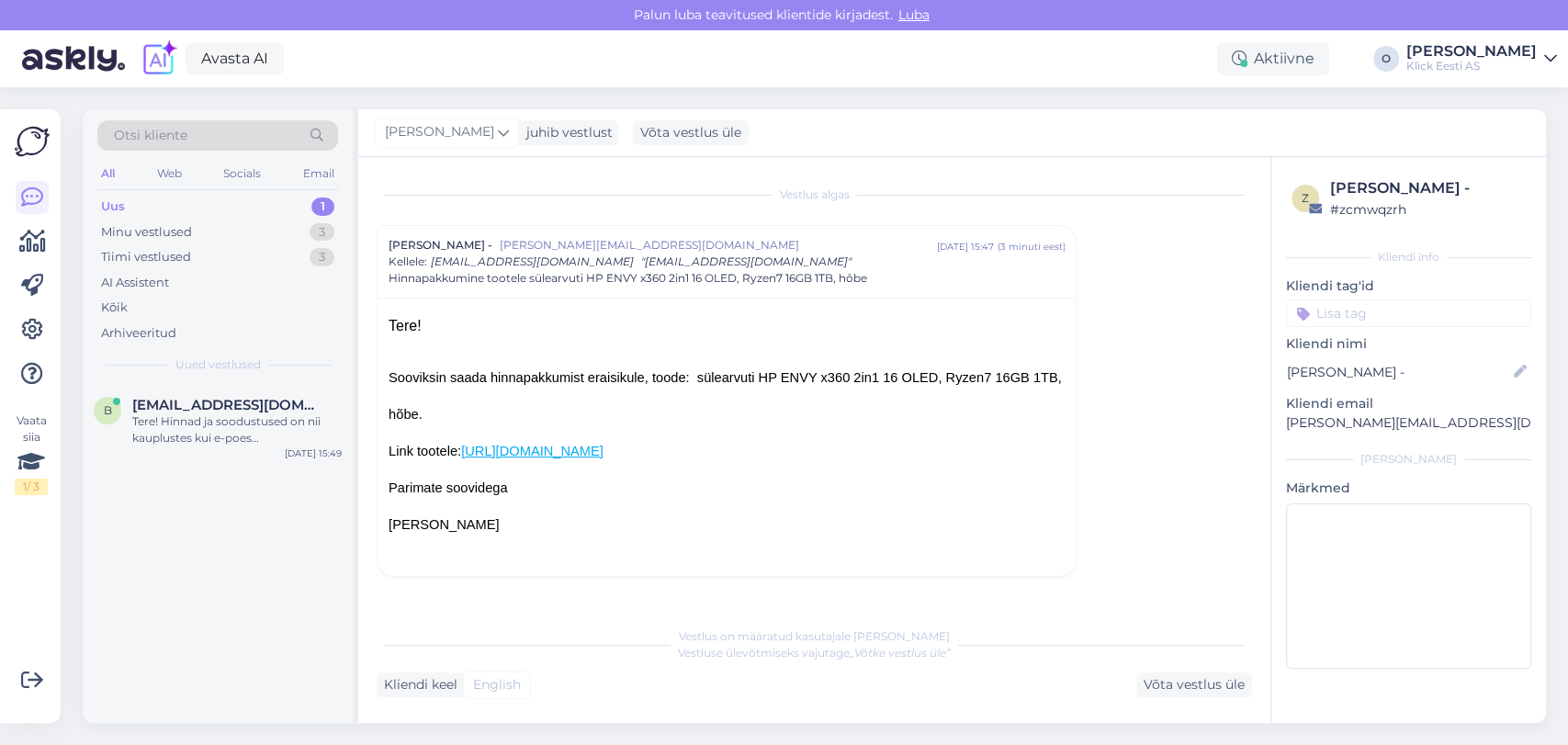
click at [227, 201] on div "Uus 1" at bounding box center [217, 207] width 240 height 25
click at [215, 414] on div "Tere! Hinnad ja soodustused on nii kauplustes kui e-poes [PERSON_NAME], väljaar…" at bounding box center [237, 429] width 209 height 33
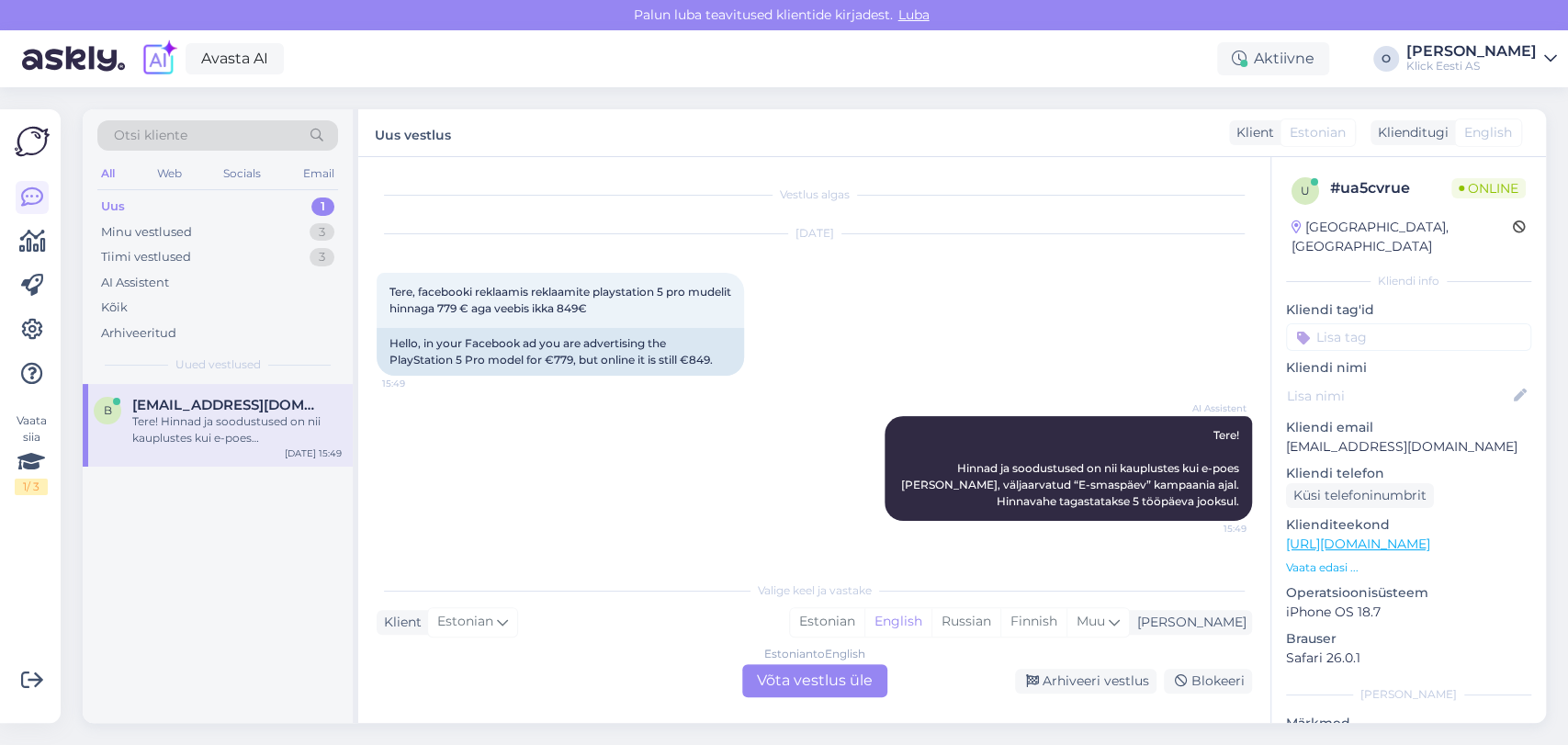
drag, startPoint x: 1076, startPoint y: 457, endPoint x: 817, endPoint y: 520, distance: 266.6
click at [817, 520] on div "AI Assistent Tere! Hinnad ja soodustused on nii kauplustes kui e-poes [PERSON_N…" at bounding box center [815, 469] width 876 height 145
click at [874, 473] on icon at bounding box center [874, 469] width 5 height 11
click at [1073, 557] on div "Vestlus algas [DATE] Tere, facebooki reklaamis reklaamite playstation 5 pro mud…" at bounding box center [815, 440] width 913 height 566
drag, startPoint x: 998, startPoint y: 479, endPoint x: 916, endPoint y: 547, distance: 106.5
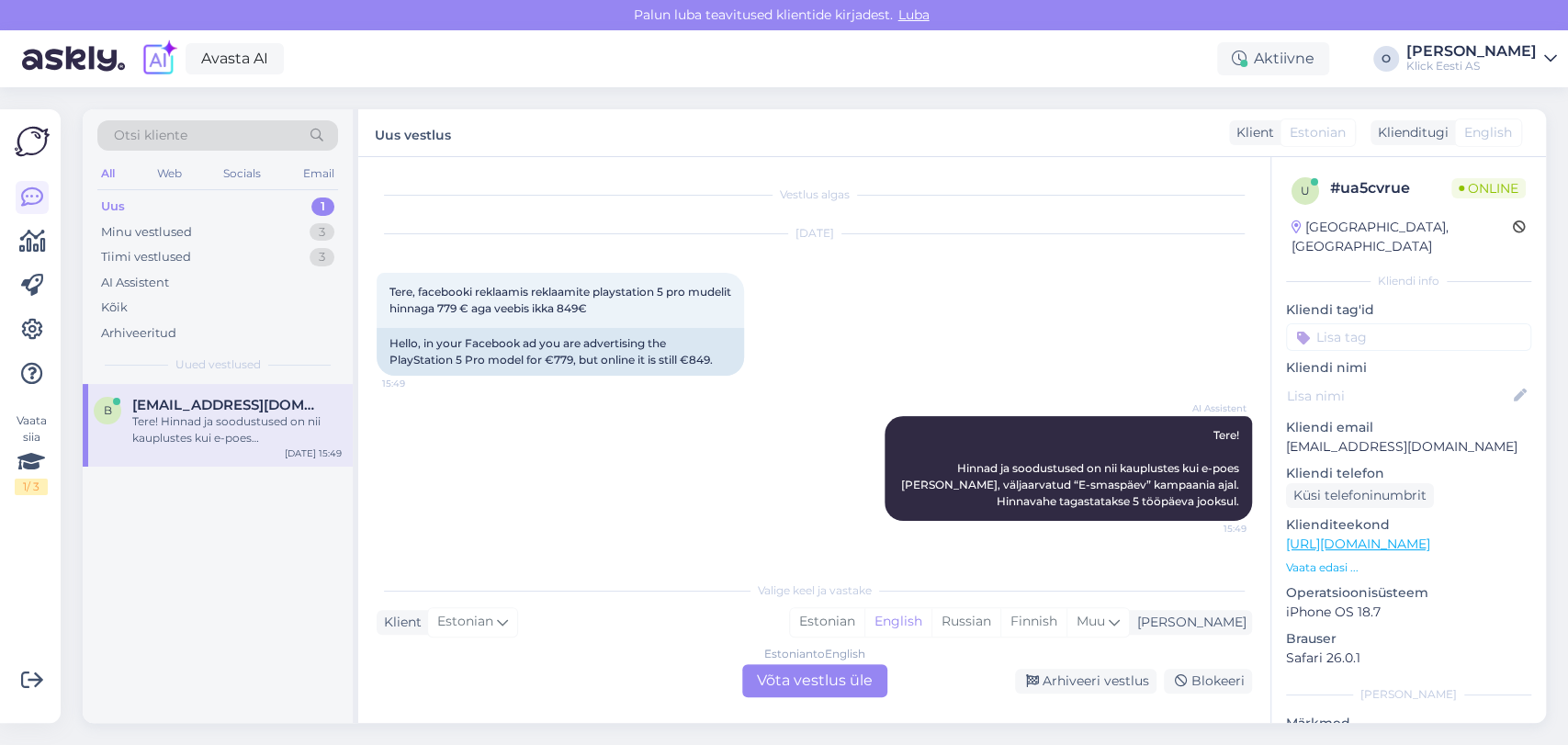
click at [916, 547] on div "Vestlus algas [DATE] Tere, facebooki reklaamis reklaamite playstation 5 pro mud…" at bounding box center [823, 365] width 892 height 379
click at [872, 469] on icon at bounding box center [874, 469] width 5 height 11
click at [1005, 568] on div "Vestlus algas [DATE] Tere, facebooki reklaamis reklaamite playstation 5 pro mud…" at bounding box center [815, 440] width 913 height 566
drag, startPoint x: 1108, startPoint y: 450, endPoint x: 1146, endPoint y: 546, distance: 103.2
click at [1146, 546] on div "Vestlus algas [DATE] Tere, facebooki reklaamis reklaamite playstation 5 pro mud…" at bounding box center [823, 365] width 892 height 379
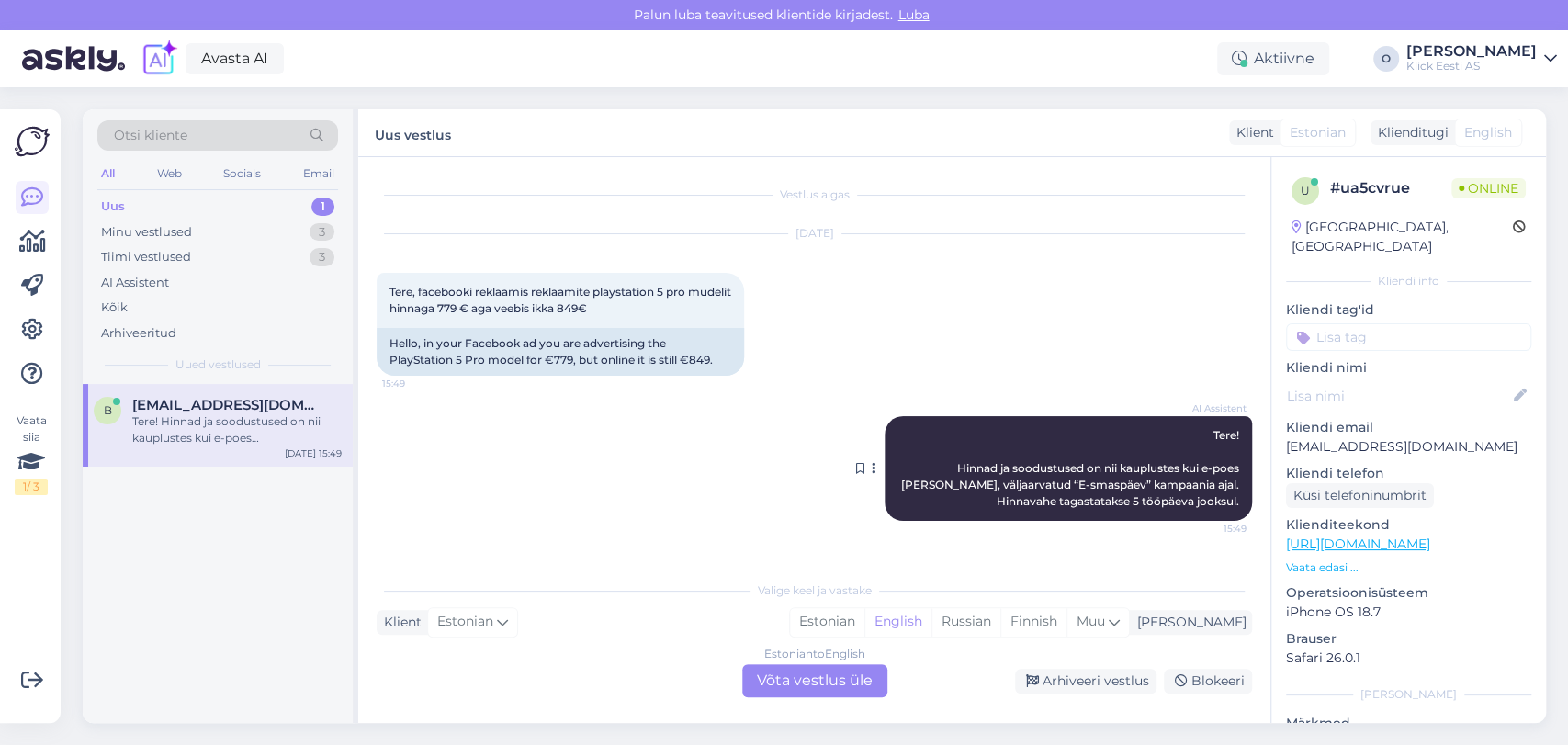
click at [1164, 486] on span "Tere! Hinnad ja soodustused on nii kauplustes kui e-poes [PERSON_NAME], väljaar…" at bounding box center [1072, 468] width 341 height 80
click at [728, 491] on div "AI Assistent Tere! Hinnad ja soodustused on nii kauplustes kui e-poes [PERSON_N…" at bounding box center [815, 469] width 876 height 145
click at [686, 290] on span "Tere, facebooki reklaamis reklaamite playstation 5 pro mudelit hinnaga 779 € ag…" at bounding box center [561, 300] width 344 height 30
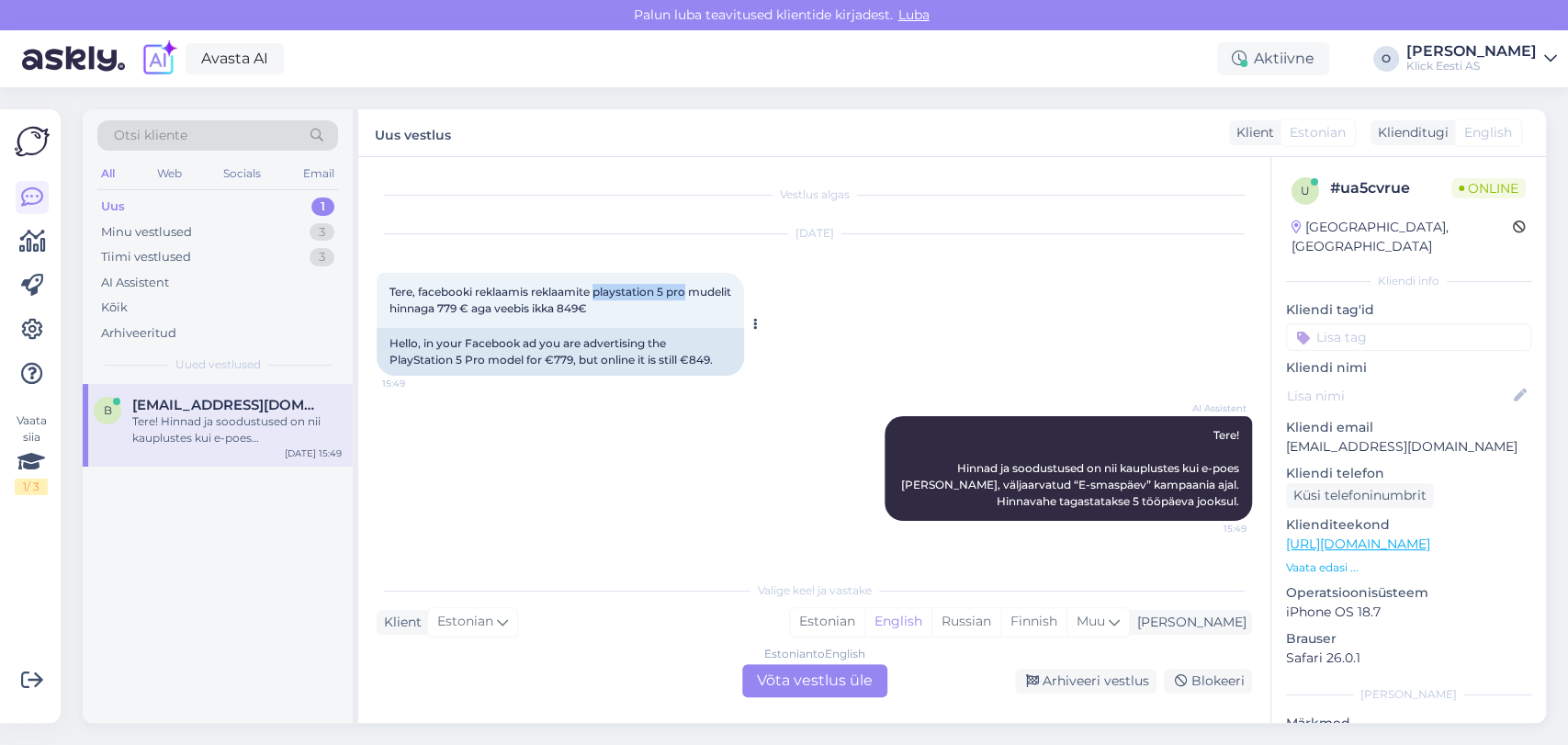
drag, startPoint x: 690, startPoint y: 290, endPoint x: 600, endPoint y: 294, distance: 90.1
click at [600, 294] on span "Tere, facebooki reklaamis reklaamite playstation 5 pro mudelit hinnaga 779 € ag…" at bounding box center [561, 300] width 344 height 30
copy span "playstation 5 pro"
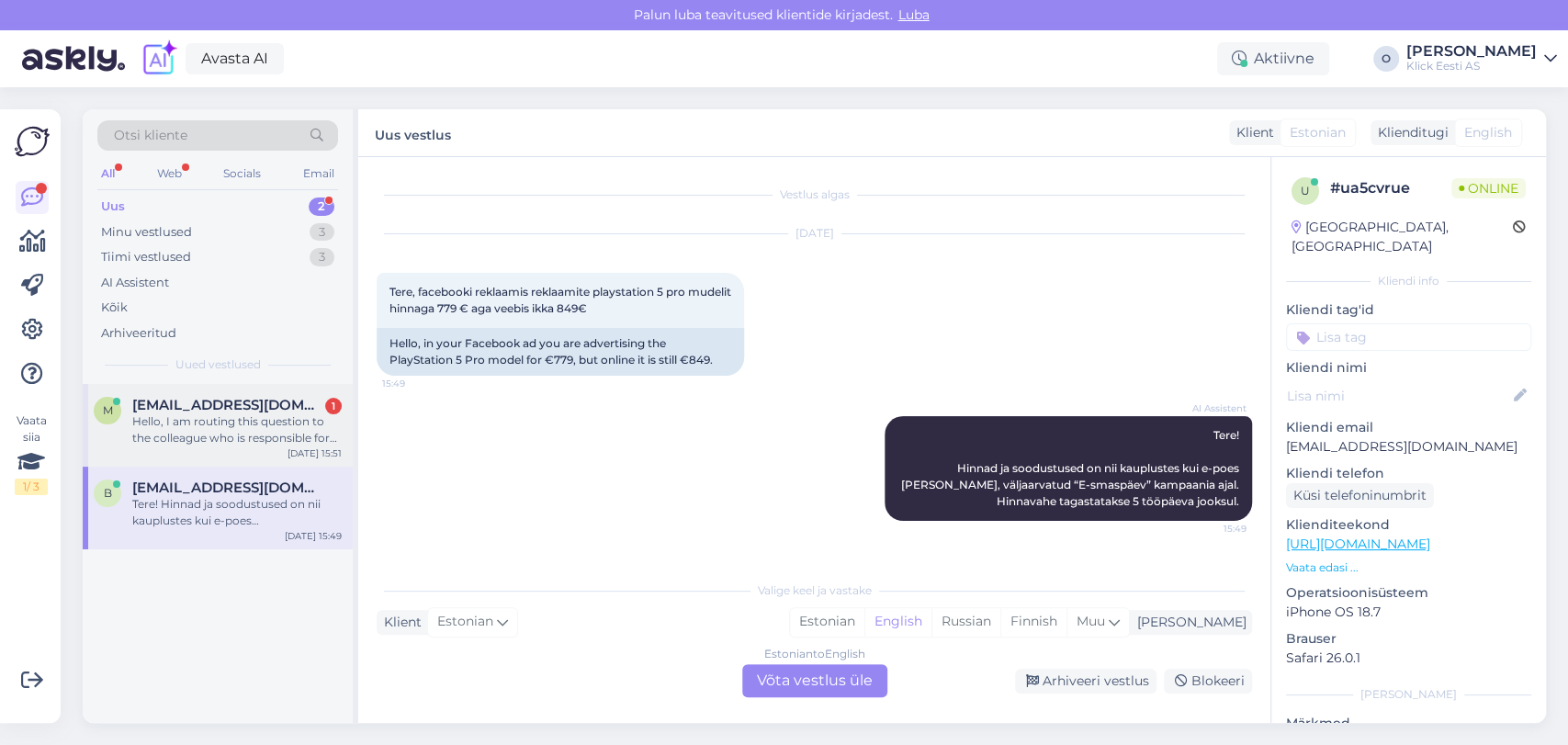
click at [270, 413] on div "Hello, I am routing this question to the colleague who is responsible for this …" at bounding box center [237, 429] width 209 height 33
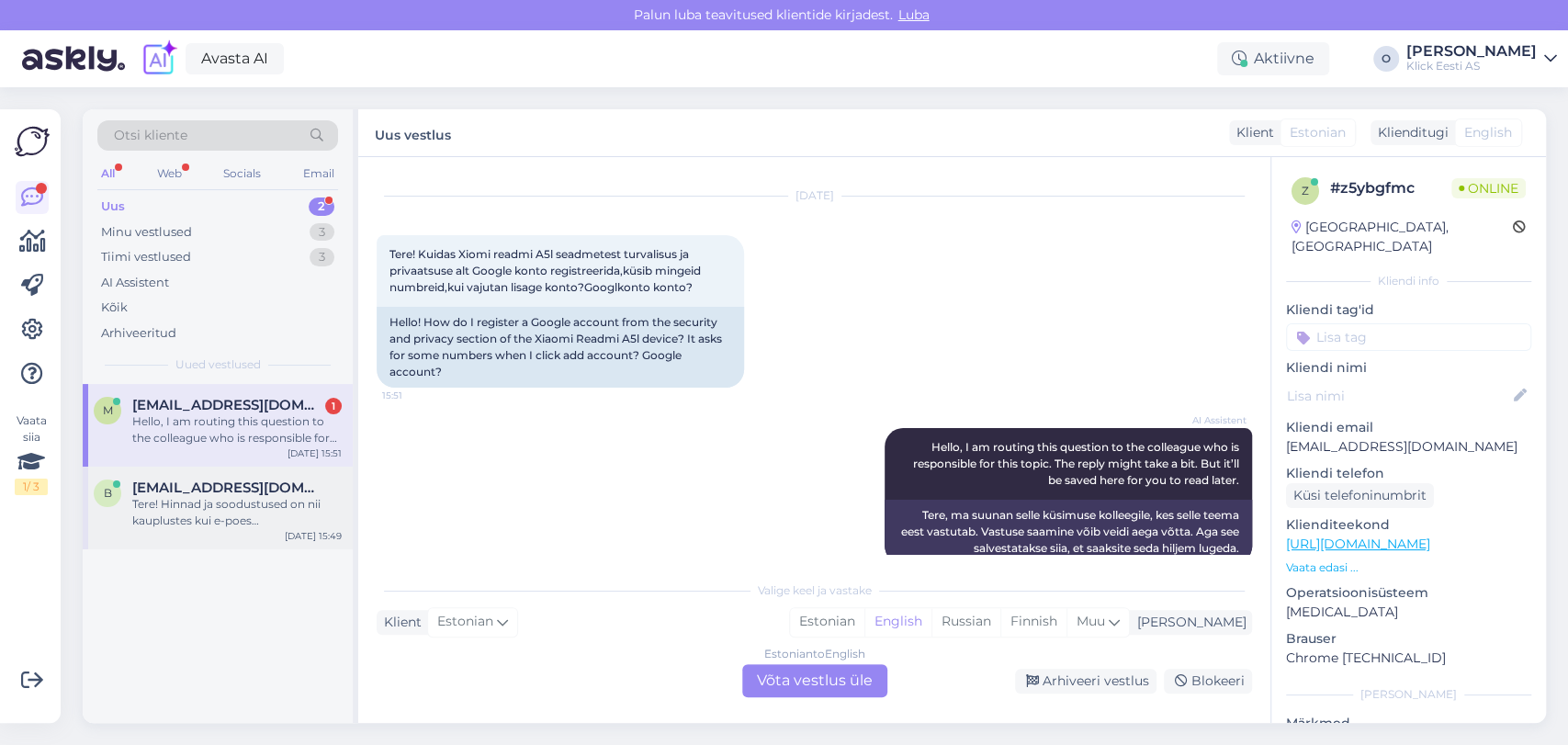
click at [184, 487] on span "[EMAIL_ADDRESS][DOMAIN_NAME]" at bounding box center [227, 488] width 191 height 17
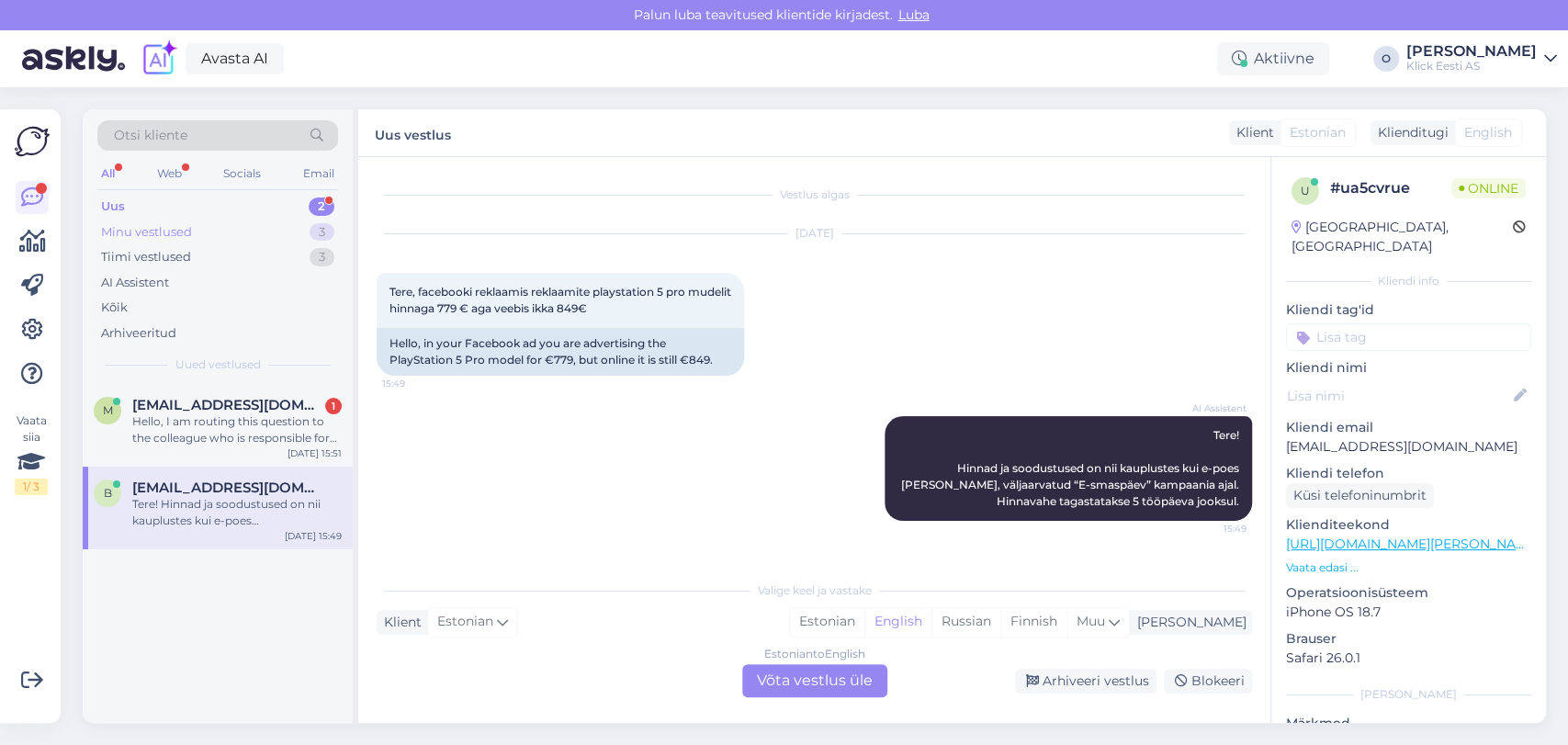
click at [190, 230] on div "Minu vestlused" at bounding box center [146, 232] width 91 height 18
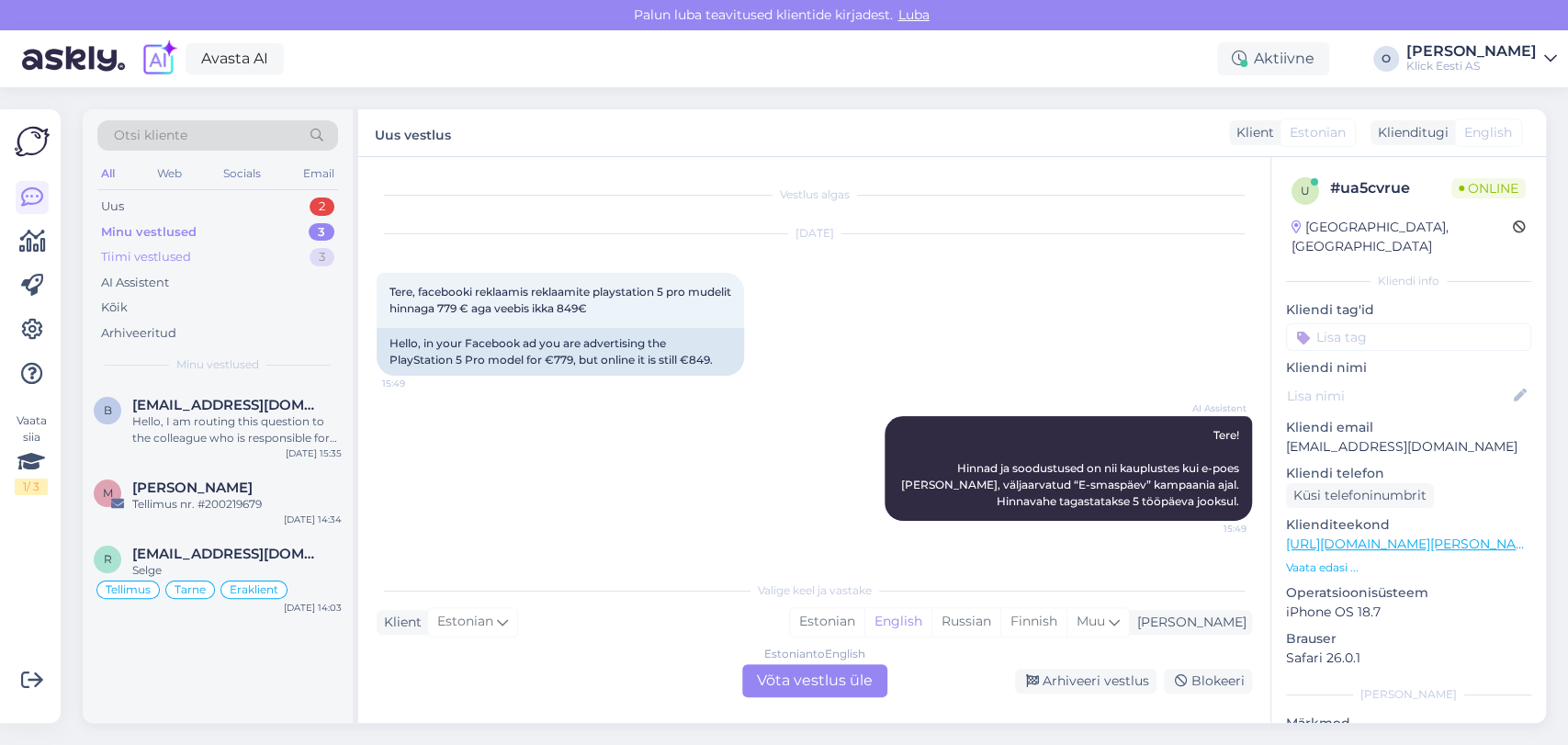
click at [187, 260] on div "Tiimi vestlused" at bounding box center [145, 257] width 90 height 18
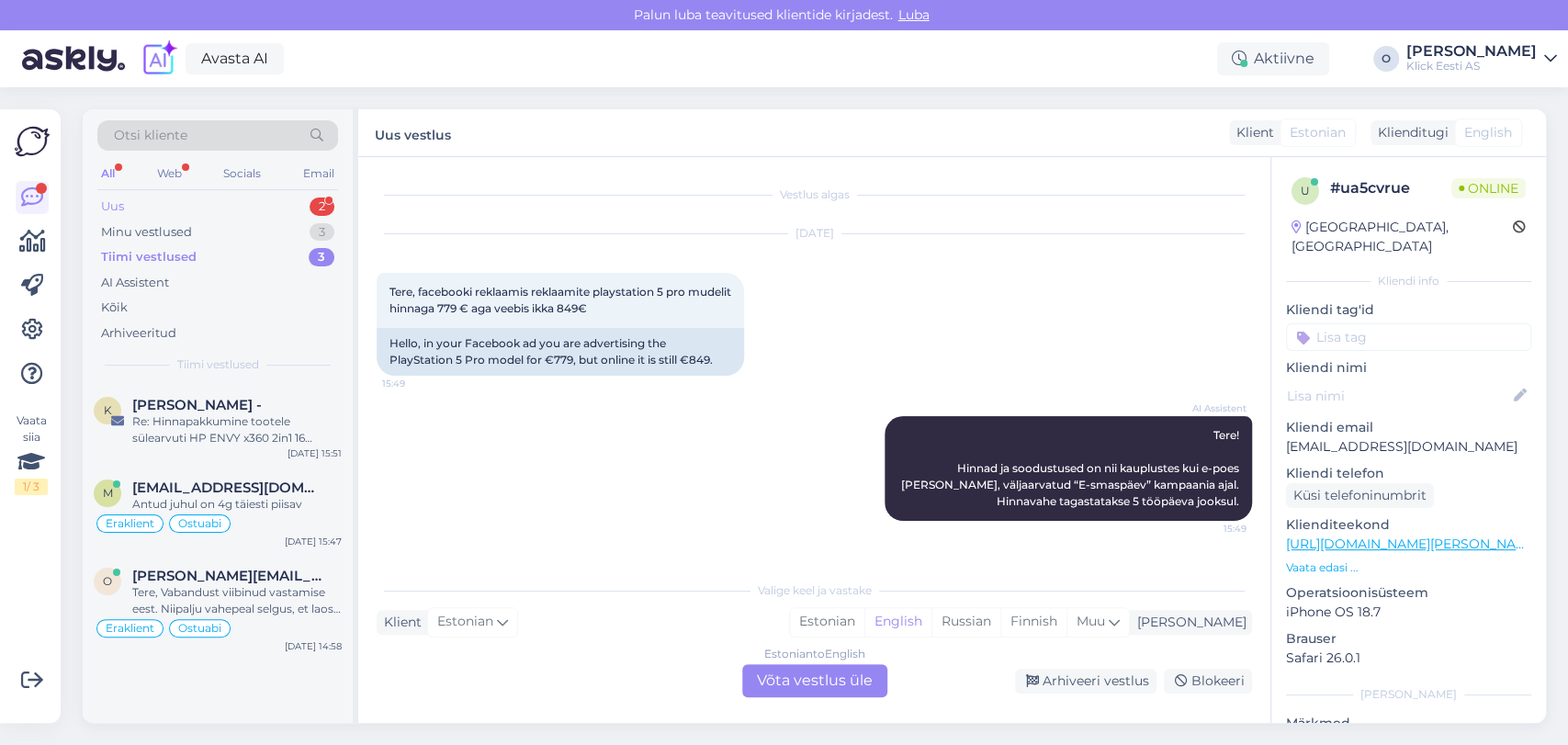
click at [252, 195] on div "Uus 2" at bounding box center [217, 207] width 240 height 25
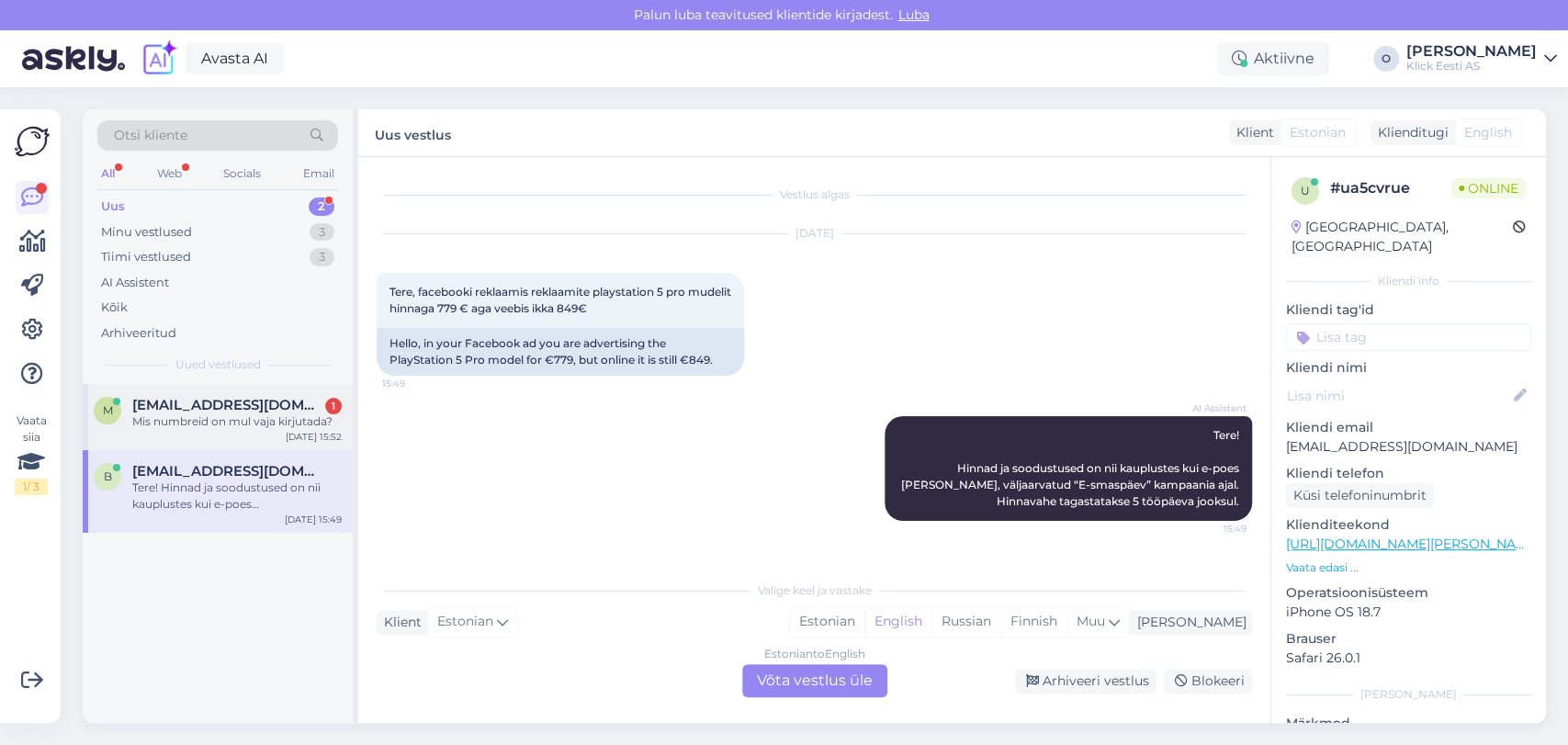
click at [232, 404] on span "[EMAIL_ADDRESS][DOMAIN_NAME]" at bounding box center [227, 406] width 191 height 17
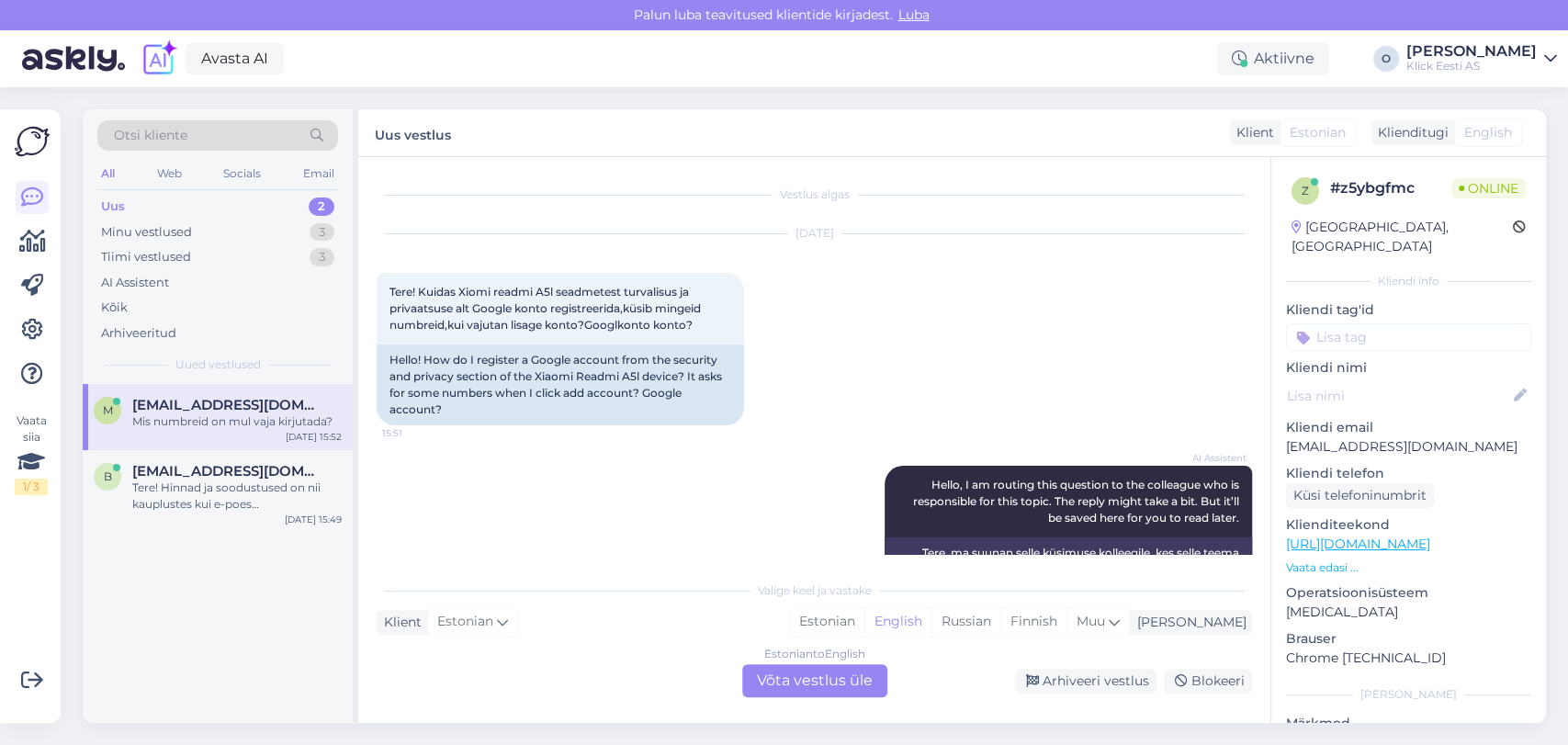
scroll to position [177, 0]
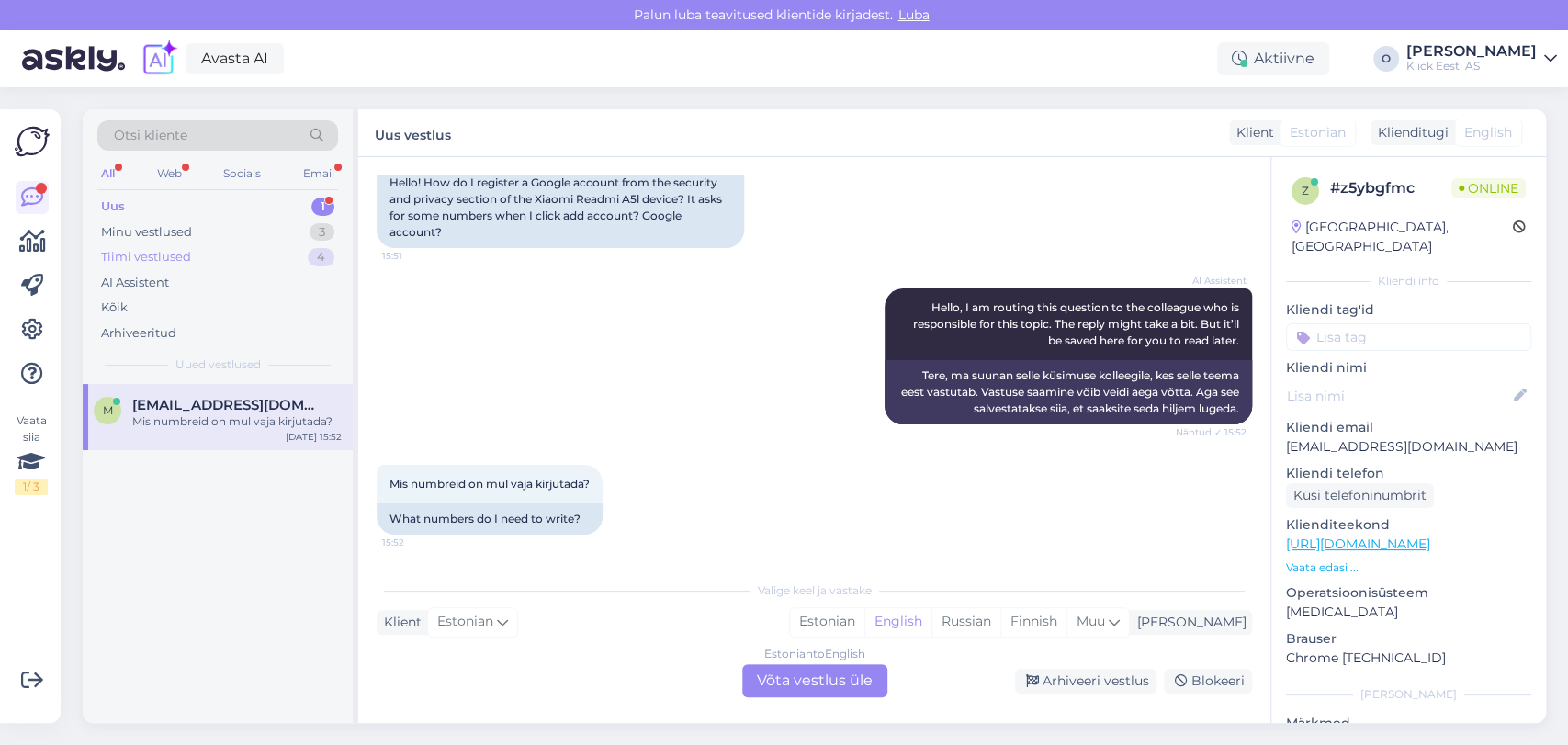
click at [237, 248] on div "Tiimi vestlused 4" at bounding box center [217, 257] width 240 height 25
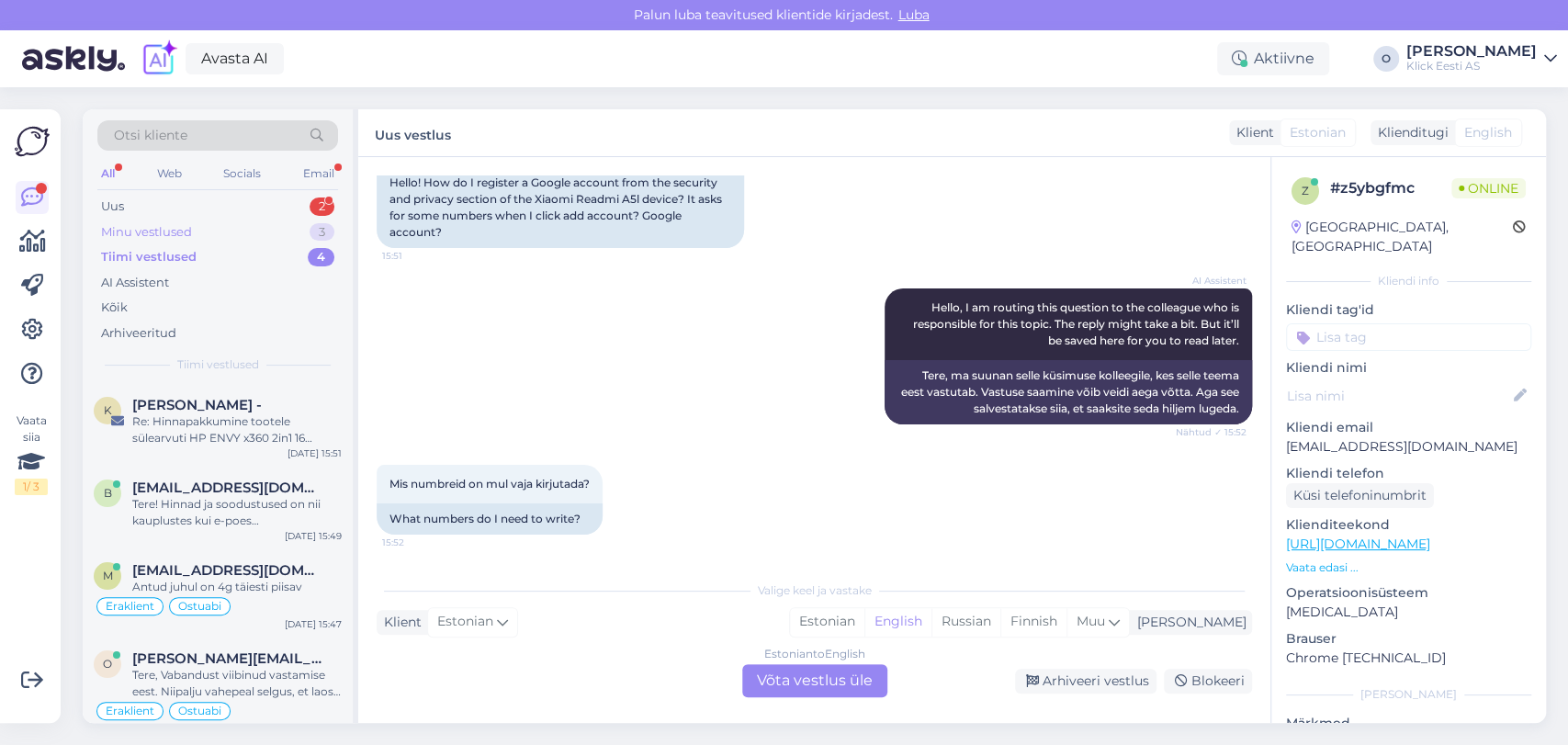
click at [197, 224] on div "Minu vestlused 3" at bounding box center [217, 232] width 240 height 25
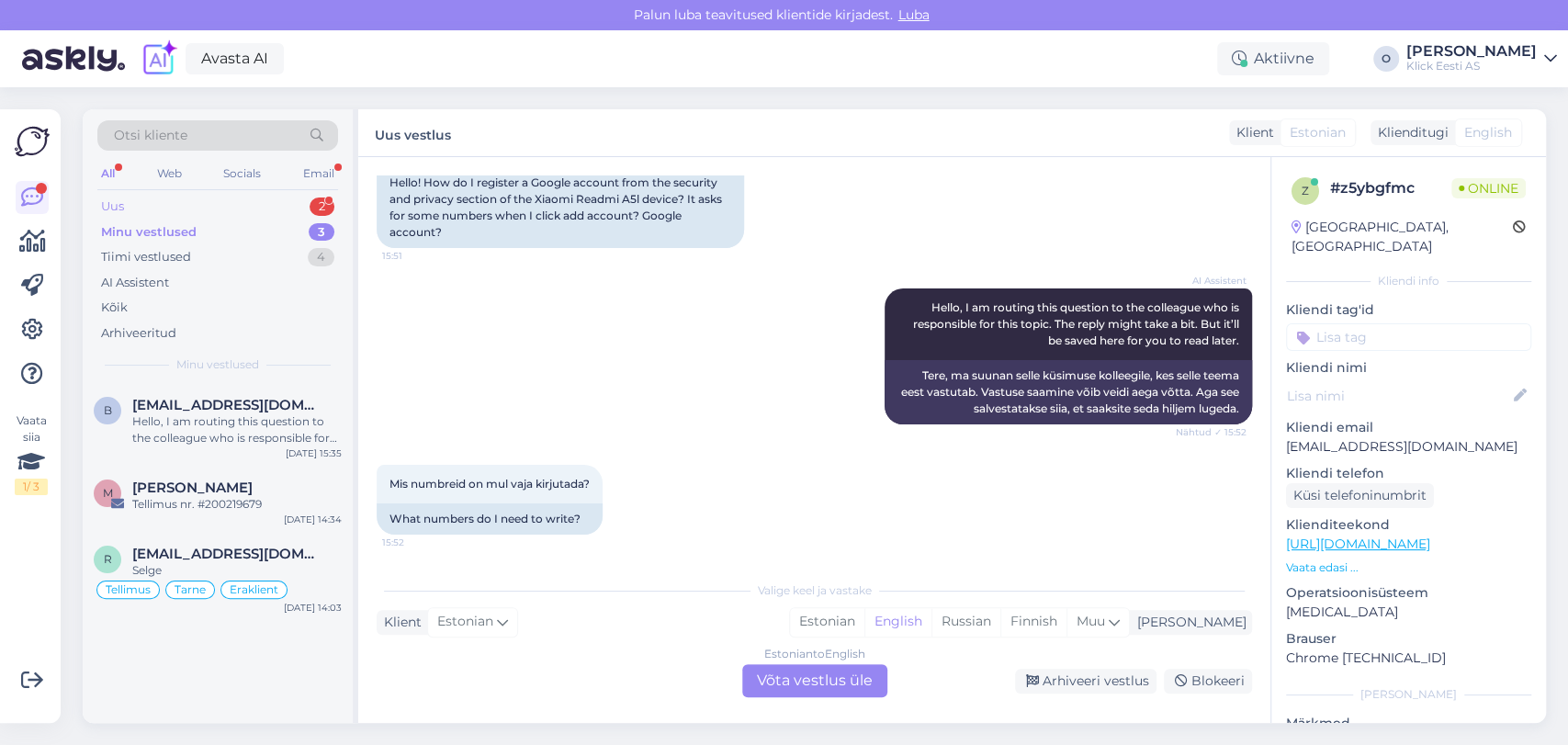
click at [191, 206] on div "Uus 2" at bounding box center [217, 207] width 240 height 25
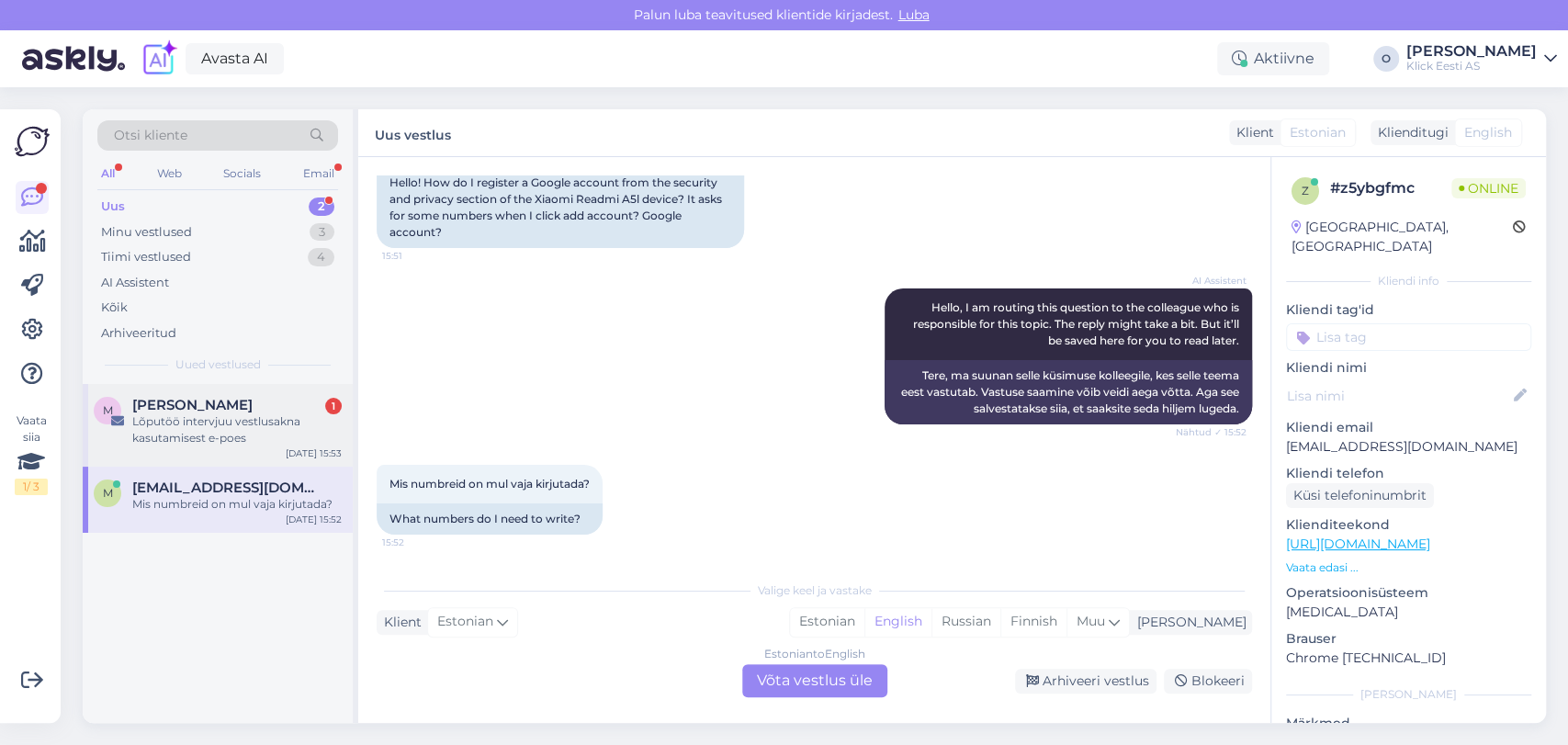
click at [182, 412] on span "[PERSON_NAME]" at bounding box center [192, 406] width 121 height 17
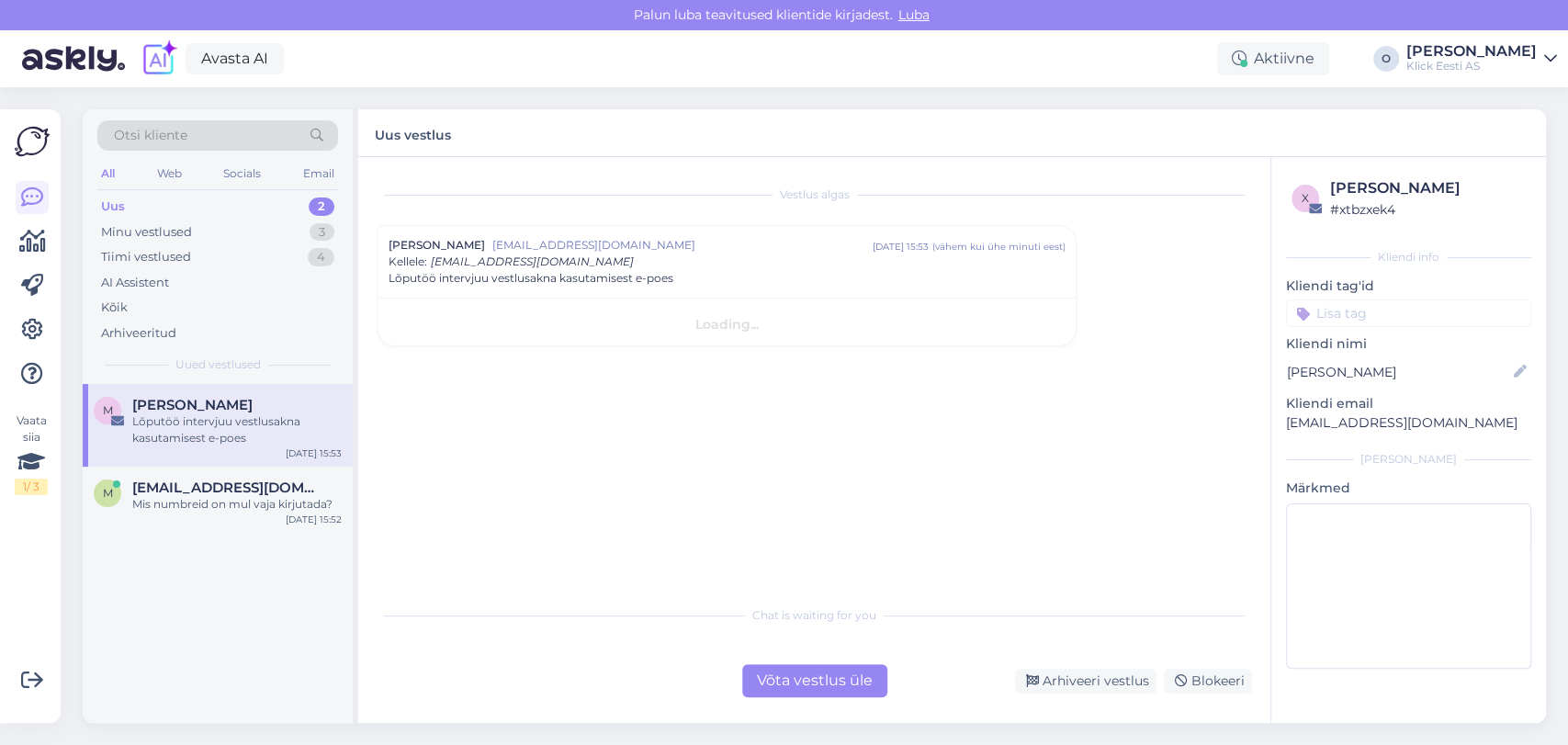
scroll to position [0, 0]
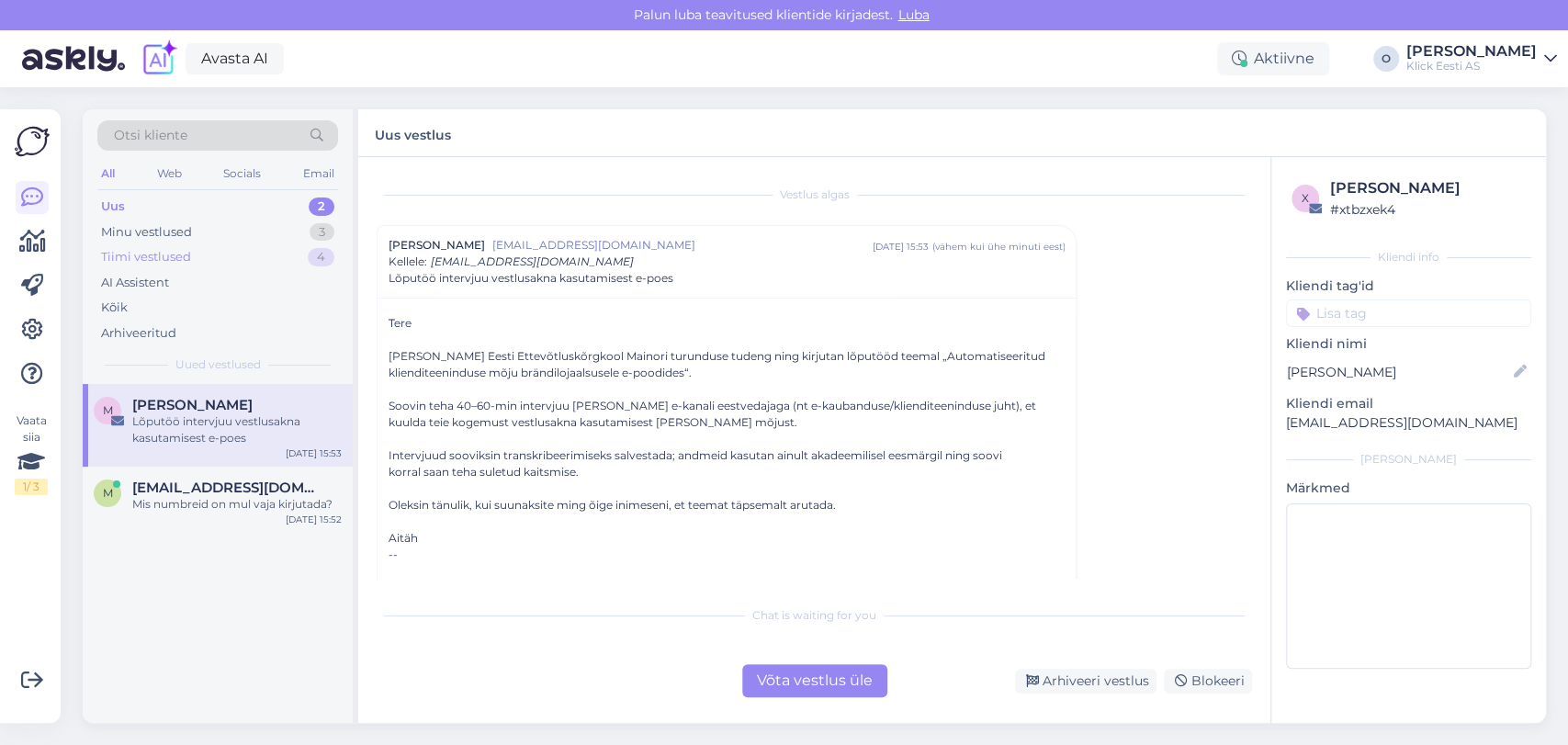
click at [221, 259] on div "Tiimi vestlused 4" at bounding box center [217, 257] width 240 height 25
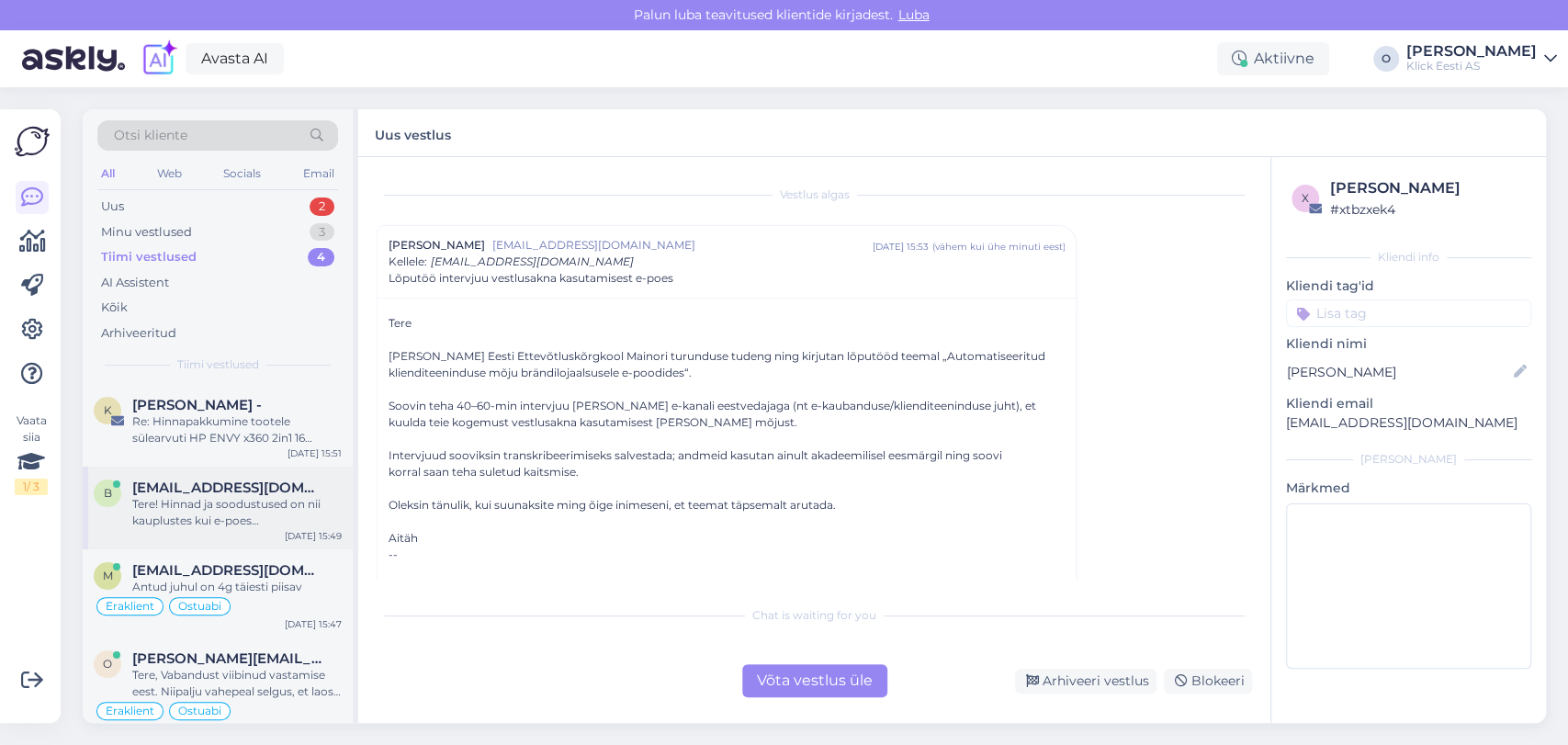
click at [197, 531] on div "B [EMAIL_ADDRESS][DOMAIN_NAME] Tere! Hinnad ja soodustused on nii kauplustes ku…" at bounding box center [218, 508] width 270 height 83
